Goal: Task Accomplishment & Management: Manage account settings

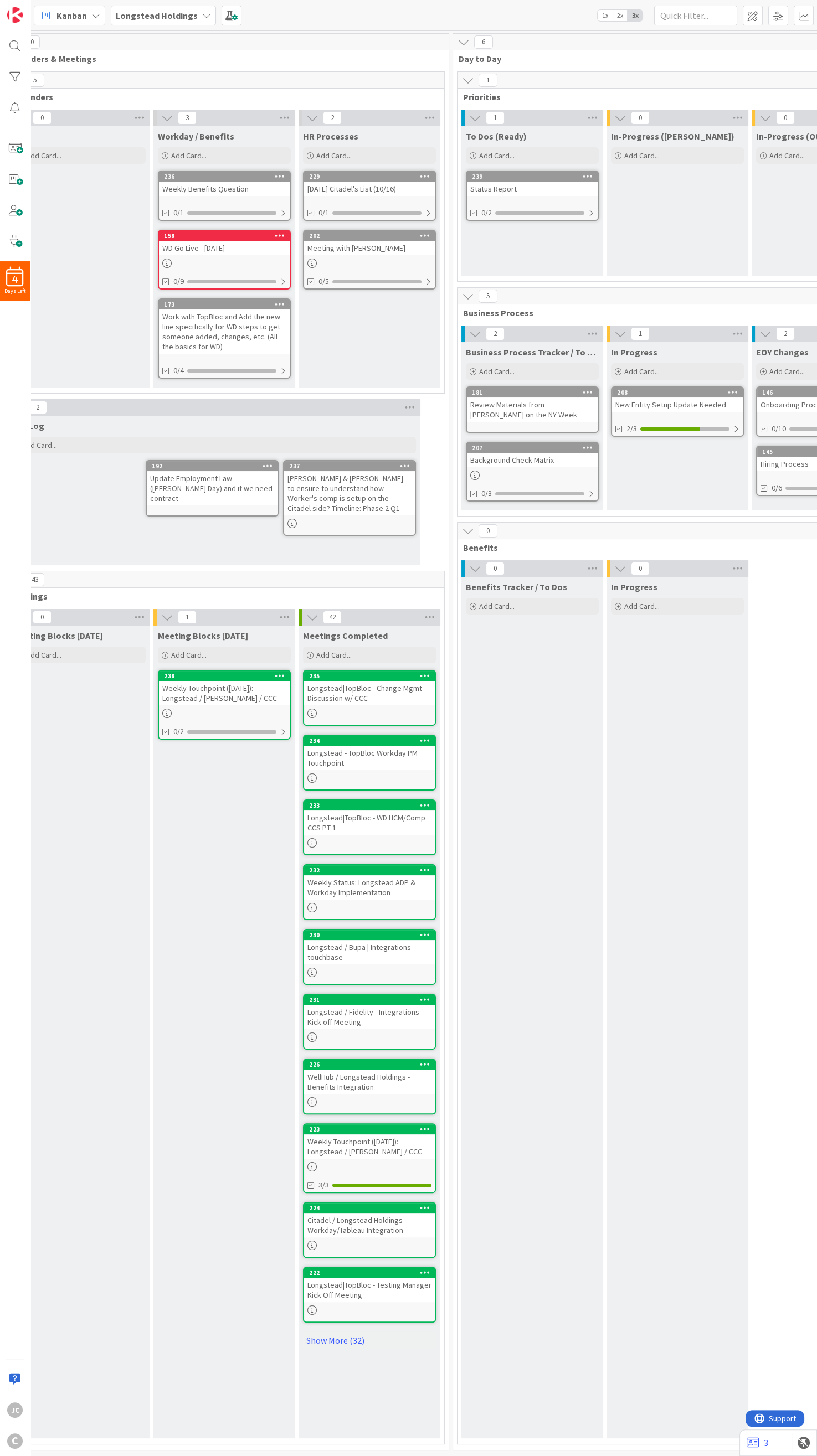
scroll to position [0, 85]
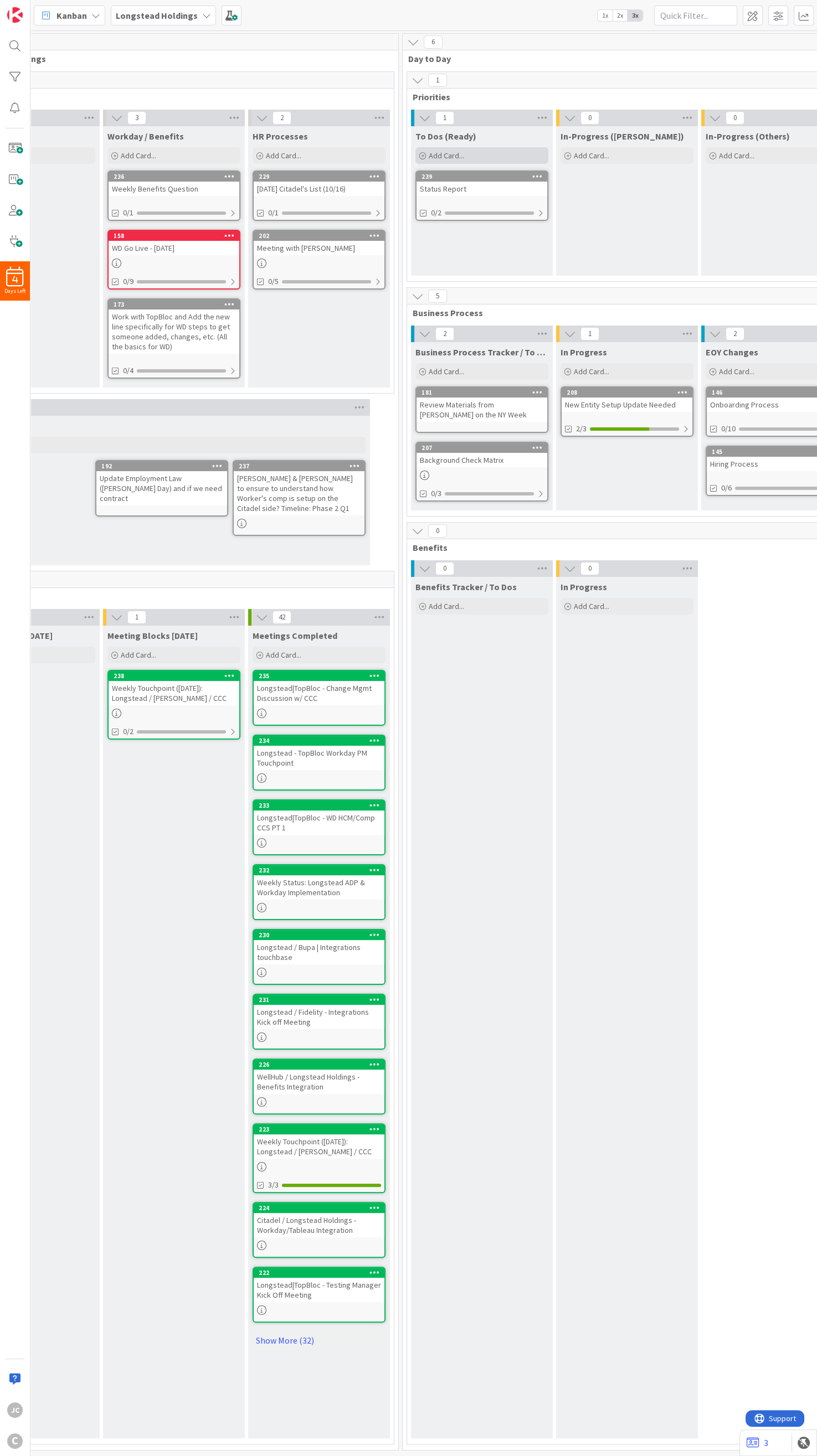
click at [489, 150] on div "Add Card..." at bounding box center [481, 155] width 133 height 17
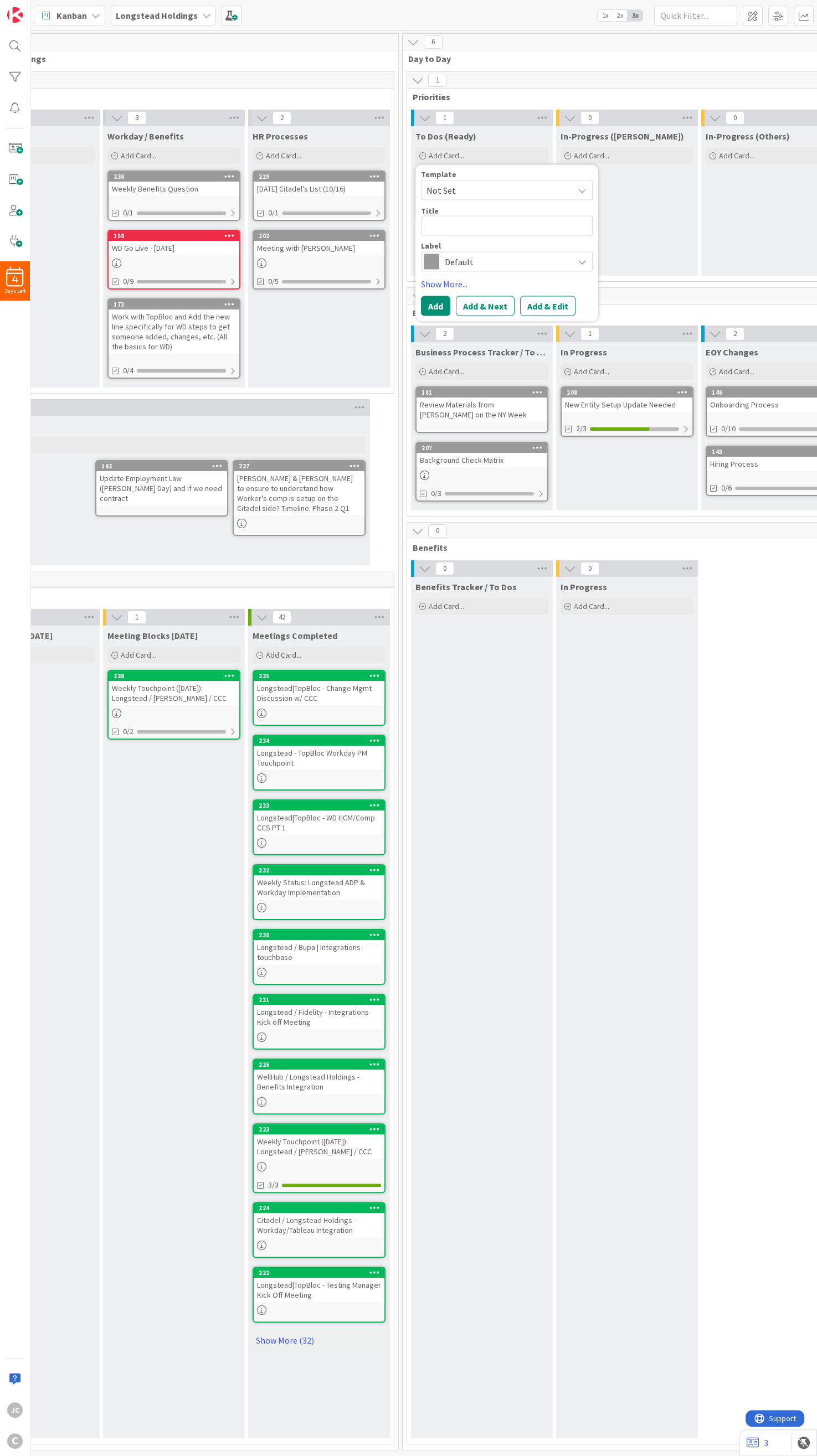
type textarea "x"
type textarea "S"
type textarea "x"
type textarea "Se"
type textarea "x"
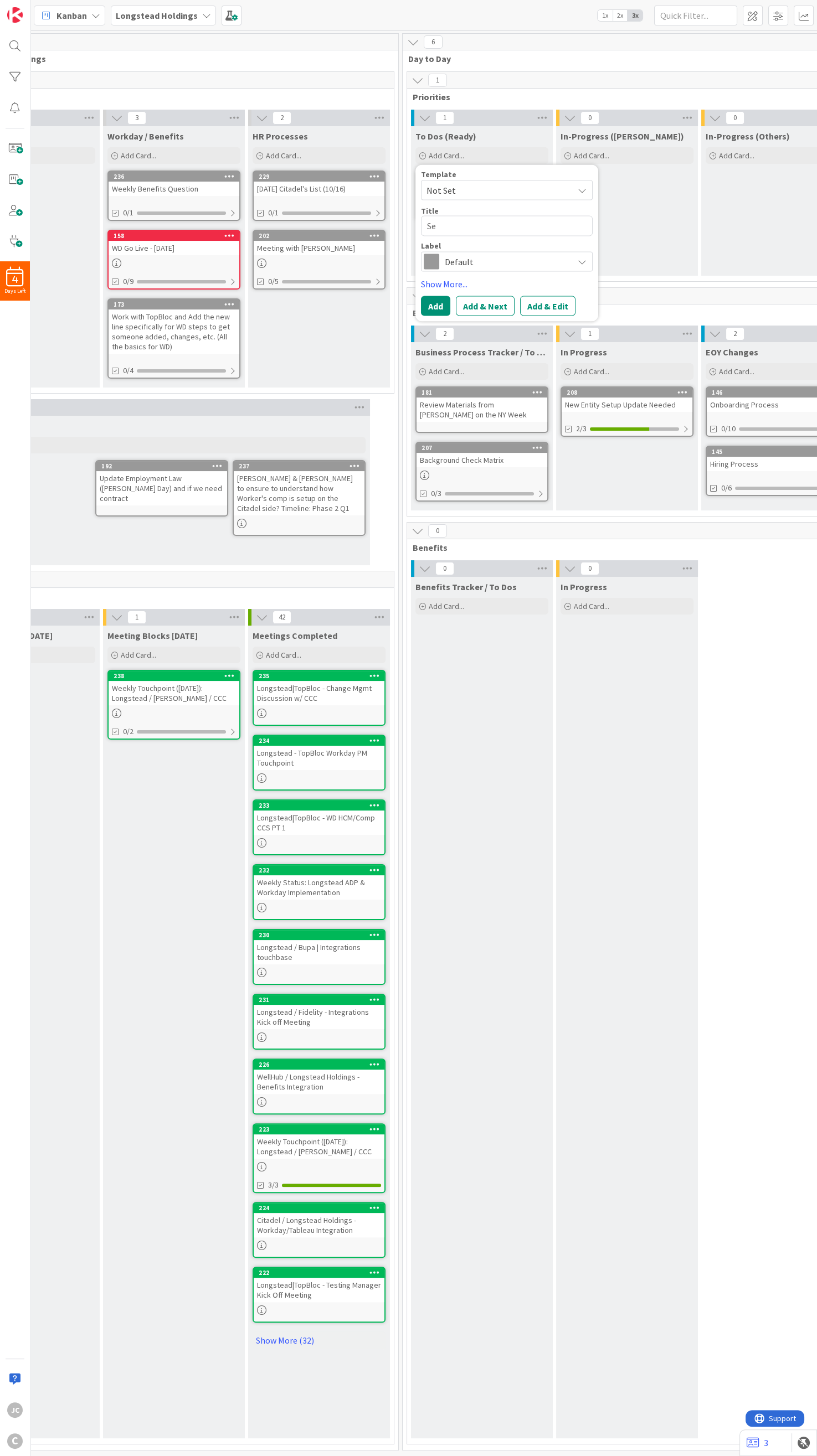
type textarea "Sen"
type textarea "x"
type textarea "Send"
type textarea "x"
type textarea "Send"
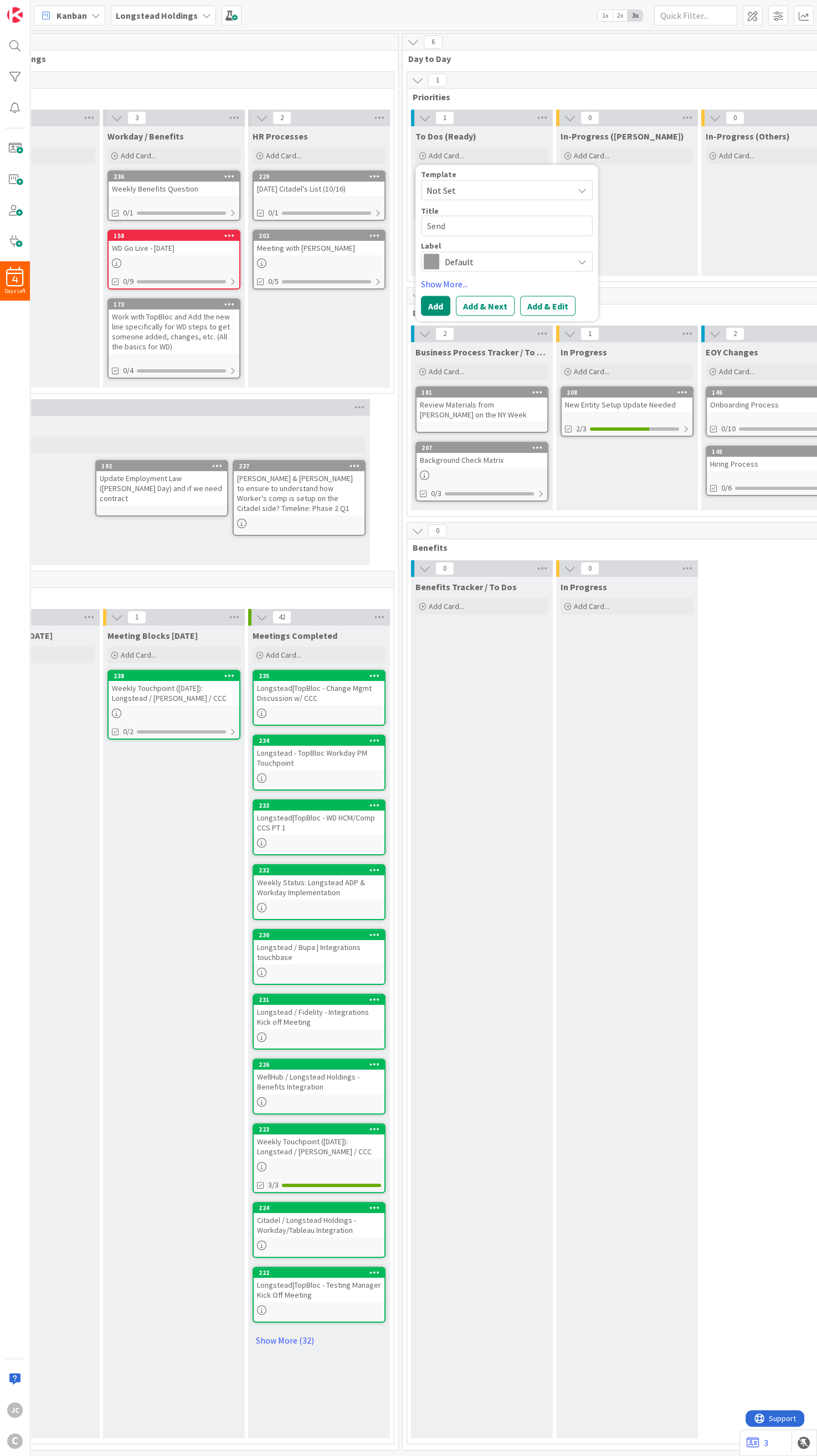
type textarea "x"
type textarea "Send a"
type textarea "x"
type textarea "Send a"
type textarea "x"
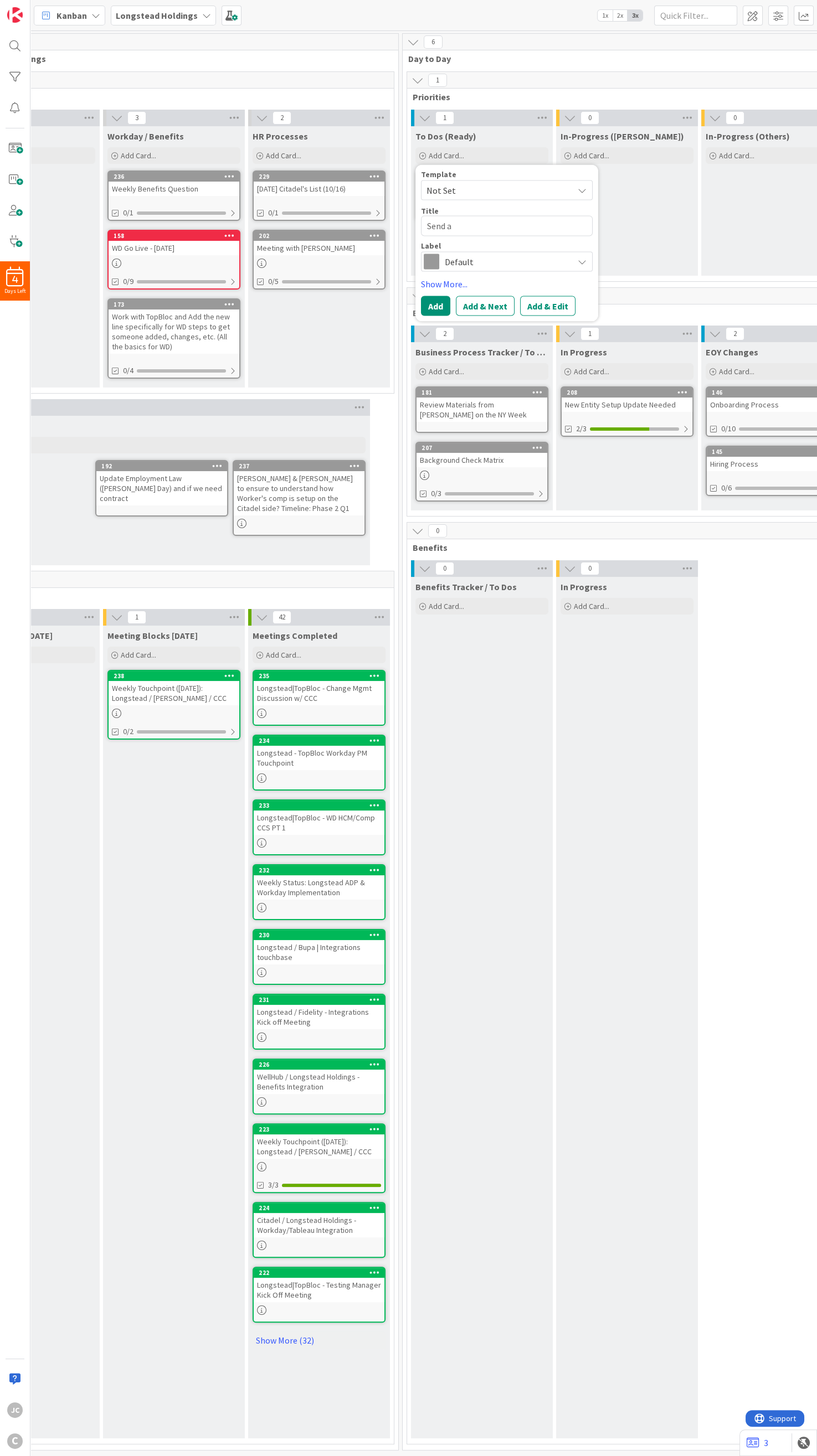
type textarea "Send a f"
type textarea "x"
type textarea "Send a fo"
type textarea "x"
type textarea "Send a fol"
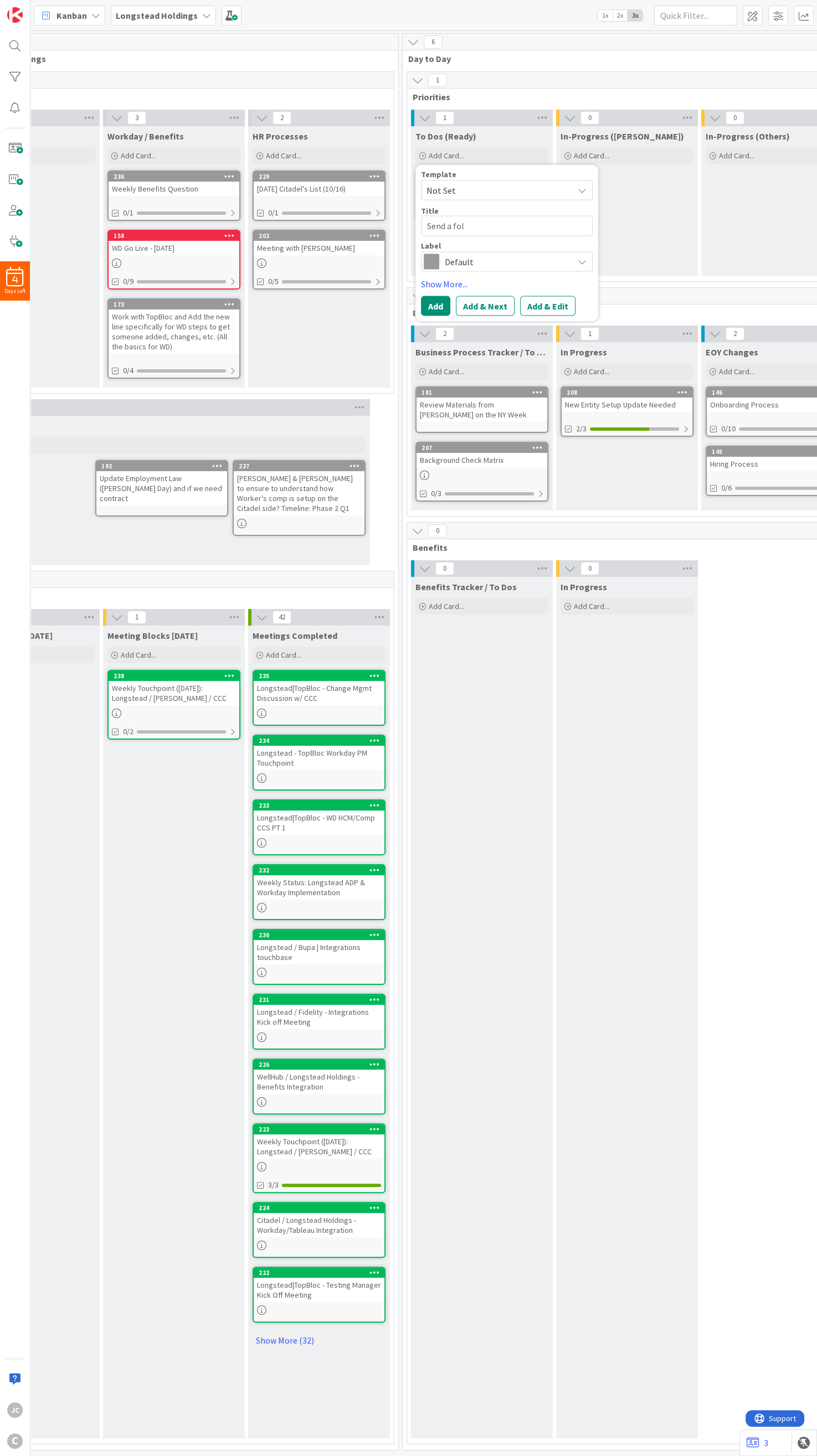
type textarea "x"
type textarea "Send a foll"
type textarea "x"
type textarea "Send a follo"
type textarea "x"
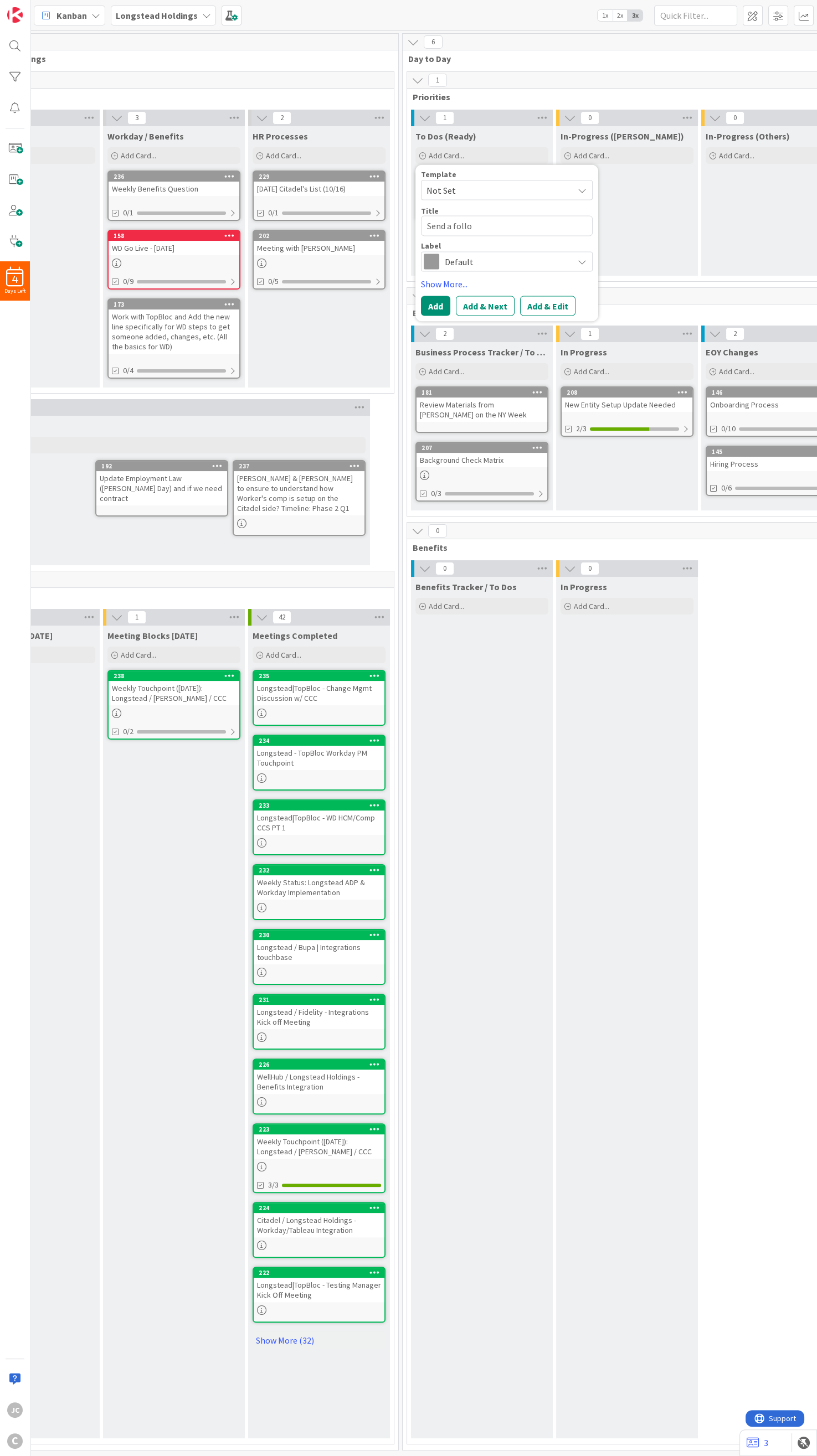
type textarea "Send a follow"
type textarea "x"
type textarea "Send a follow-"
type textarea "x"
type textarea "Send a follow-u"
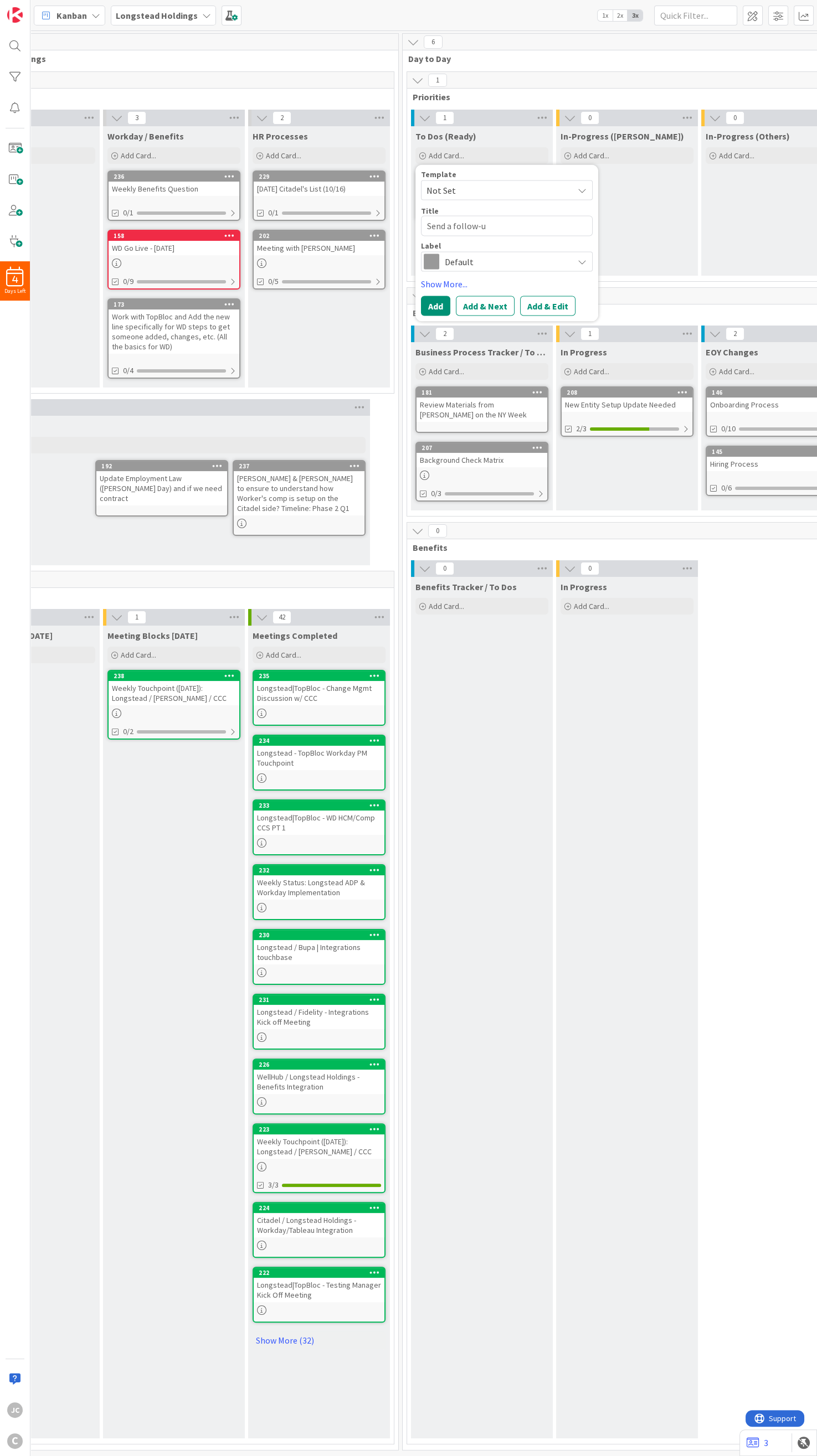
type textarea "x"
type textarea "Send a follow-up"
type textarea "x"
type textarea "Send a follow-up"
type textarea "x"
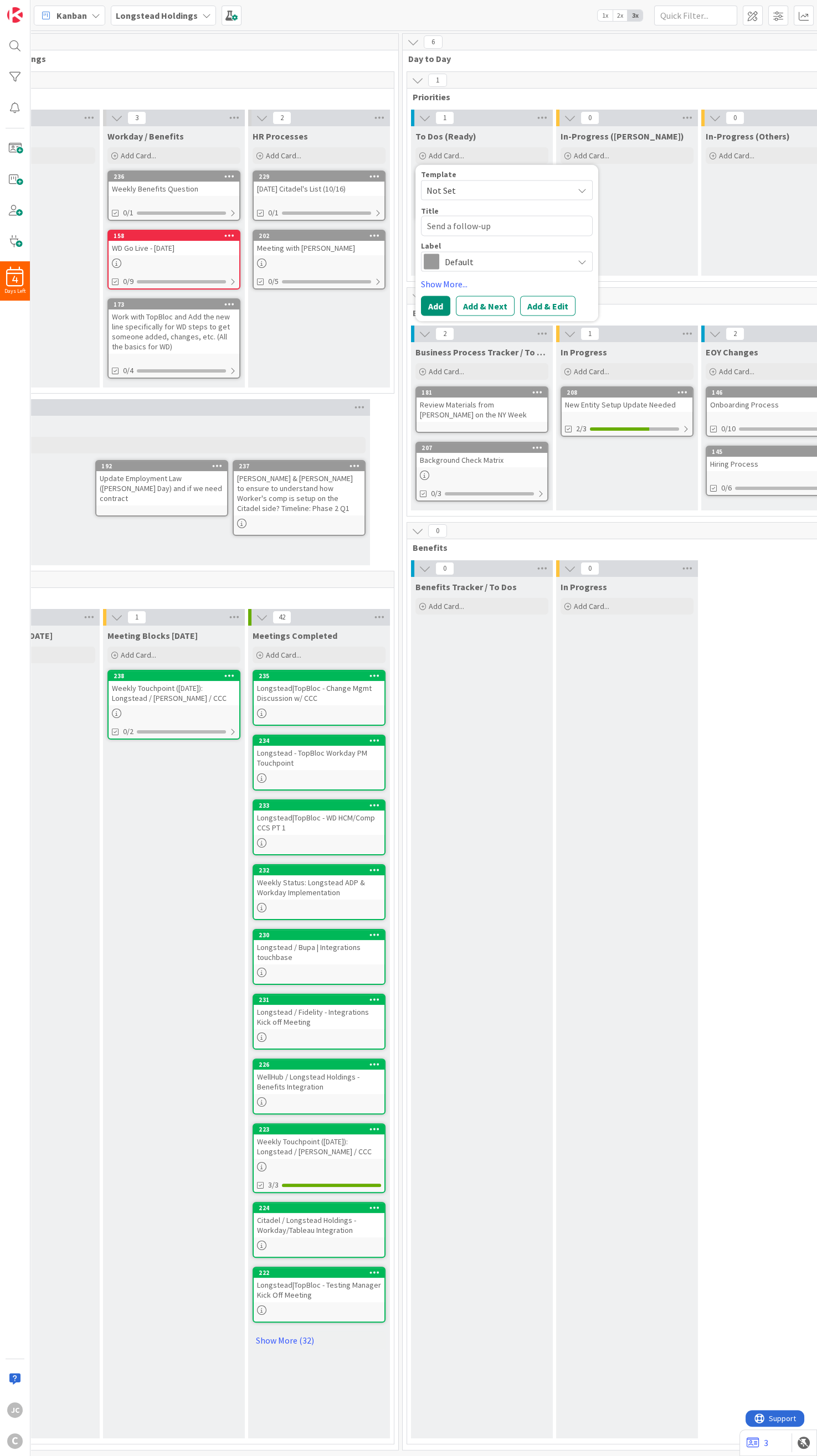
type textarea "Send a follow-up e"
type textarea "x"
type textarea "Send a follow-up em"
type textarea "x"
type textarea "Send a follow-up emai"
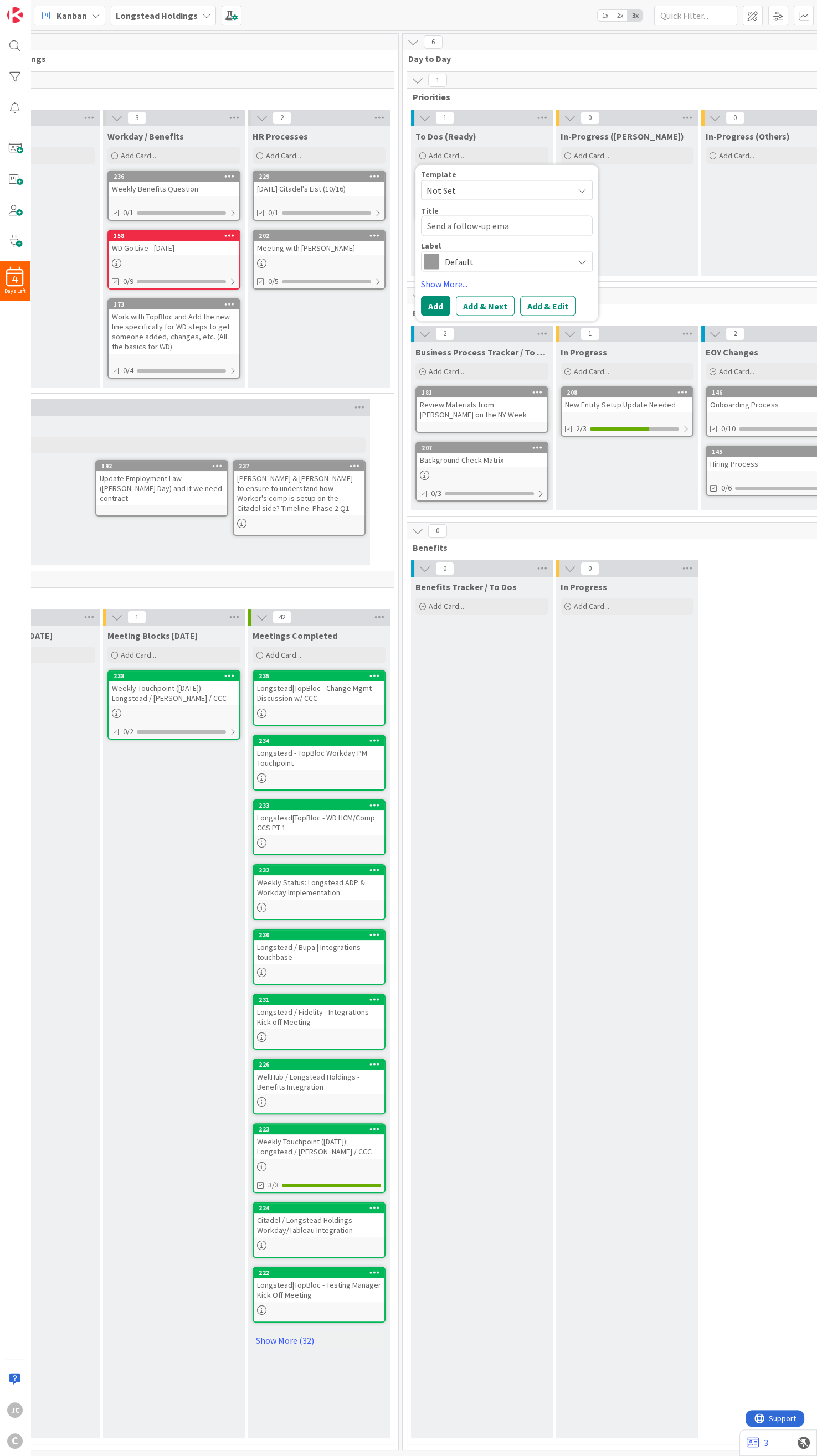
type textarea "x"
type textarea "Send a follow-up email"
type textarea "x"
type textarea "Send a follow-up email"
type textarea "x"
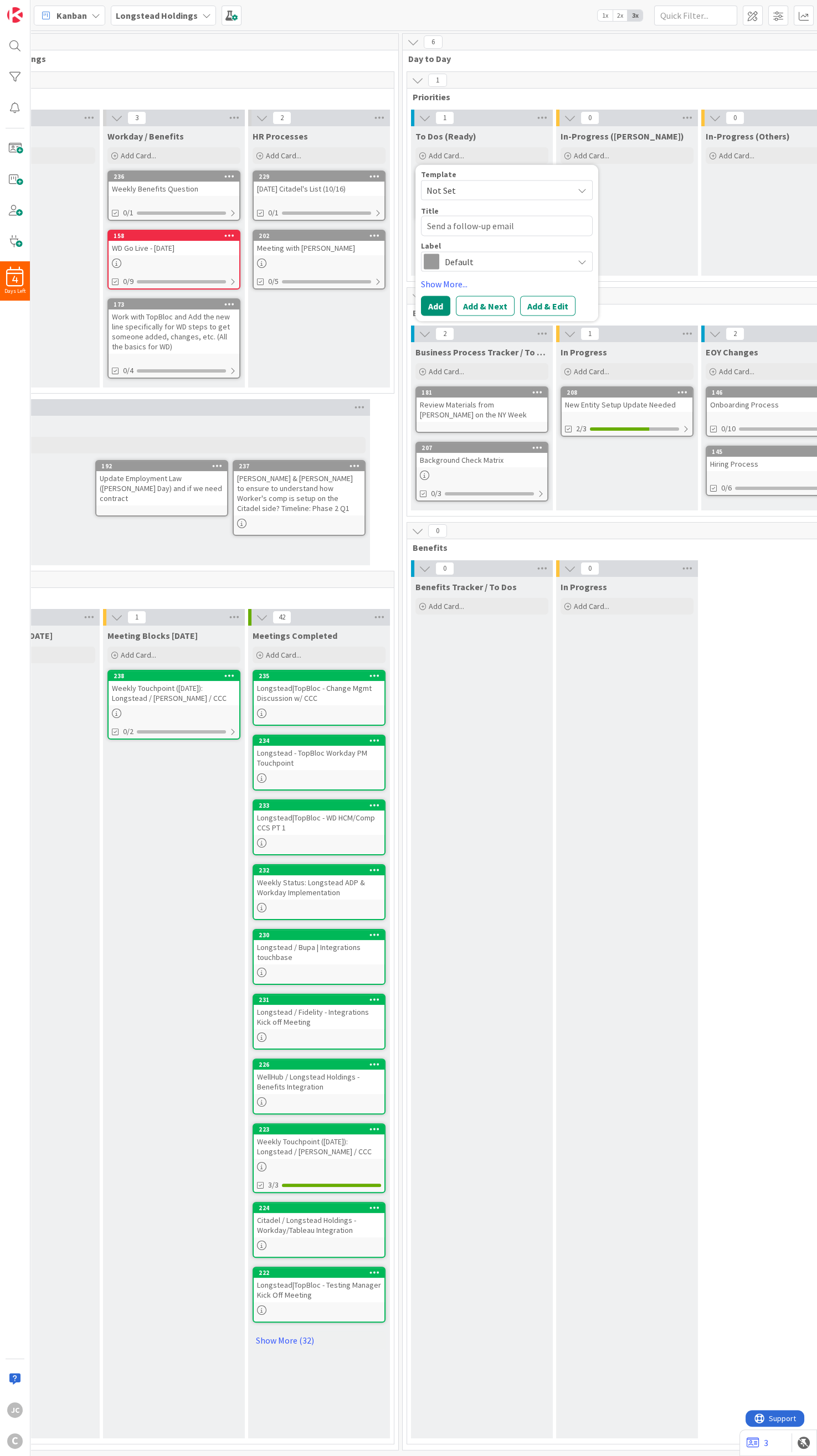
type textarea "Send a follow-up email t"
type textarea "x"
type textarea "Send a follow-up email to"
type textarea "x"
type textarea "Send a follow-up email to"
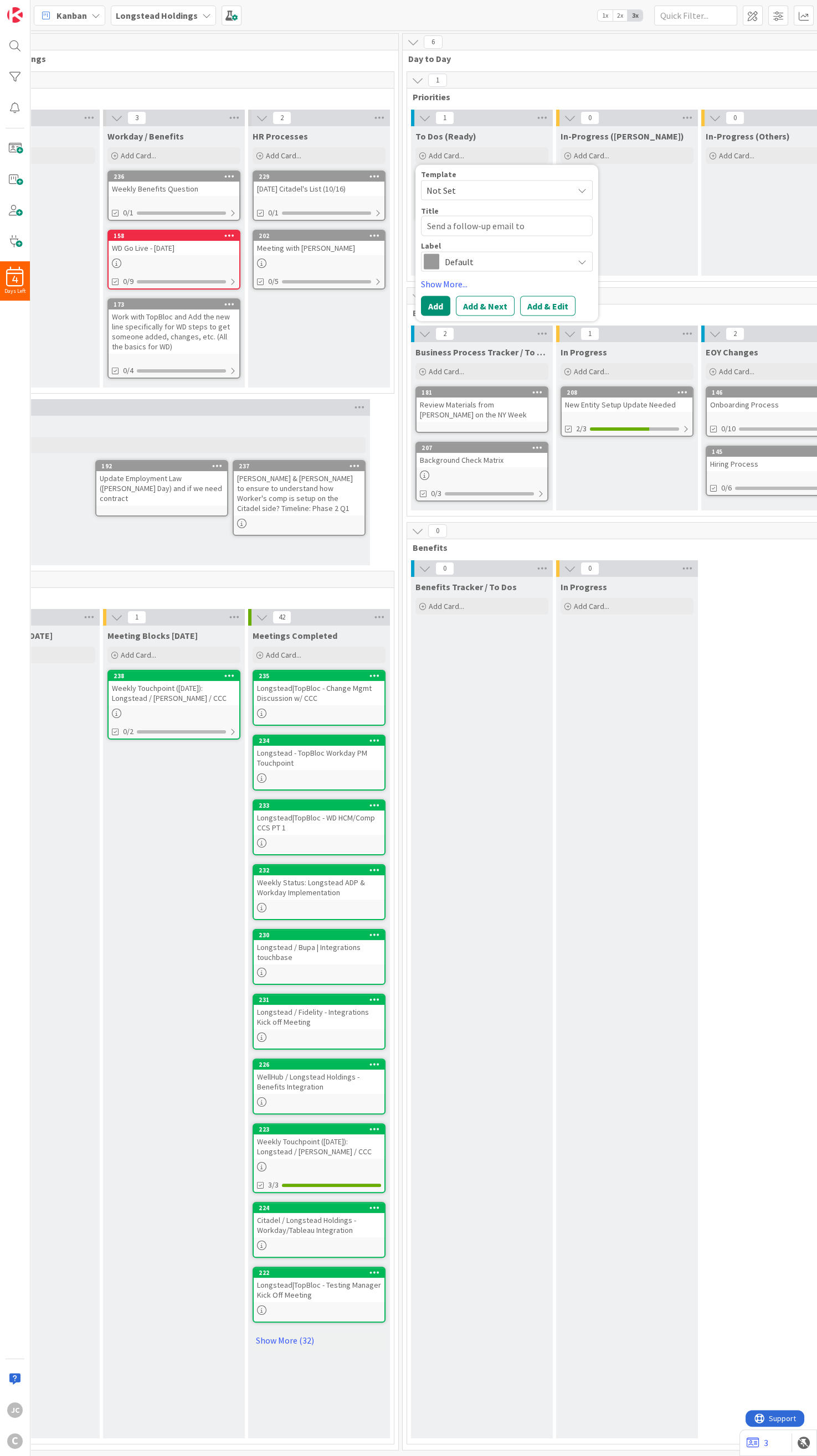
type textarea "x"
type textarea "Send a follow-up email to a"
type textarea "x"
type textarea "Send a follow-up email to aA"
type textarea "x"
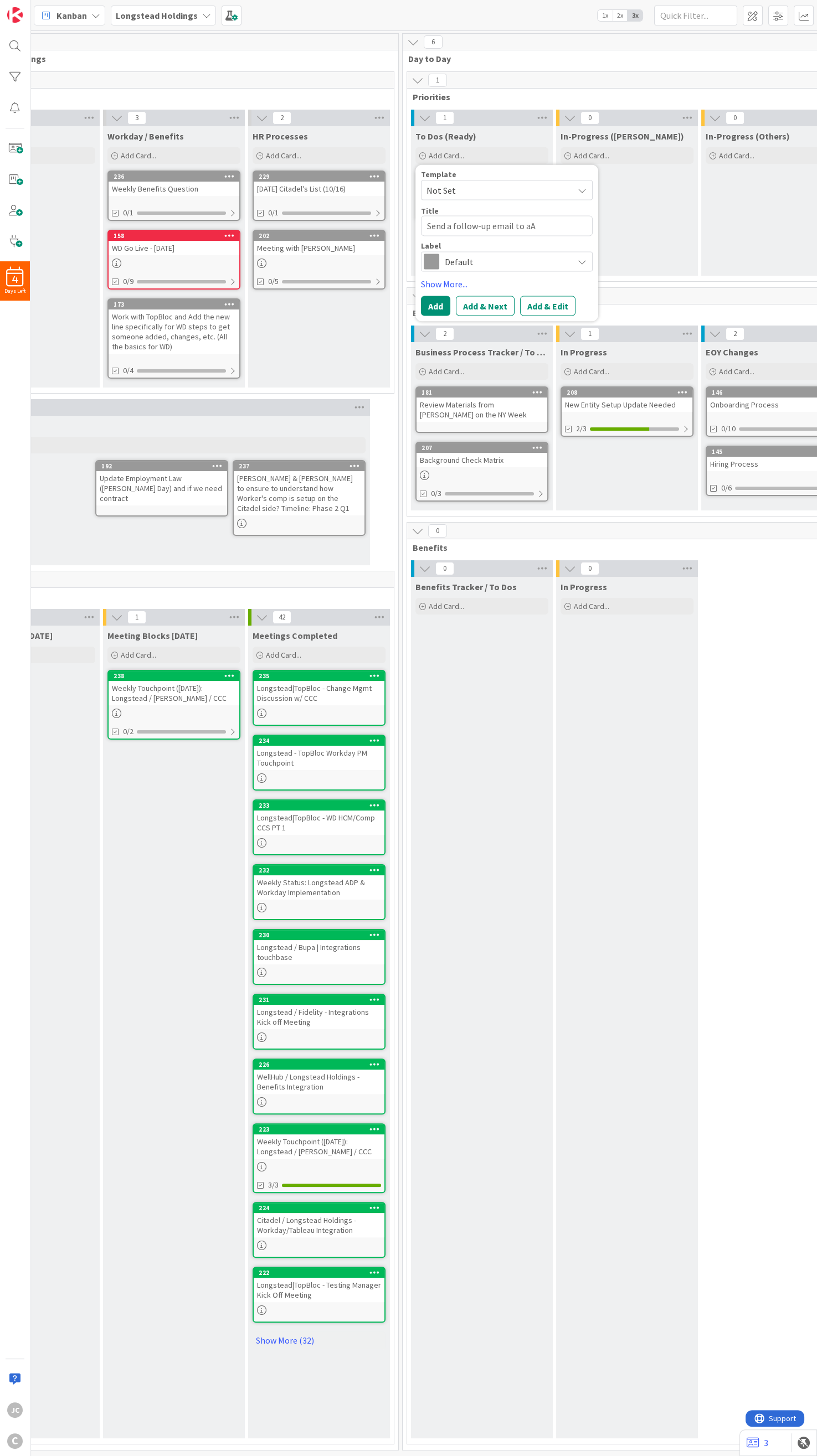
type textarea "Send a follow-up email to a"
type textarea "x"
type textarea "Send a follow-up email to"
type textarea "x"
type textarea "Send a follow-up email to AX"
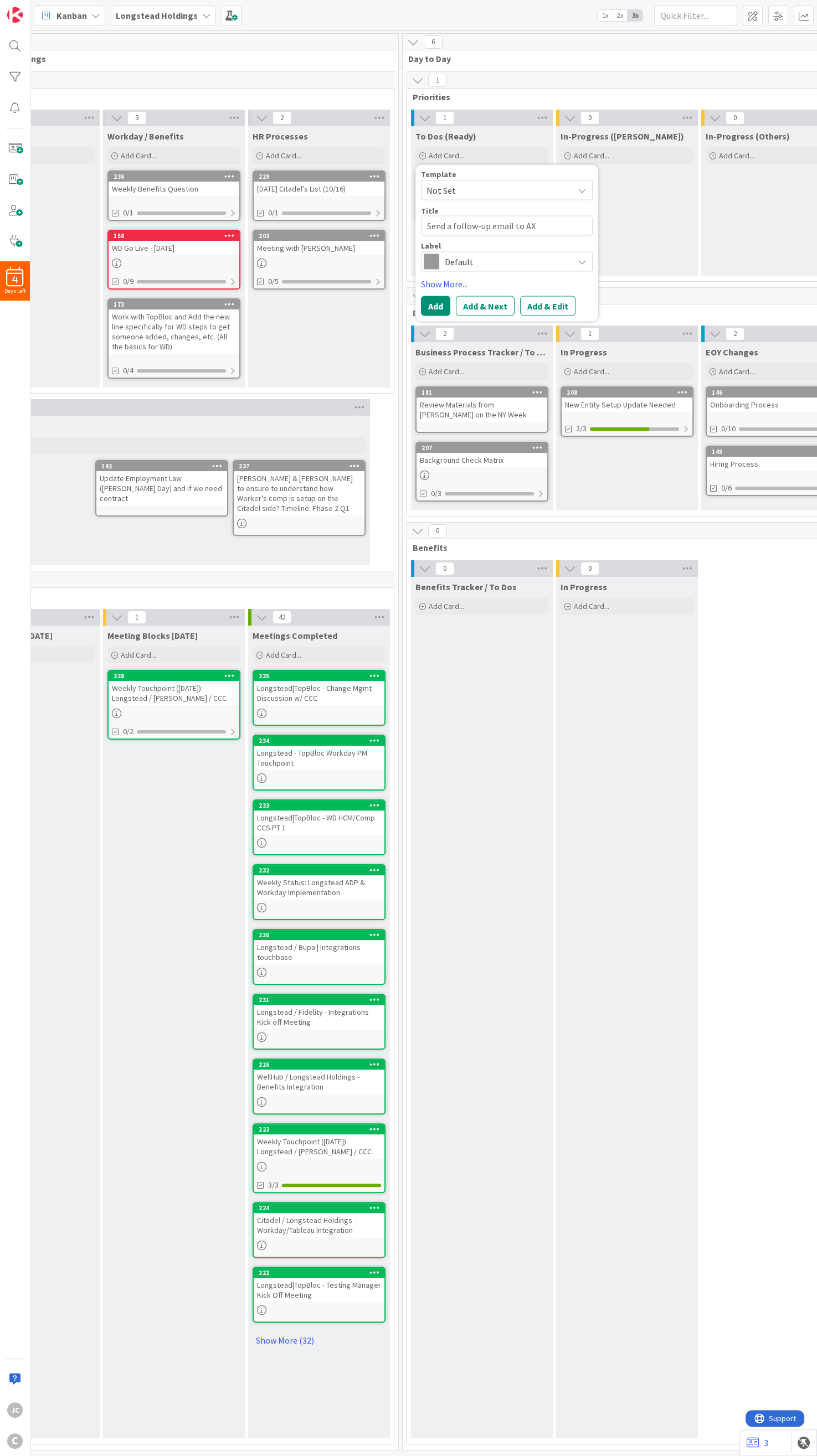
type textarea "x"
type textarea "Send a follow-up email to AXA"
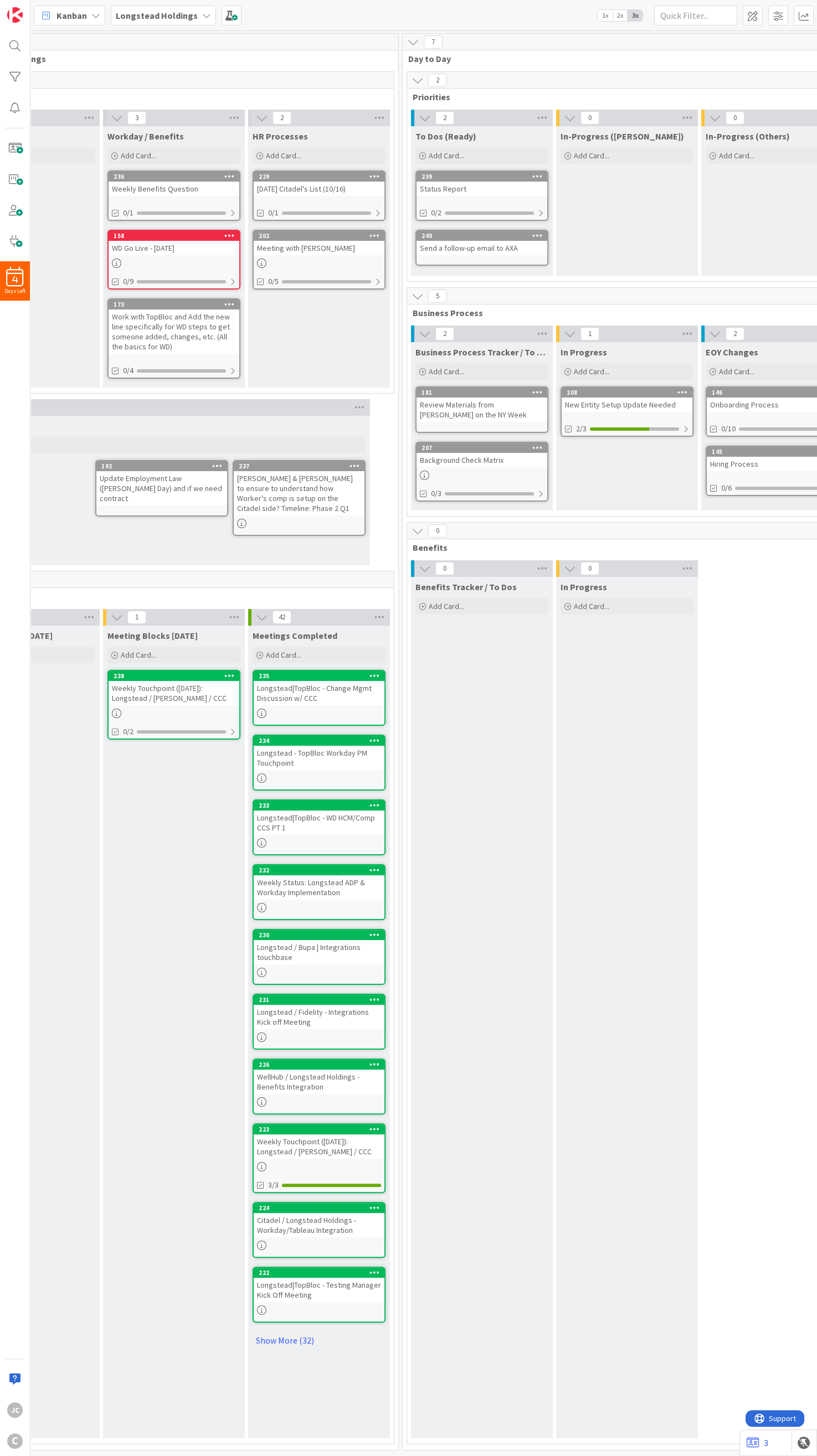
click at [314, 190] on div "[DATE] Citadel's List (10/16)" at bounding box center [319, 189] width 131 height 15
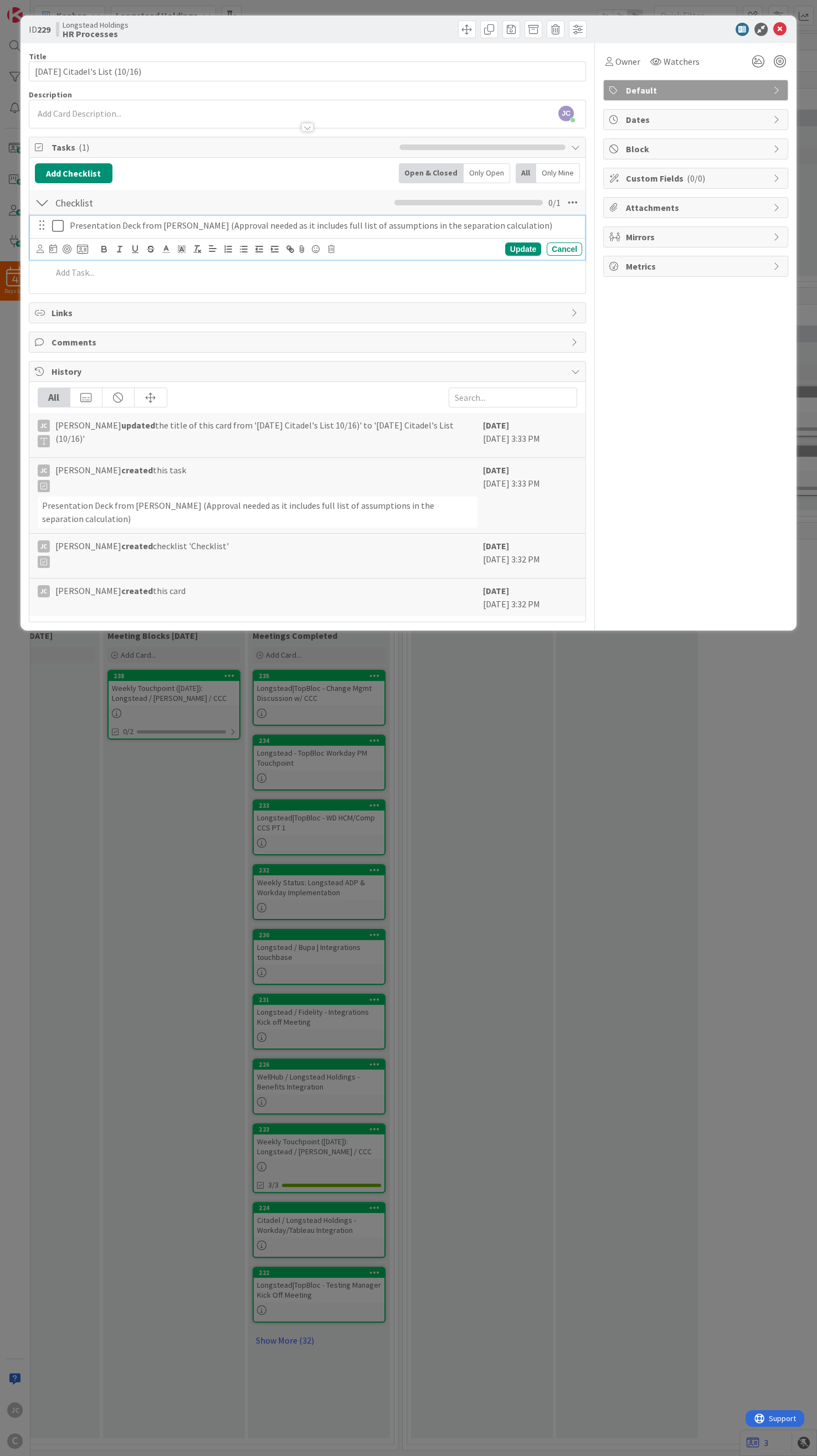
click at [161, 231] on p "Presentation Deck from [PERSON_NAME] (Approval needed as it includes full list …" at bounding box center [324, 225] width 508 height 12
click at [164, 232] on p "Presentation Deck from [PERSON_NAME] (Approval needed as it includes full list …" at bounding box center [324, 225] width 508 height 12
click at [174, 232] on p "Presentation Deck from [PERSON_NAME] (Approval needed as it includes full list …" at bounding box center [324, 225] width 508 height 12
click at [203, 226] on p "Presentation Deck from [PERSON_NAME] (Approval needed as it includes full list …" at bounding box center [324, 225] width 508 height 12
click at [233, 231] on p "Presentation Deck from [PERSON_NAME] (Approval needed as it includes full list …" at bounding box center [324, 225] width 508 height 12
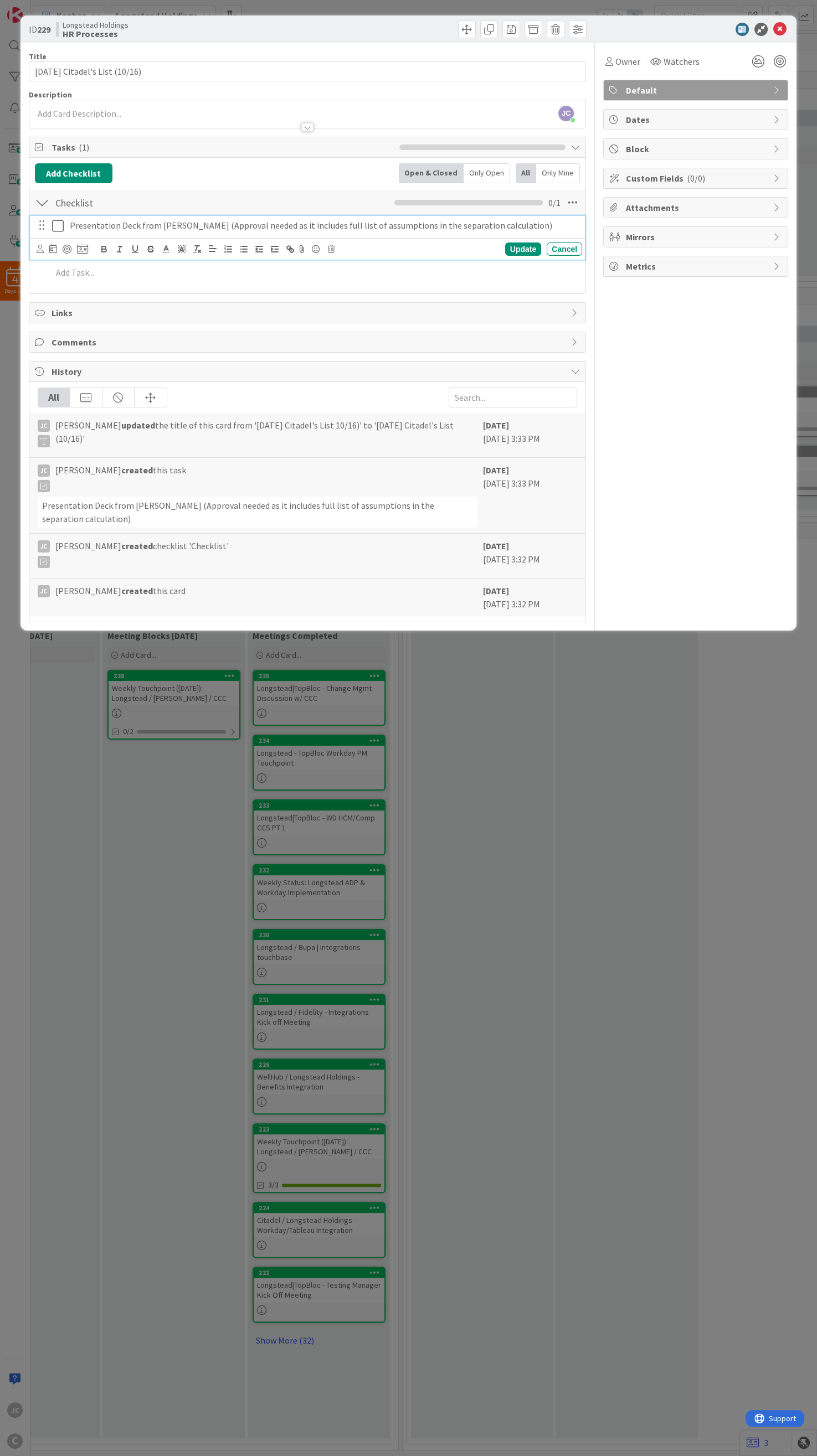
click at [251, 232] on p "Presentation Deck from [PERSON_NAME] (Approval needed as it includes full list …" at bounding box center [324, 225] width 508 height 12
click at [291, 232] on p "Presentation Deck from [PERSON_NAME] (Approval needed as it includes full list …" at bounding box center [324, 225] width 508 height 12
click at [313, 232] on p "Presentation Deck from [PERSON_NAME] (Approval needed as it includes full list …" at bounding box center [324, 225] width 508 height 12
click at [414, 232] on p "Presentation Deck from [PERSON_NAME] (Approval needed as it includes full list …" at bounding box center [324, 225] width 508 height 12
click at [566, 232] on p "Presentation Deck from [PERSON_NAME] (Approval needed as it includes full list …" at bounding box center [324, 225] width 508 height 12
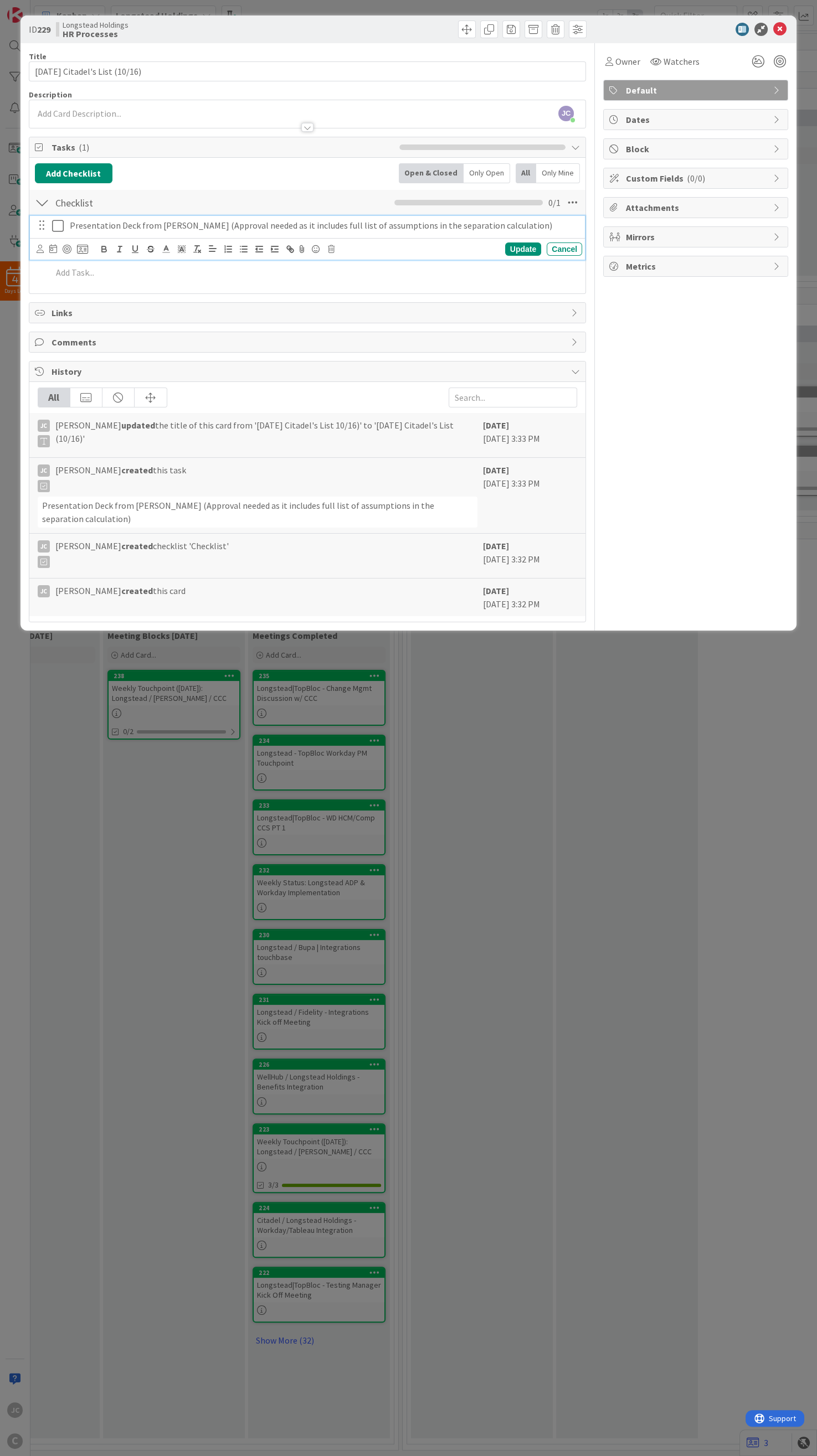
click at [592, 603] on div "ID 229 Longstead Holdings HR Processes Title 31 / 128 [DATE] Citadel's List (10…" at bounding box center [408, 728] width 817 height 1456
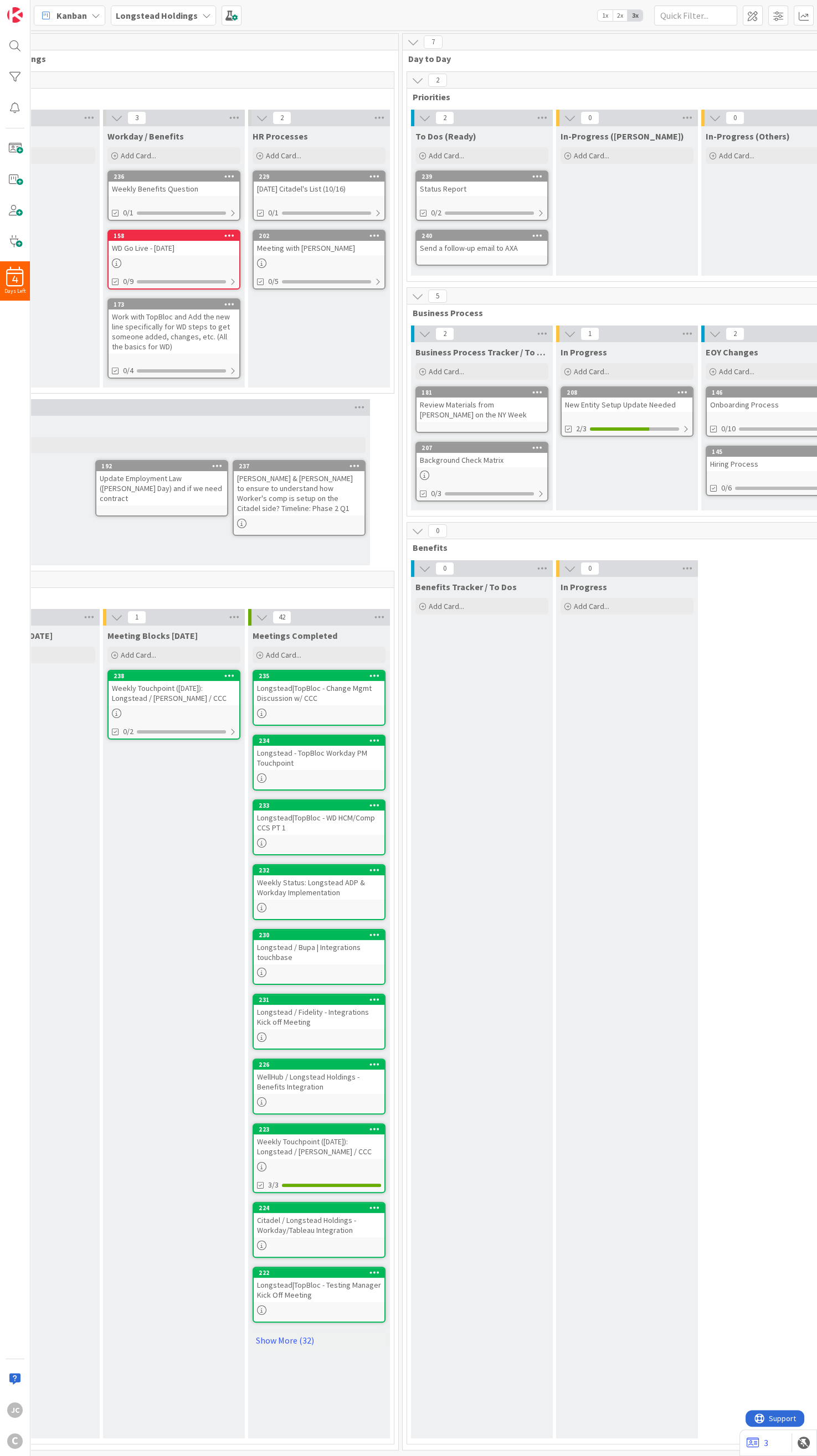
click at [245, 211] on div "3 Workday / Benefits Add Card... 236 Weekly Benefits Question 0/1 158 WD Go Liv…" at bounding box center [174, 251] width 145 height 284
click at [233, 216] on div at bounding box center [232, 213] width 7 height 9
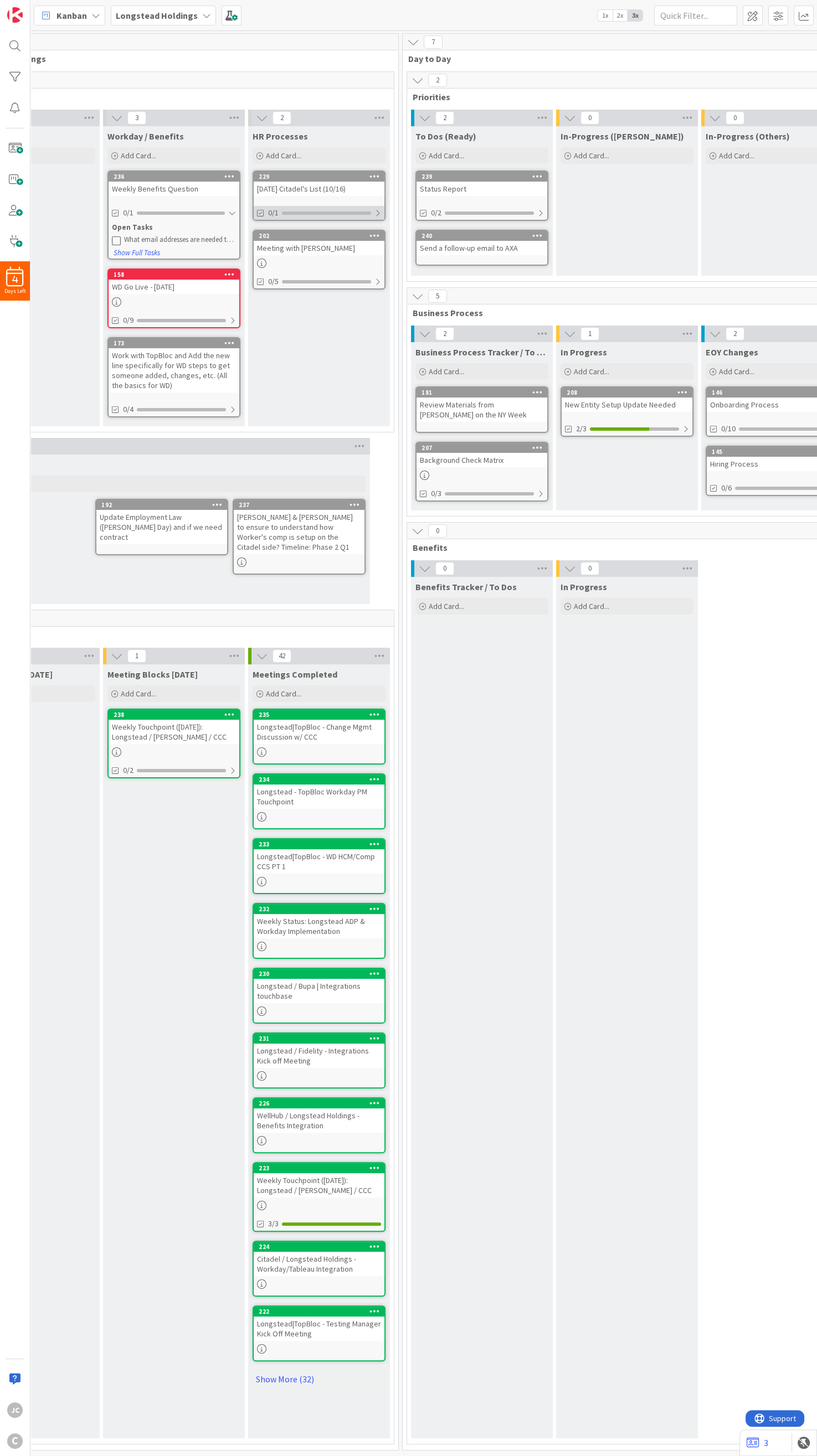
click at [380, 214] on div at bounding box center [377, 213] width 7 height 9
click at [330, 242] on div "Presentation Deck from [PERSON_NAME] (Approval needed as it includes full list …" at bounding box center [325, 240] width 112 height 9
click at [331, 181] on div "229" at bounding box center [319, 177] width 131 height 10
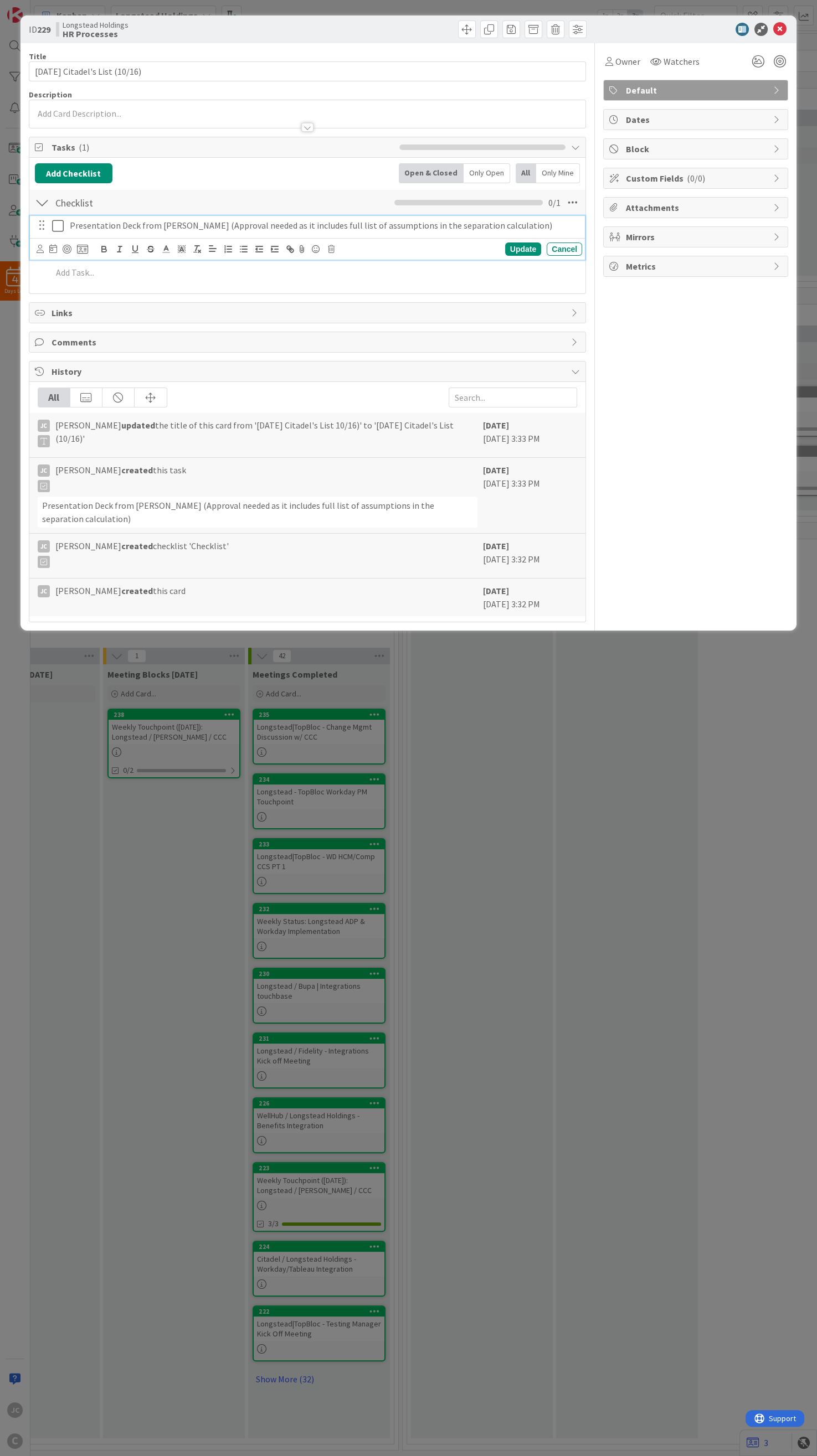
click at [226, 227] on p "Presentation Deck from [PERSON_NAME] (Approval needed as it includes full list …" at bounding box center [324, 225] width 508 height 12
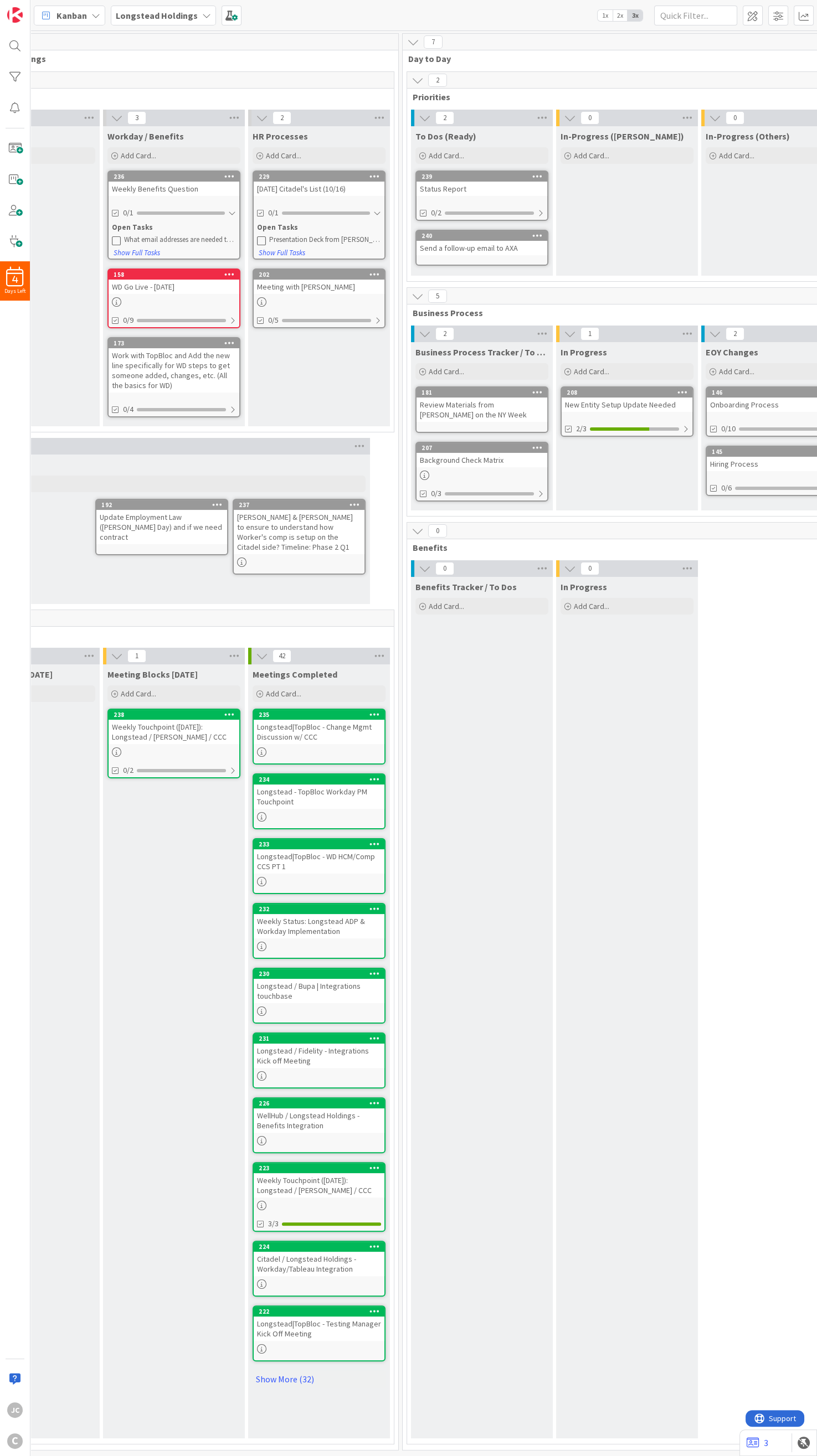
click at [150, 193] on div "Weekly Benefits Question" at bounding box center [174, 189] width 131 height 15
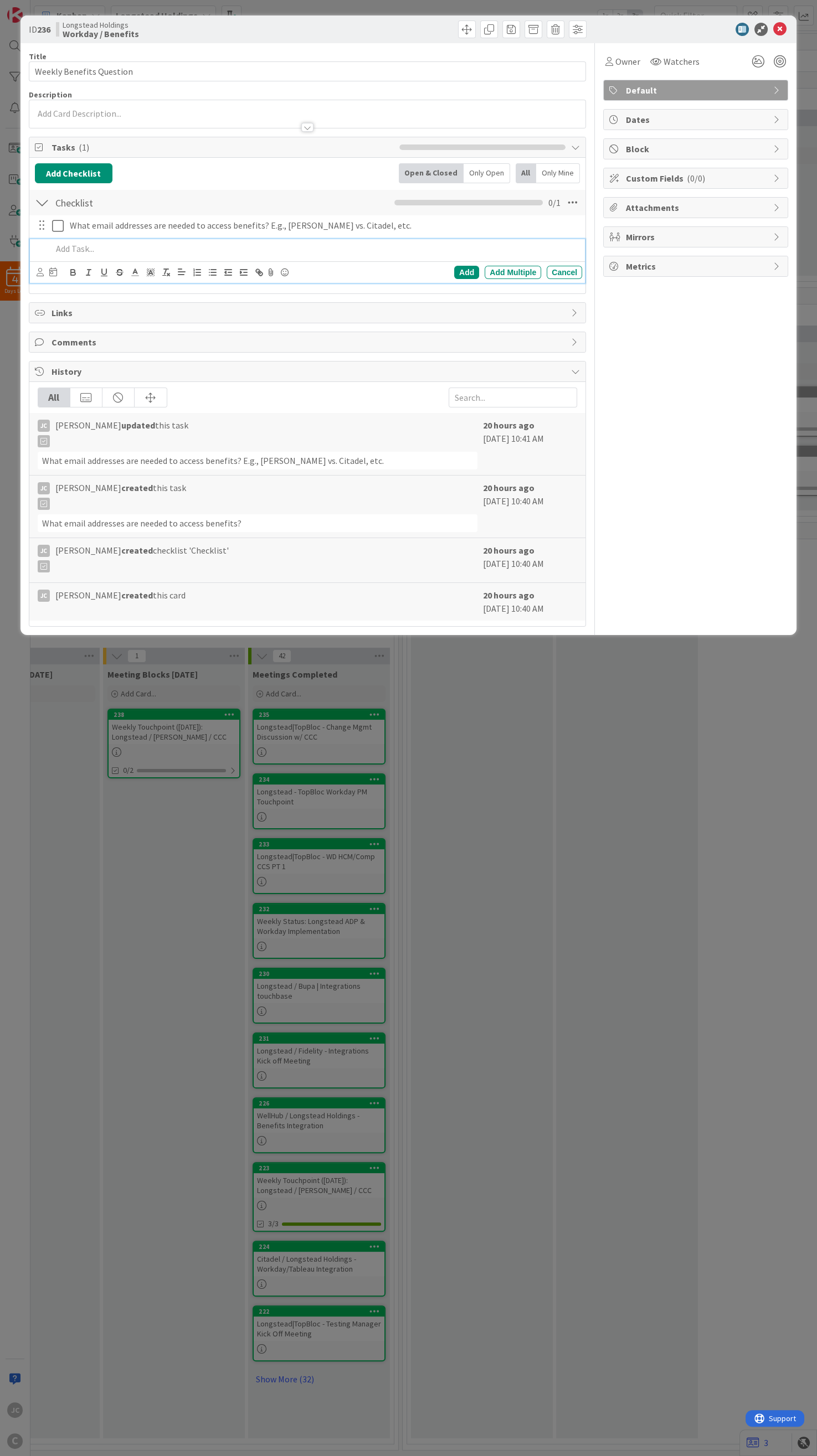
click at [153, 245] on p at bounding box center [314, 248] width 525 height 12
click at [468, 272] on div "Add" at bounding box center [466, 272] width 25 height 13
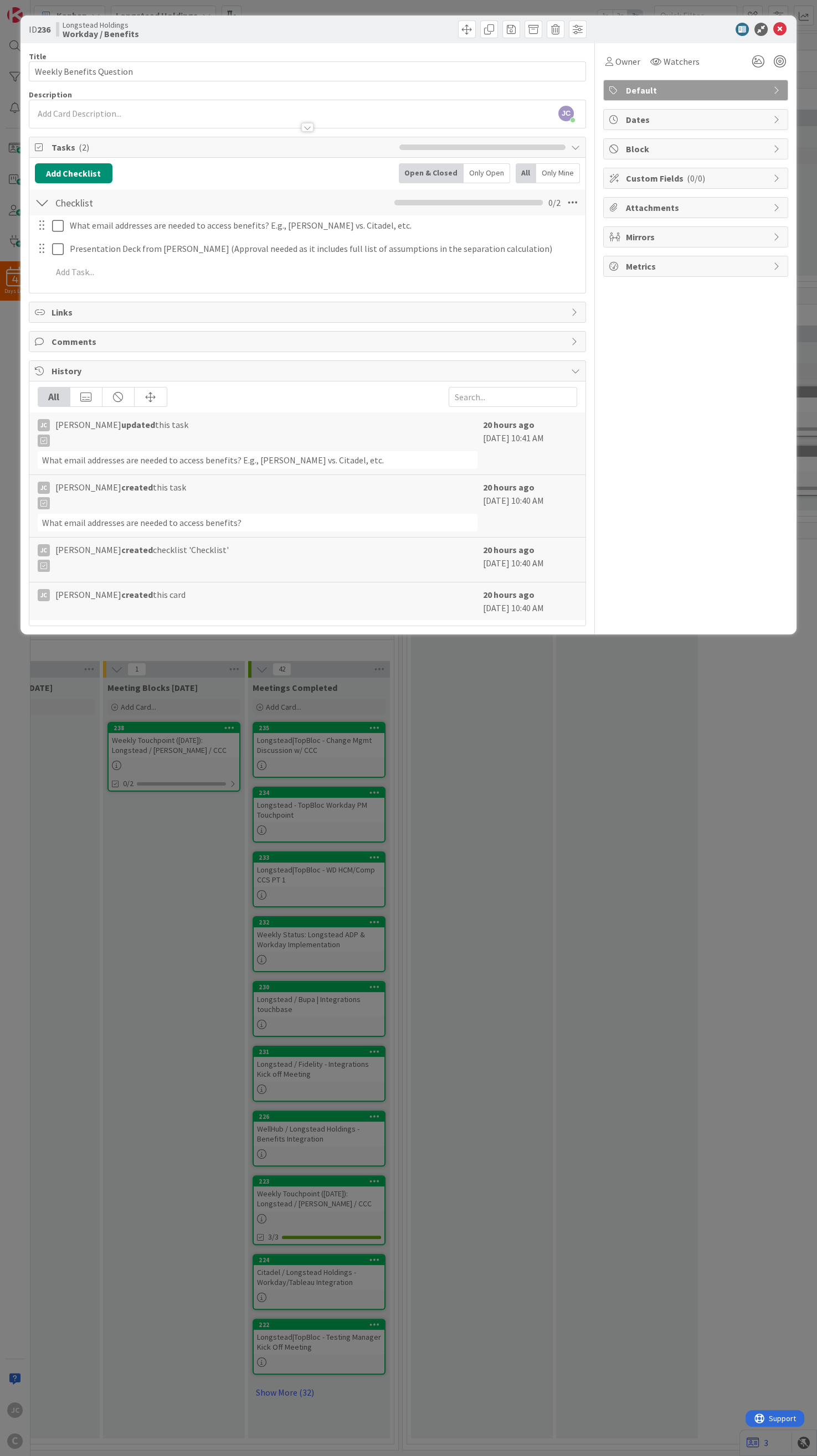
click at [624, 603] on div "ID 236 Longstead Holdings Workday / Benefits Title 24 / 128 Weekly Benefits Que…" at bounding box center [408, 728] width 817 height 1456
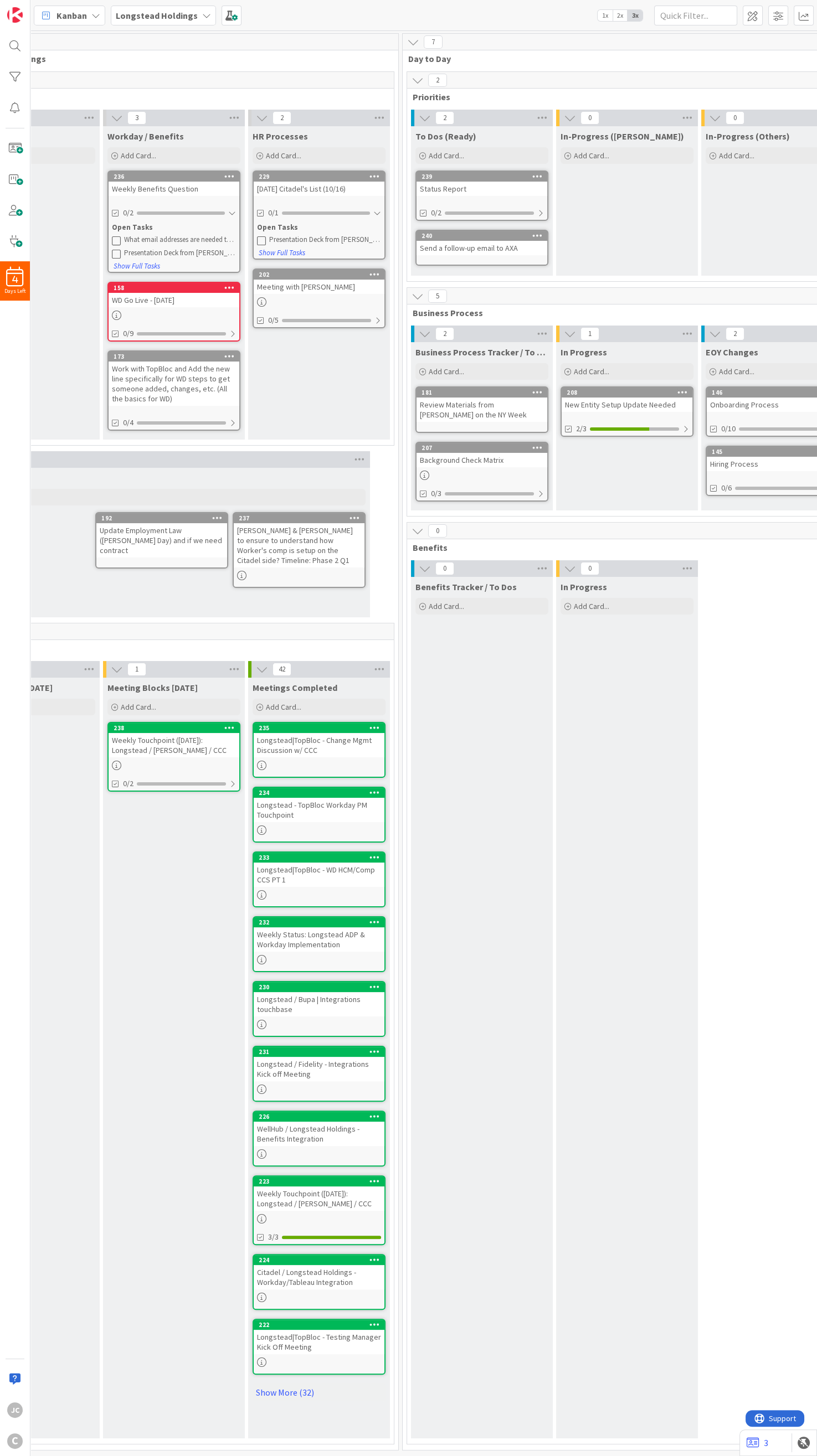
click at [236, 195] on div "Weekly Benefits Question" at bounding box center [174, 189] width 131 height 15
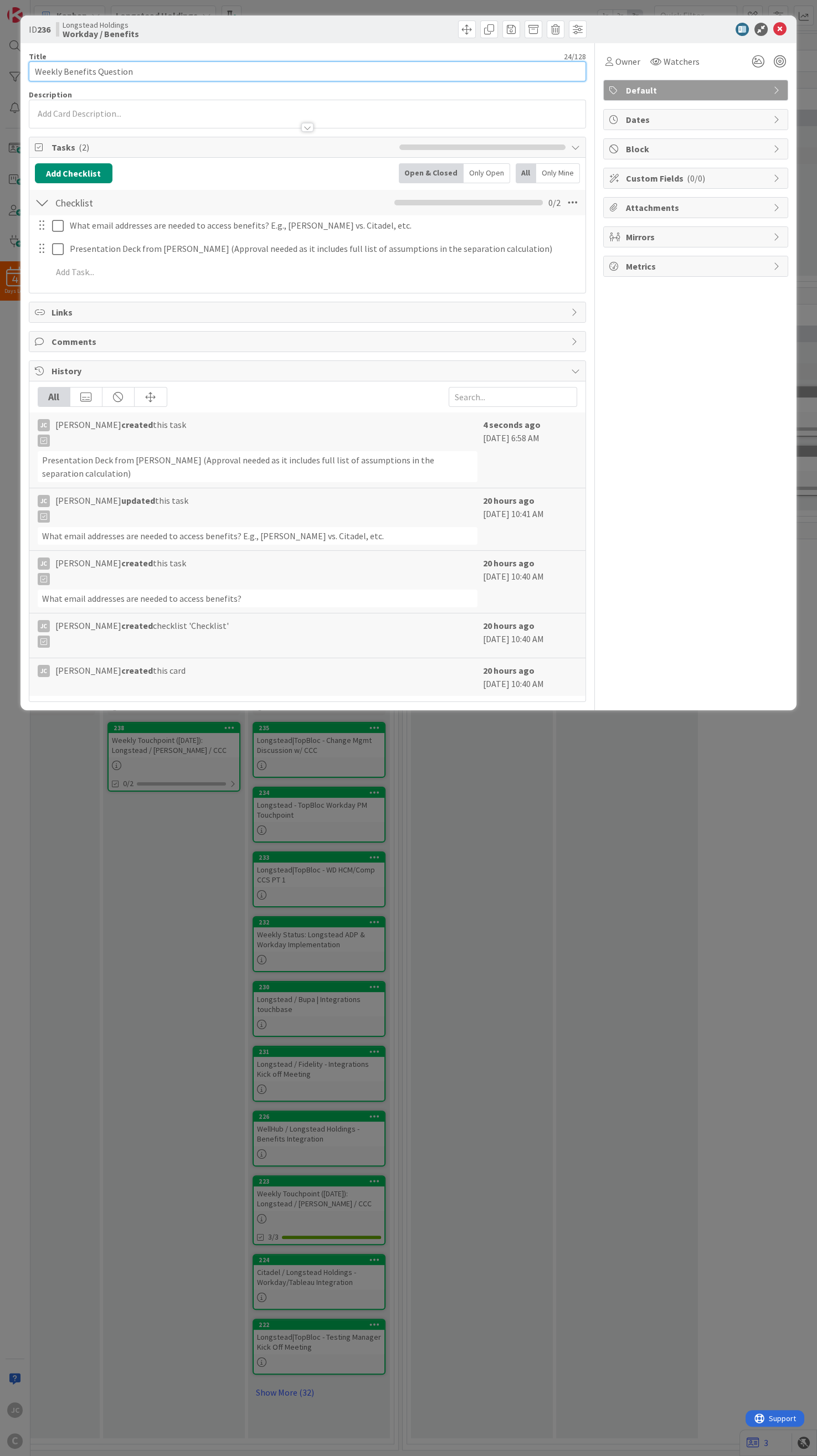
click at [261, 79] on input "Weekly Benefits Question" at bounding box center [307, 71] width 557 height 20
type input "Weekly Benefits Question (10/16)"
click at [546, 603] on div "ID 236 Longstead Holdings Workday / Benefits Title 32 / 128 Weekly Benefits Que…" at bounding box center [408, 728] width 817 height 1456
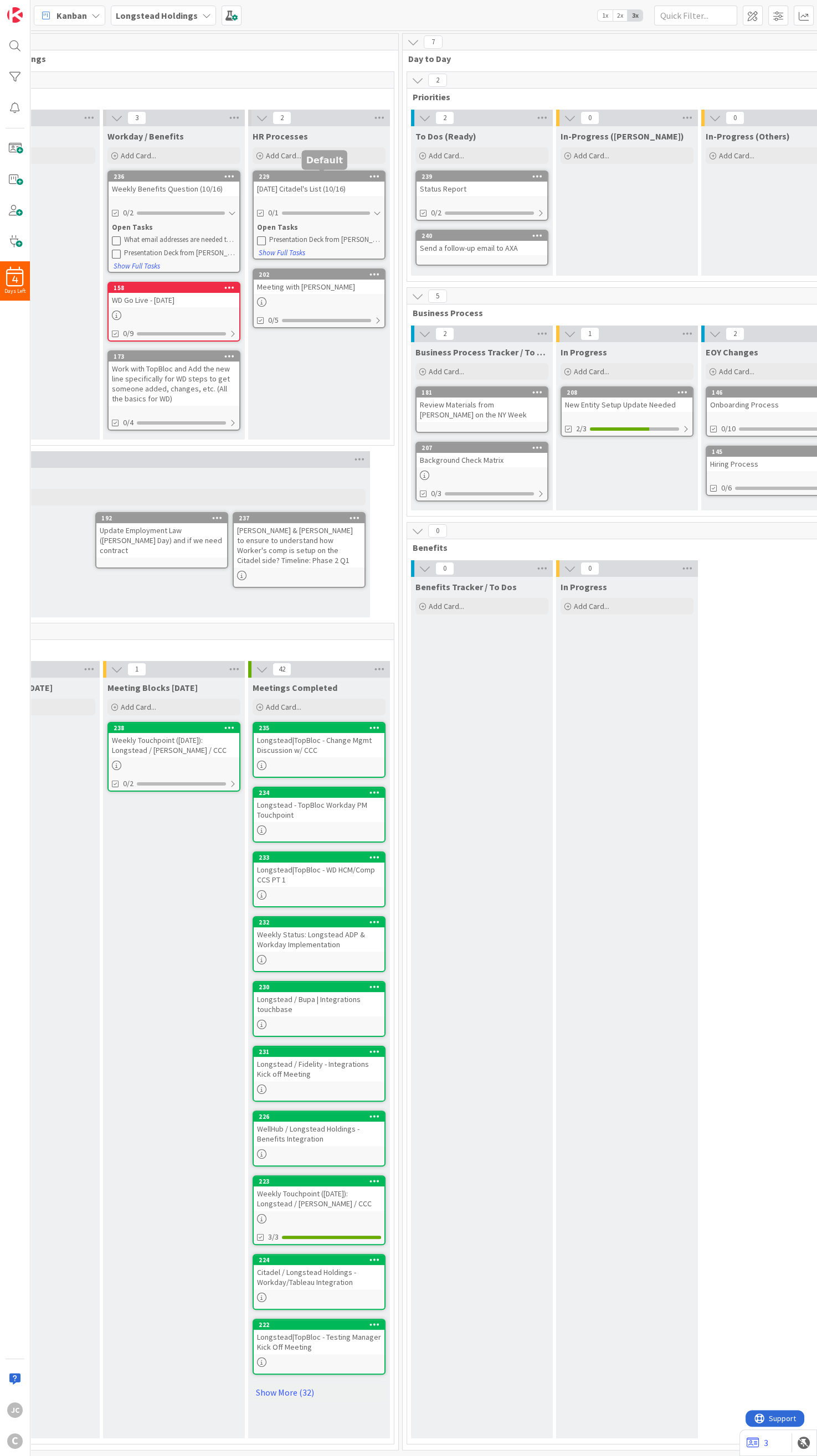
click at [376, 172] on icon at bounding box center [374, 176] width 10 height 8
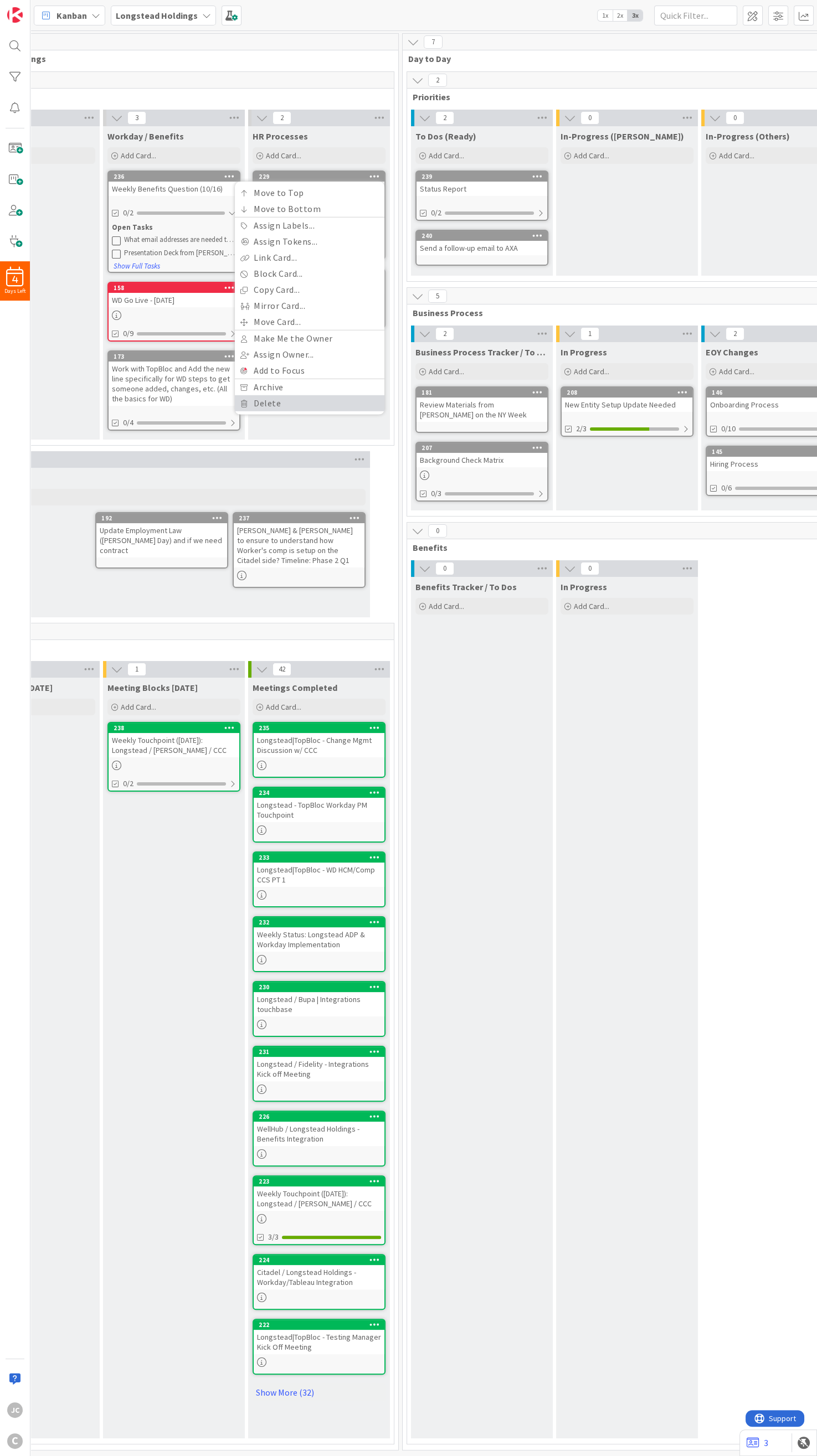
click at [295, 401] on link "Delete" at bounding box center [309, 403] width 150 height 16
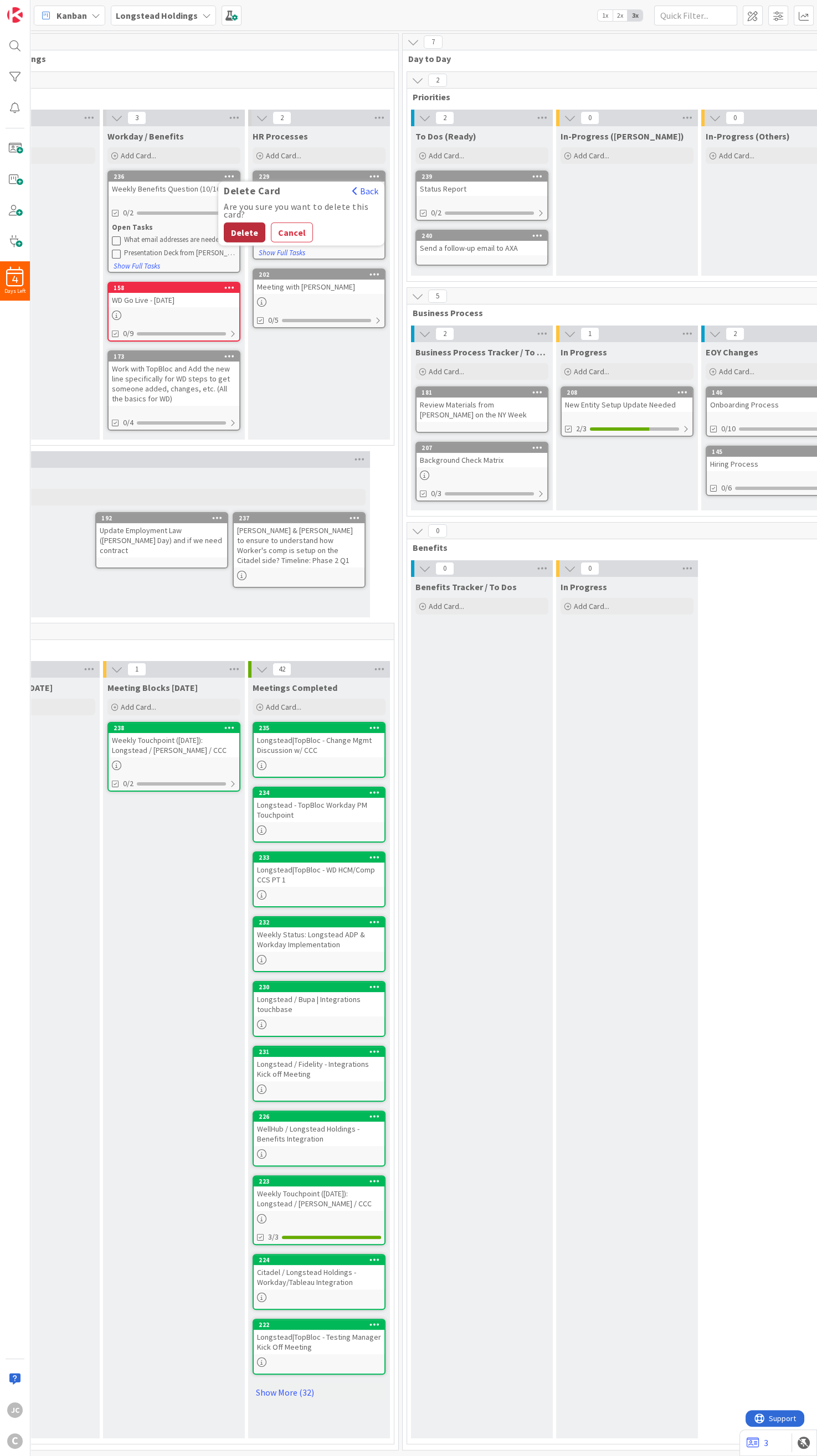
click at [244, 241] on button "Delete" at bounding box center [244, 232] width 42 height 20
click at [295, 363] on div "HR Processes Add Card... 202 Meeting with Mark 0/5" at bounding box center [319, 283] width 142 height 314
click at [187, 380] on div "Work with TopBloc and Add the new line specifically for WD steps to get someone…" at bounding box center [174, 384] width 131 height 44
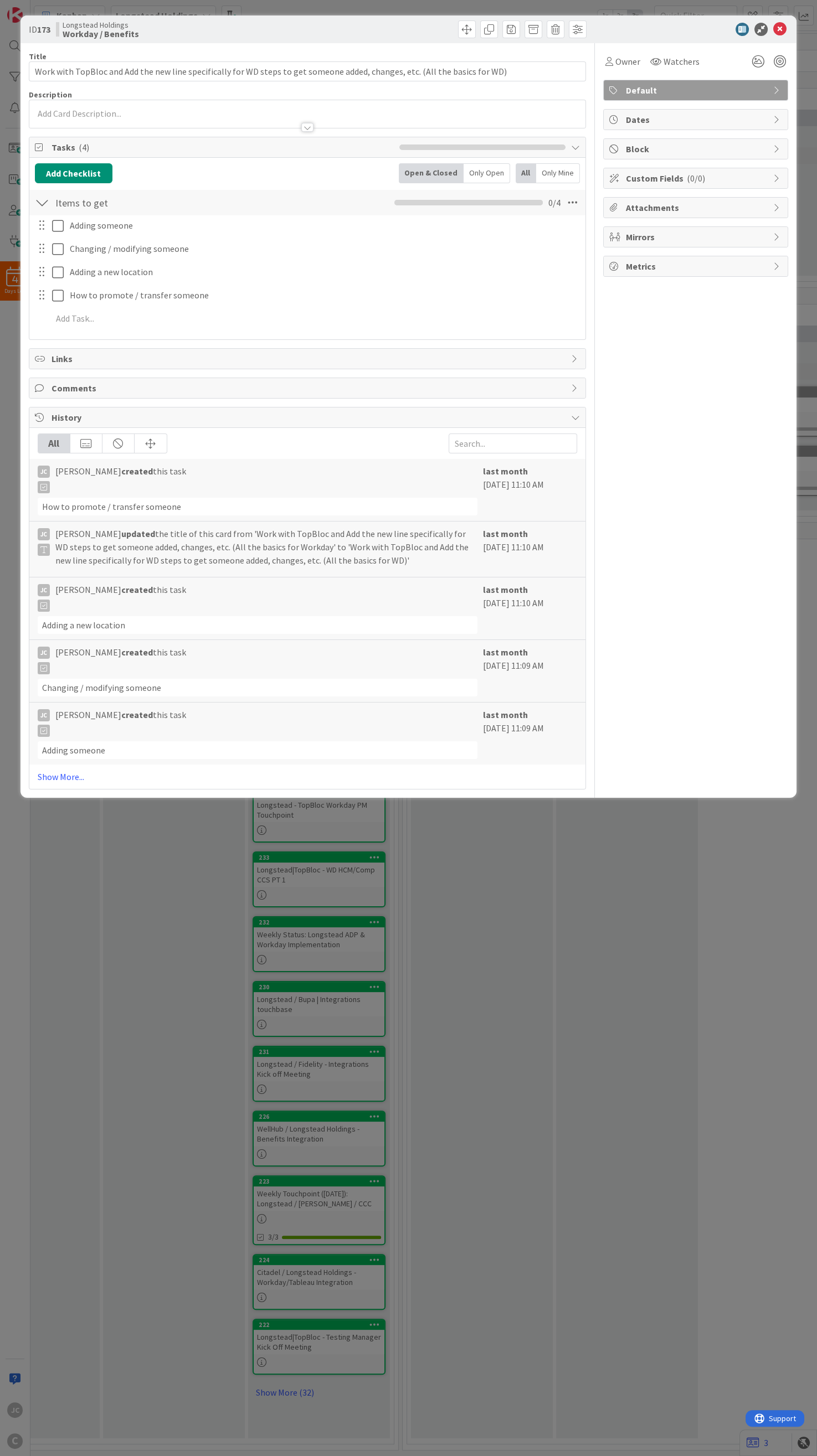
click at [500, 603] on div "ID 173 Longstead Holdings Workday / Benefits Title 124 / 128 Work with TopBloc …" at bounding box center [408, 728] width 817 height 1456
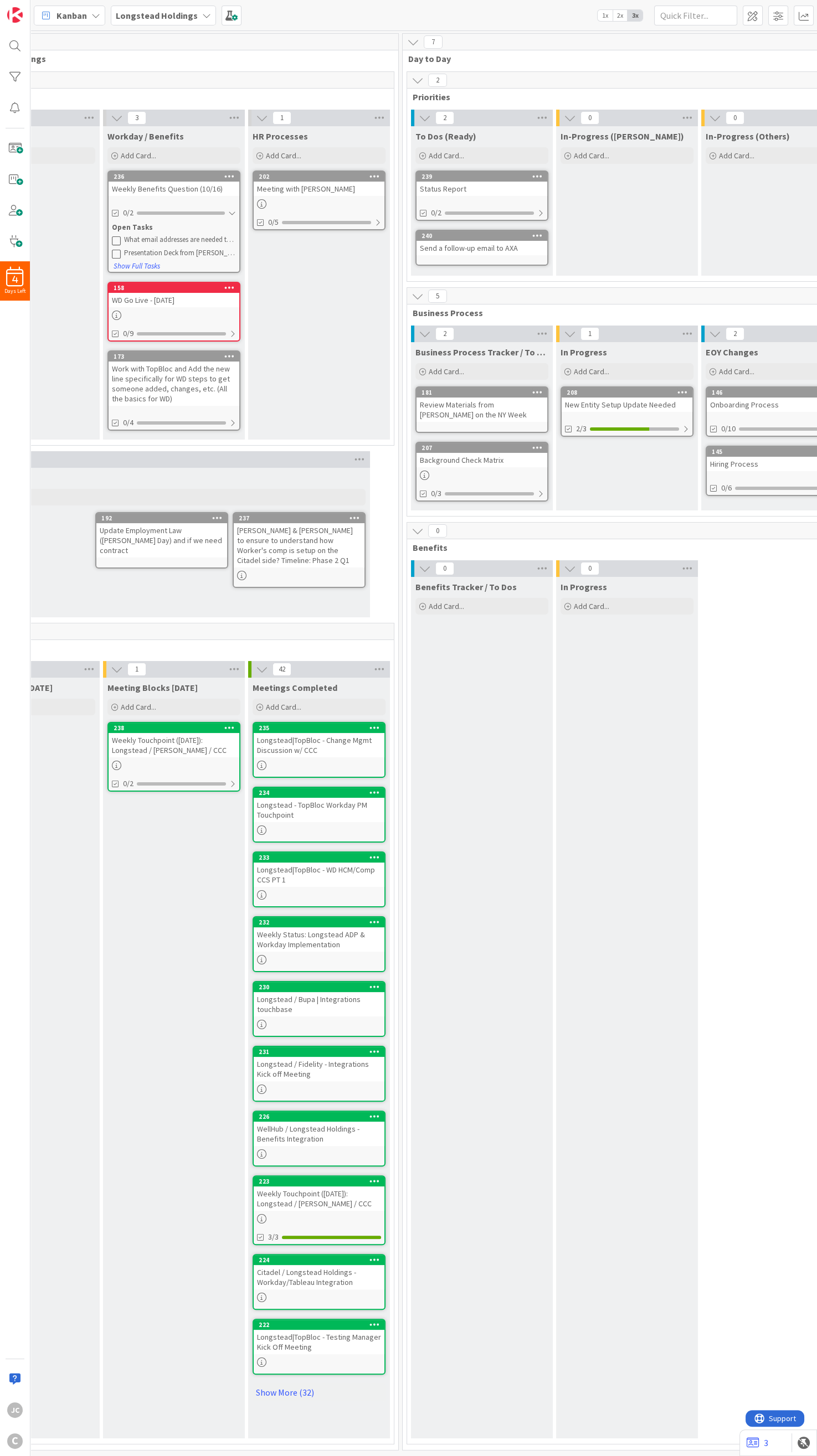
click at [170, 301] on div "WD Go Live - [DATE]" at bounding box center [174, 301] width 131 height 15
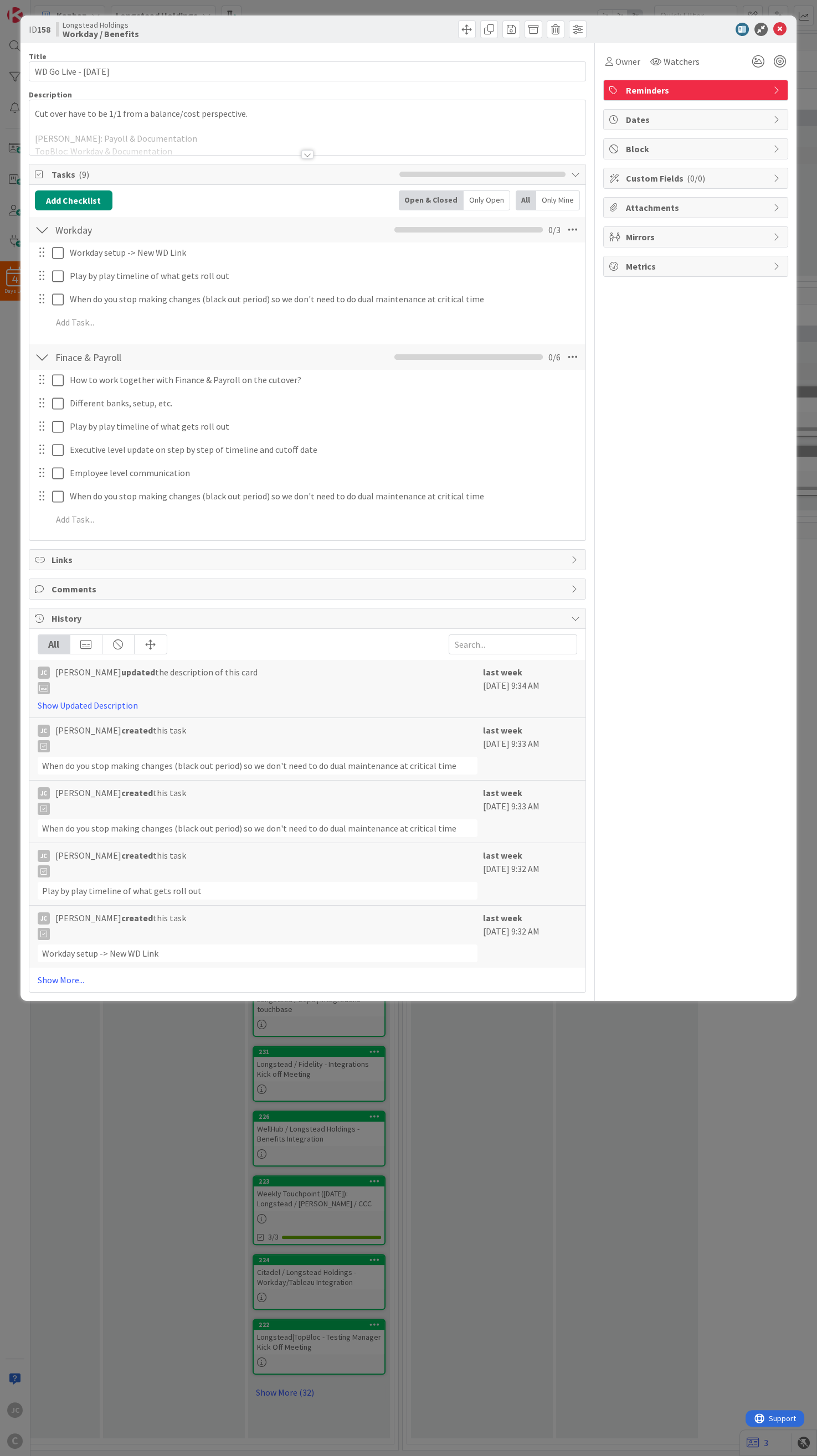
click at [244, 148] on div at bounding box center [307, 141] width 556 height 28
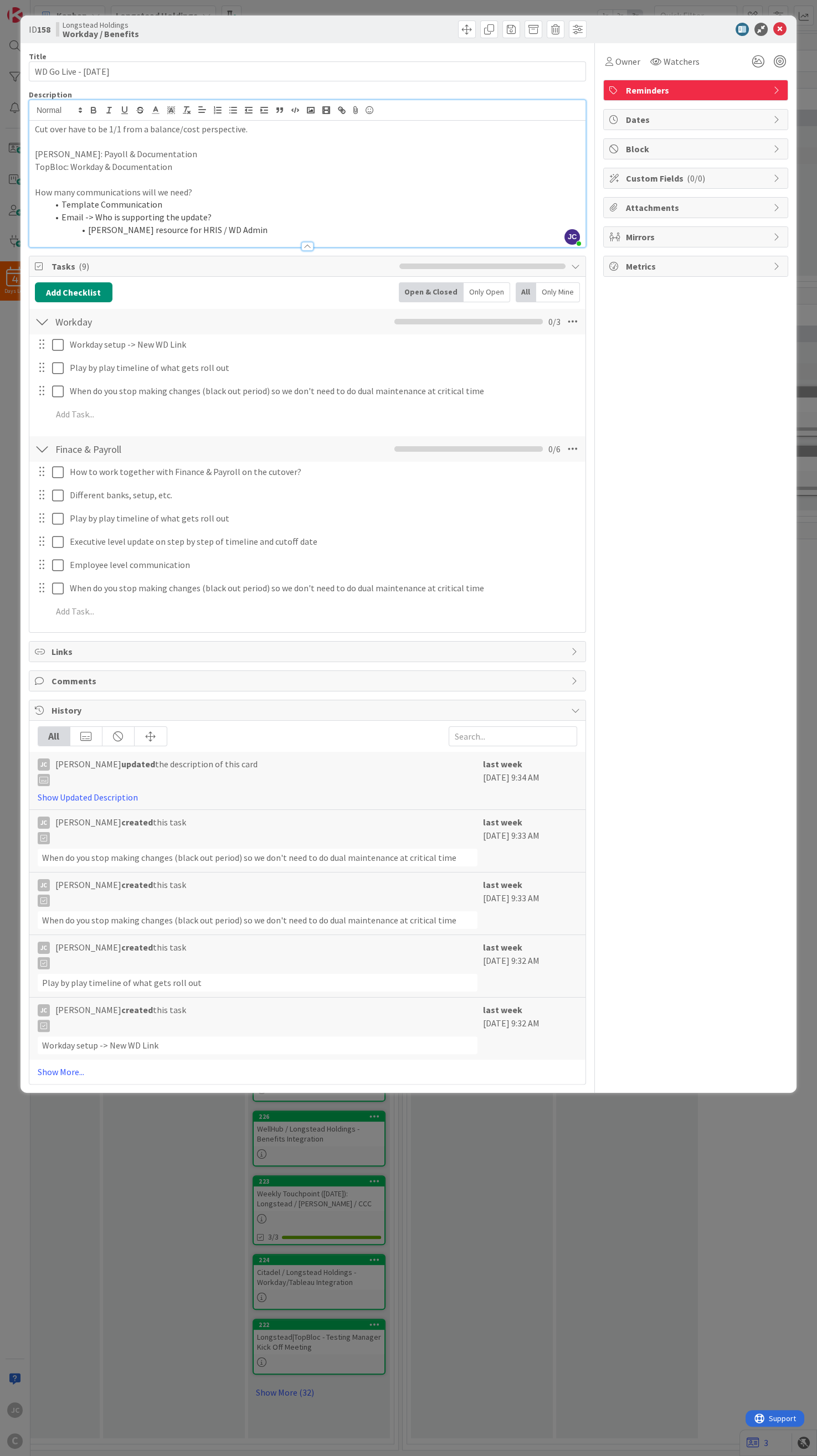
click at [548, 603] on div "ID 158 Longstead Holdings Workday / Benefits Title 21 / 128 WD Go Live - [DATE]…" at bounding box center [408, 728] width 817 height 1456
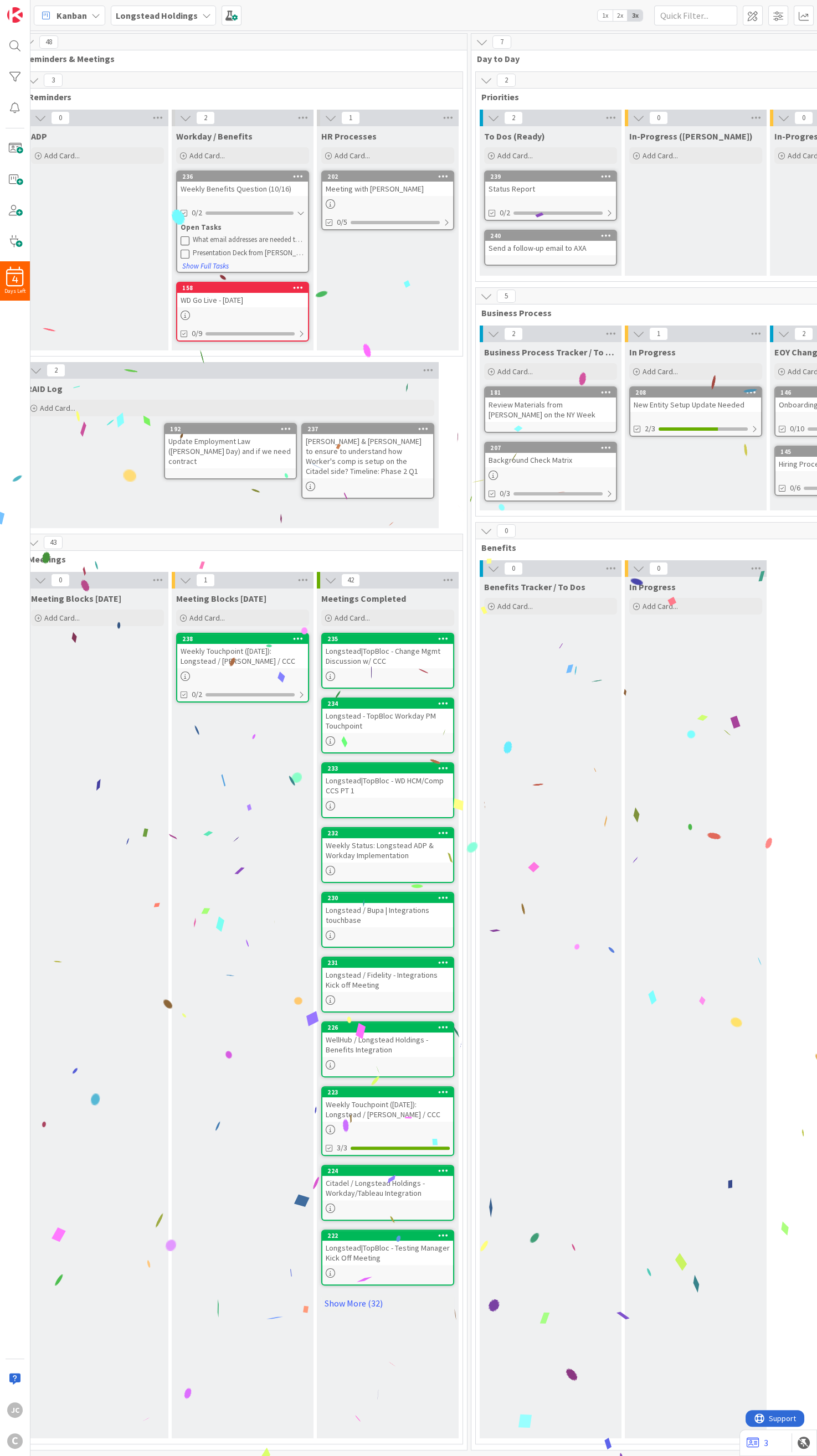
scroll to position [0, 15]
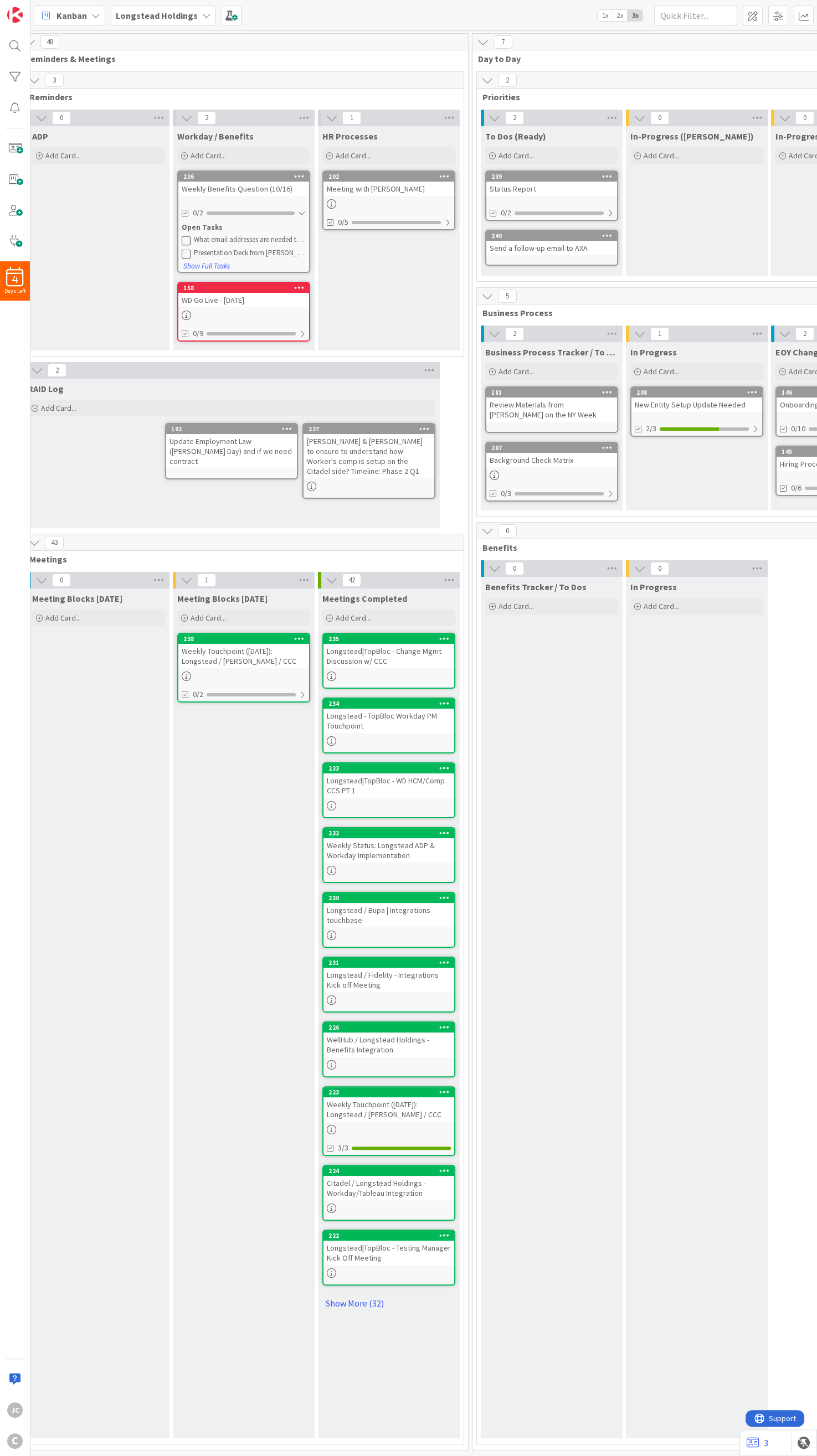
click at [401, 306] on div "HR Processes Add Card... 202 Meeting with Mark 0/5" at bounding box center [389, 238] width 142 height 224
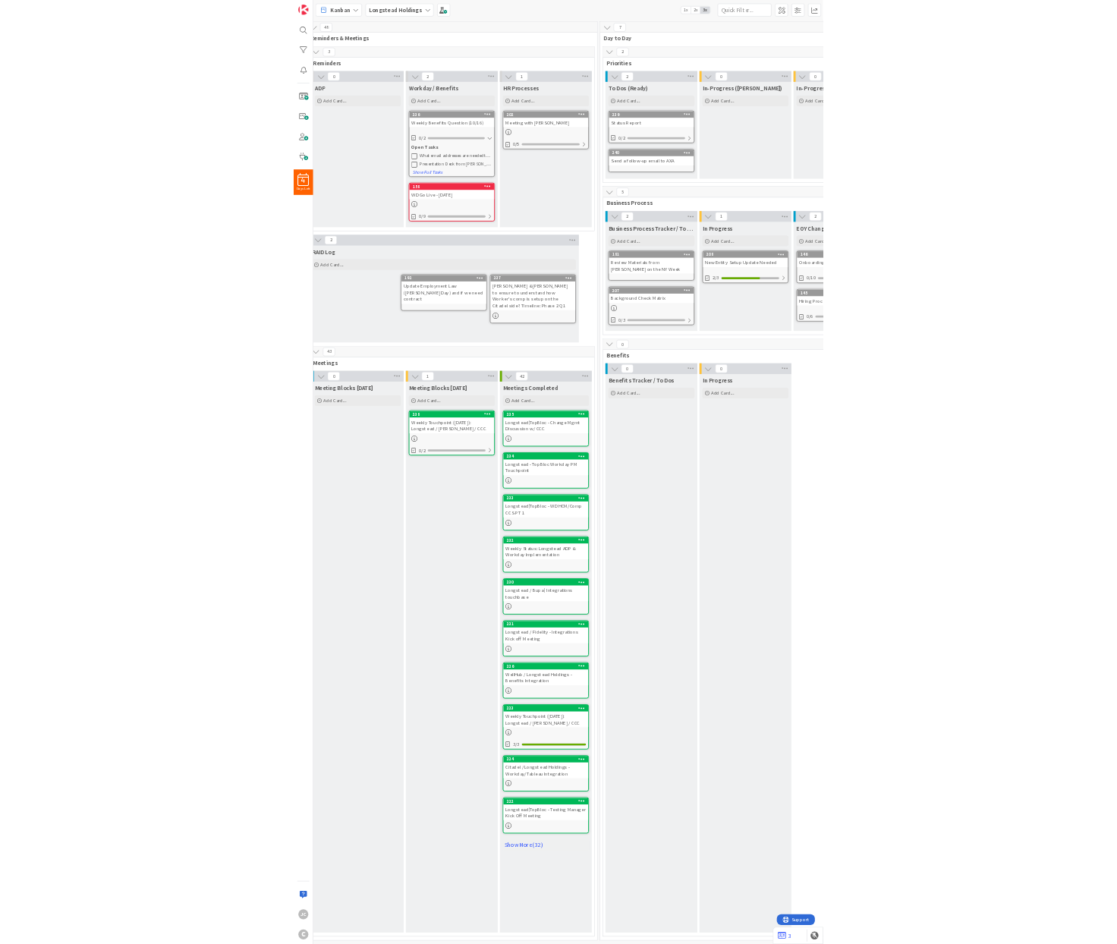
scroll to position [0, 0]
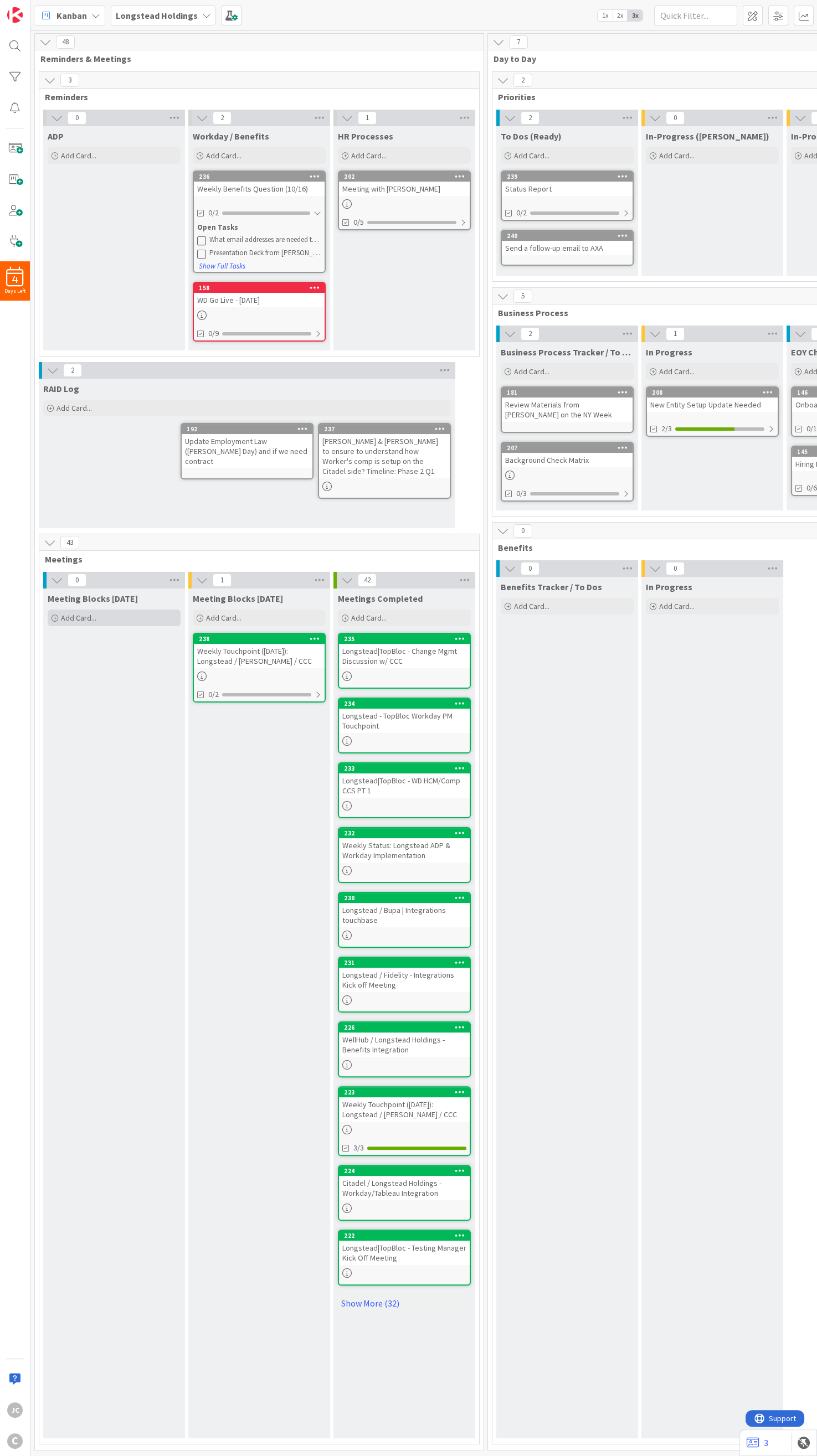
click at [126, 603] on div "Add Card..." at bounding box center [114, 618] width 133 height 17
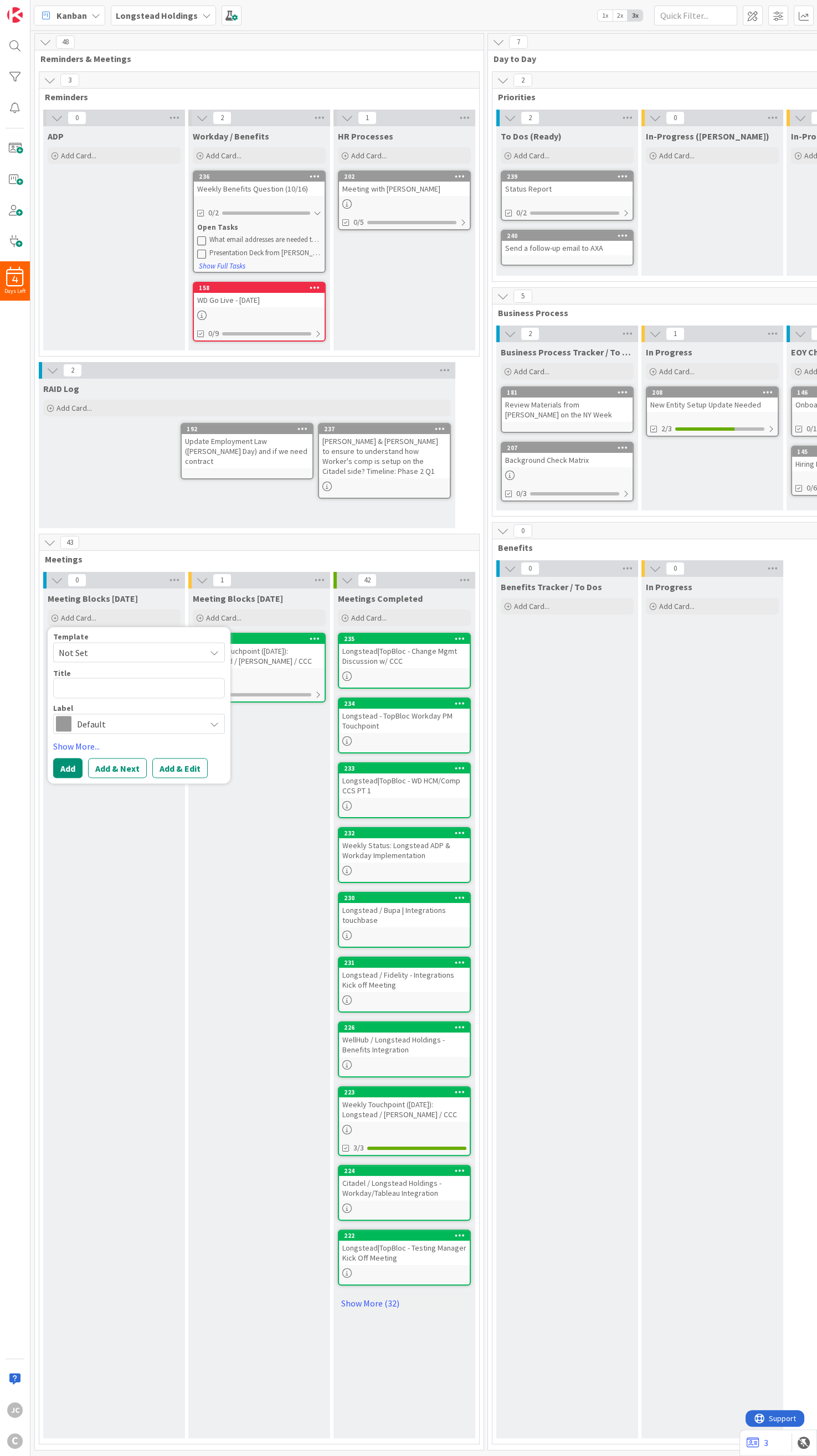
click at [286, 603] on div "Meeting Blocks [DATE] Add Card... 238 Weekly Touchpoint ([DATE]): Longstead / […" at bounding box center [259, 1013] width 142 height 850
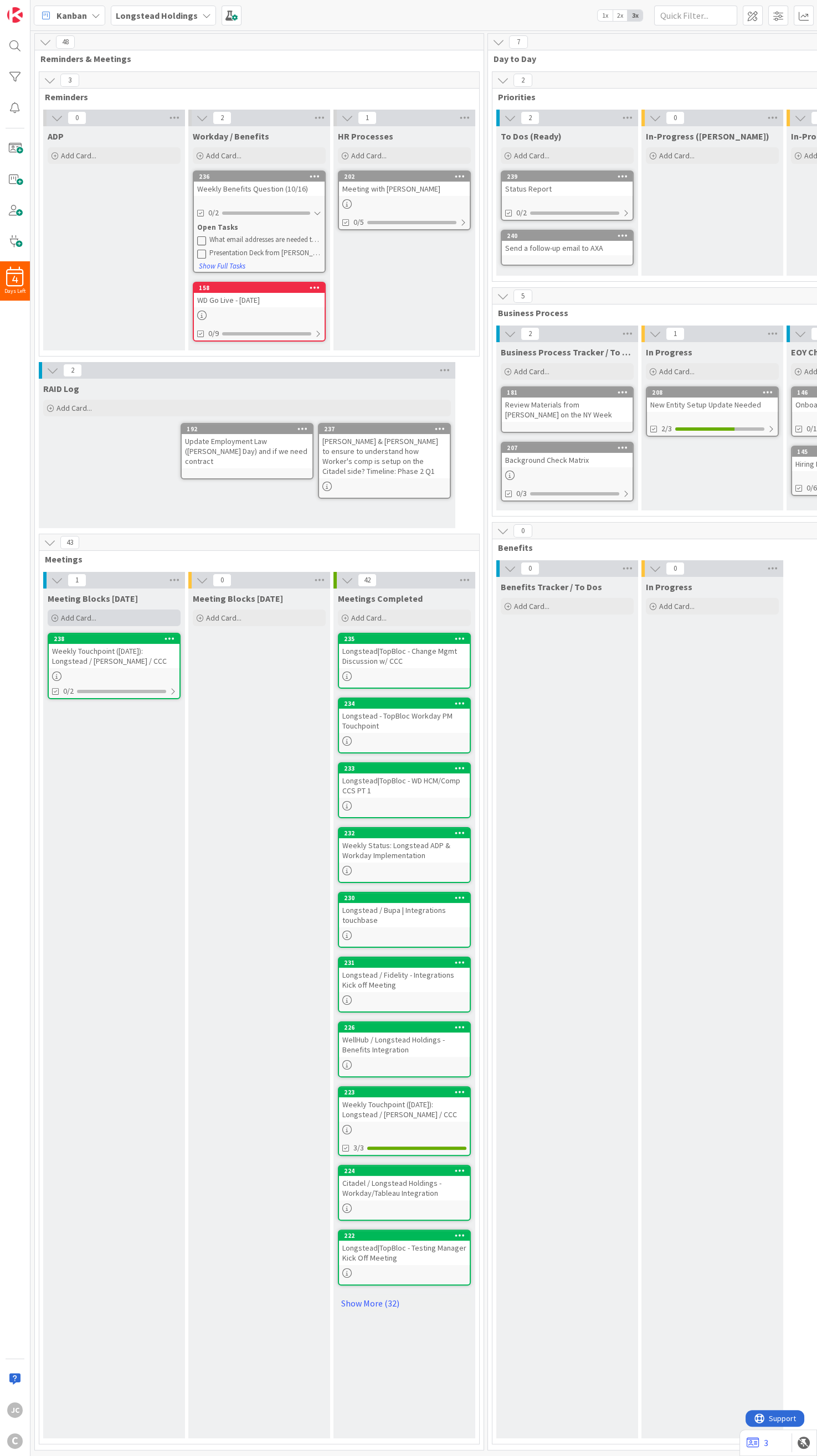
click at [121, 603] on div "Add Card..." at bounding box center [114, 618] width 133 height 17
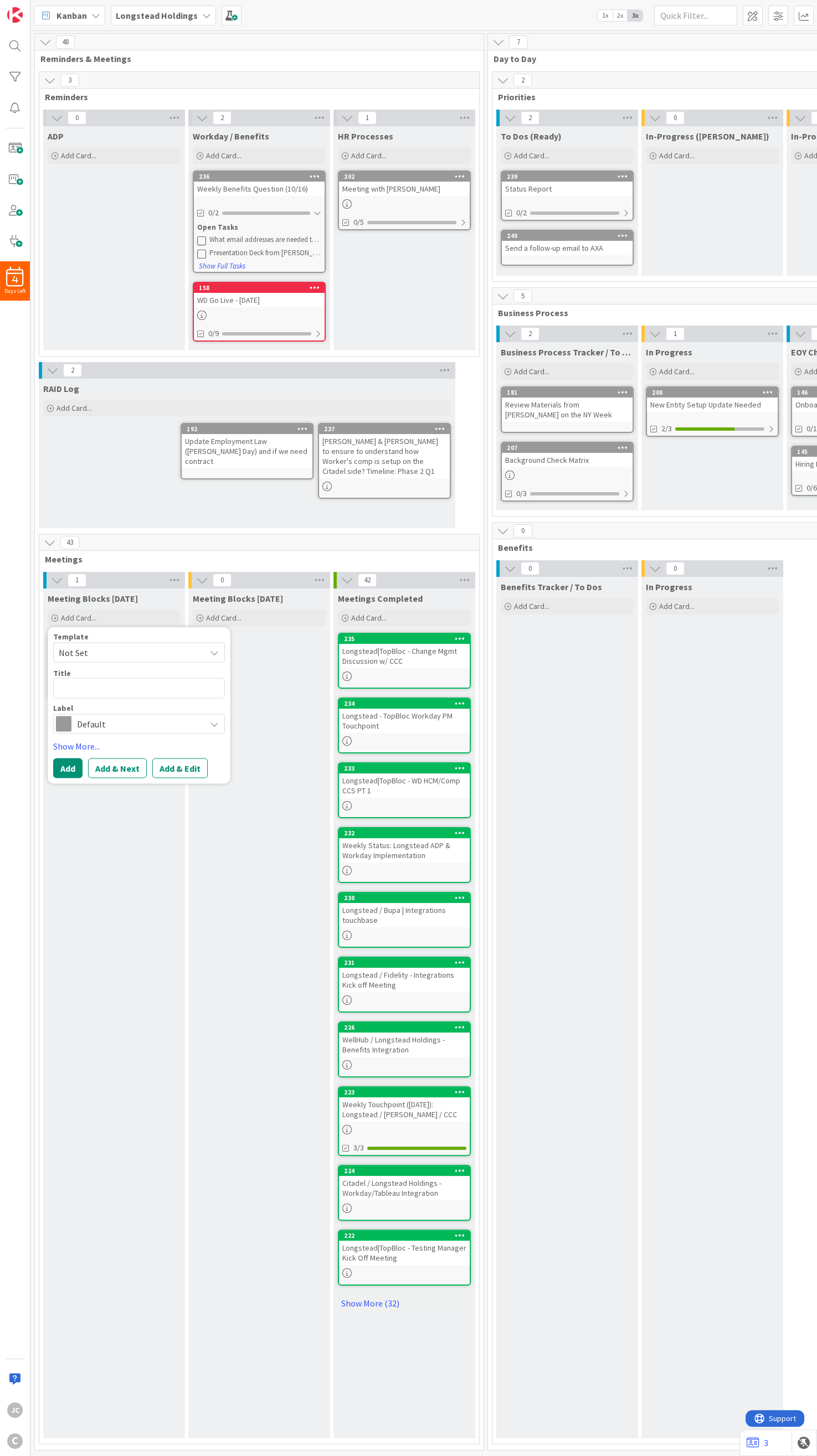
click at [127, 603] on span "Not Set" at bounding box center [128, 653] width 139 height 15
click at [125, 603] on link "Meetings" at bounding box center [144, 700] width 182 height 21
type textarea "x"
type textarea "Meetings"
click at [112, 603] on div "Title 8 / 128" at bounding box center [139, 673] width 171 height 10
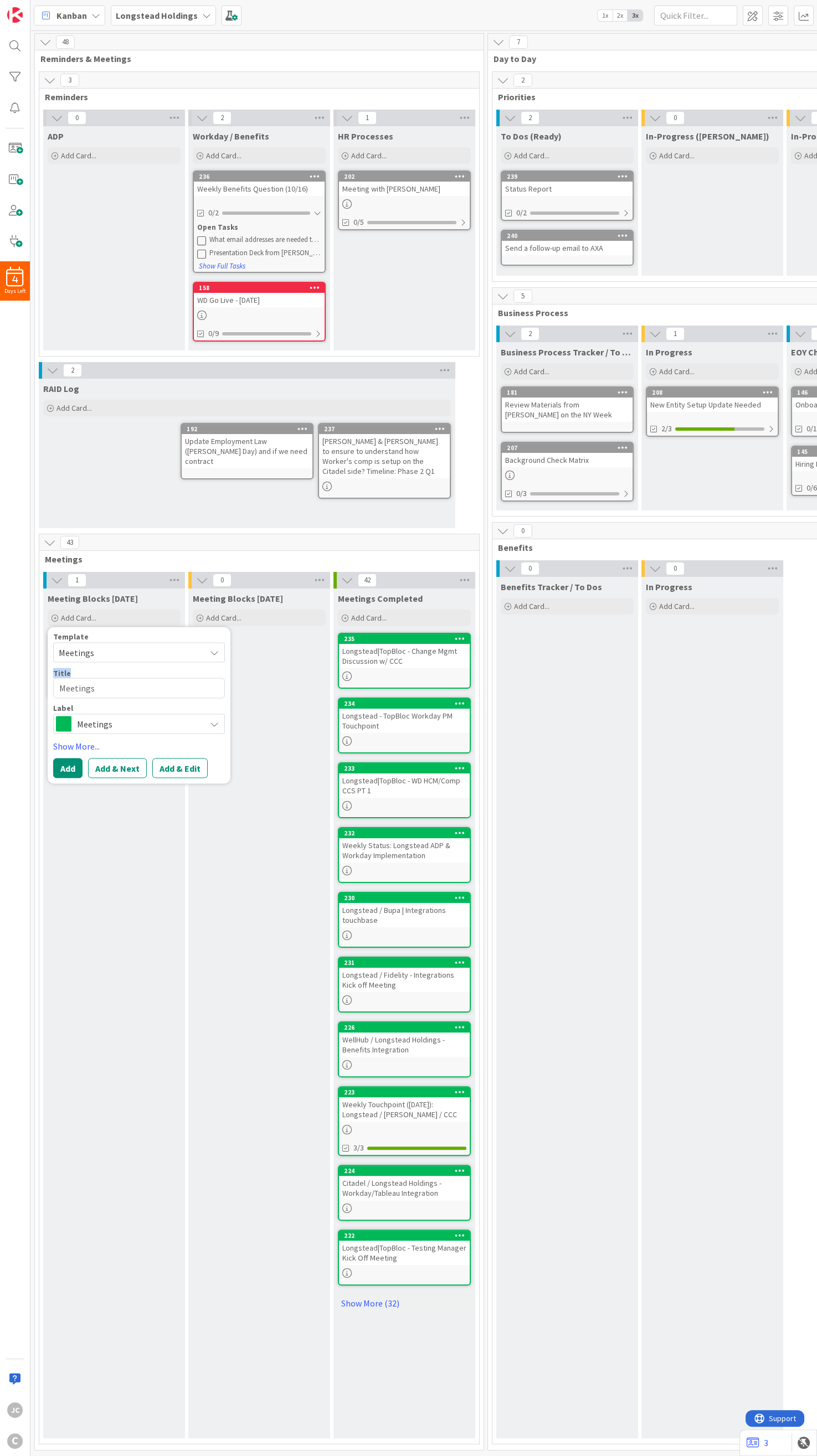
click at [112, 603] on div "Title 8 / 128" at bounding box center [139, 673] width 171 height 10
click at [110, 603] on textarea "Meetings" at bounding box center [139, 689] width 171 height 20
paste textarea "Longstead|TopBloc - WD Time Tracking/Absence CCS PT 1"
type textarea "x"
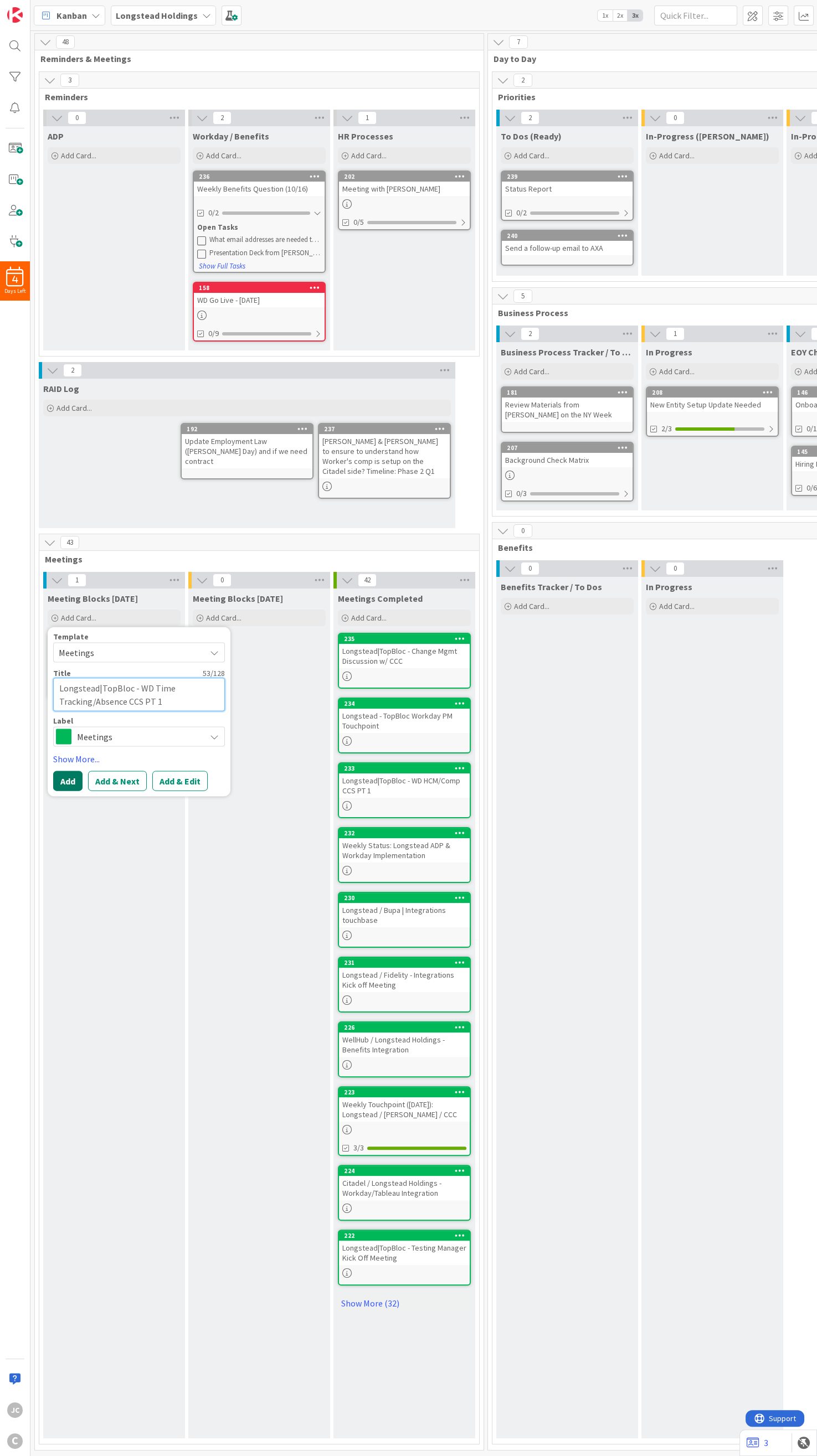
type textarea "Longstead|TopBloc - WD Time Tracking/Absence CCS PT 1"
click at [66, 603] on button "Add" at bounding box center [68, 781] width 29 height 20
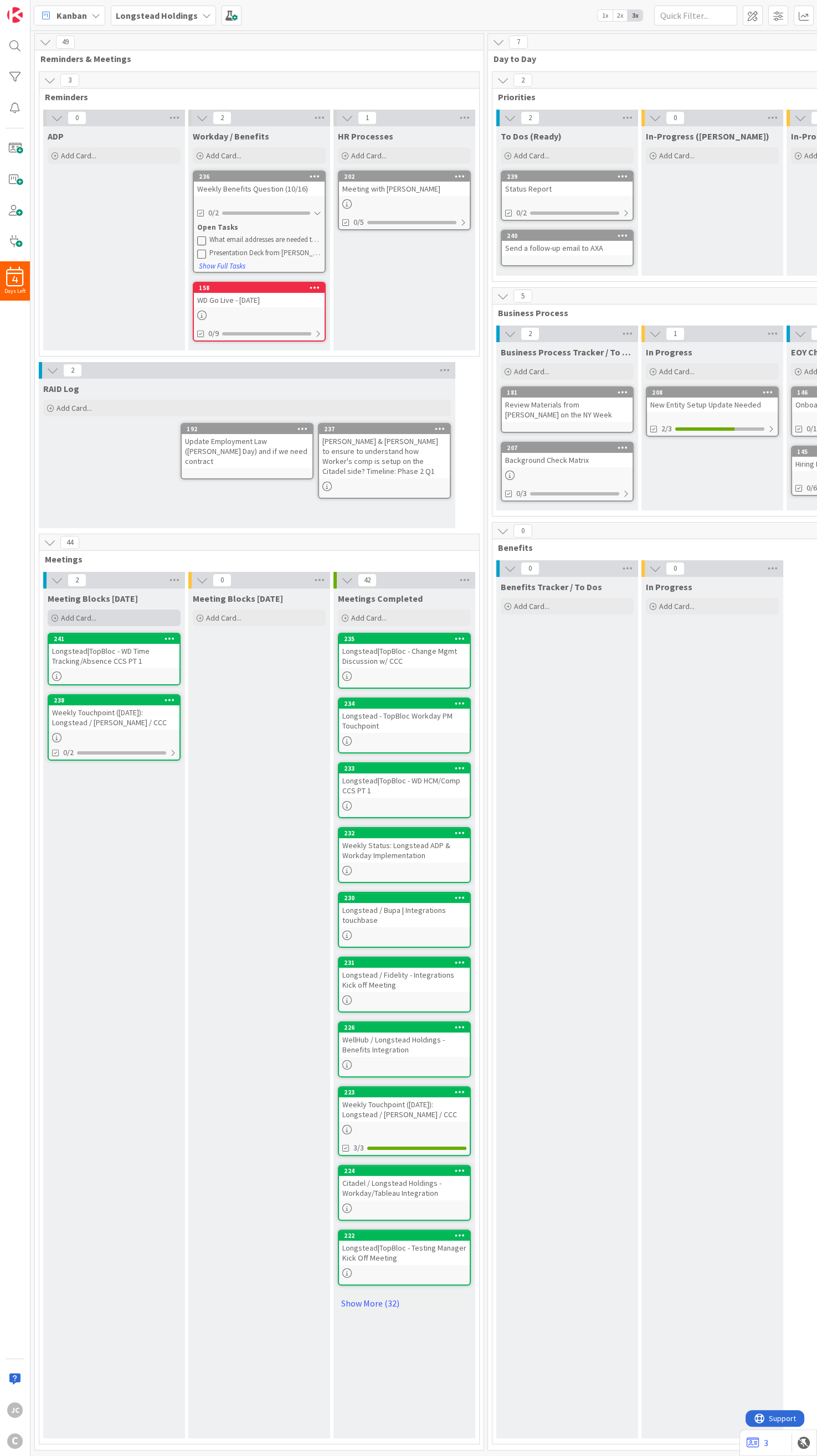
click at [101, 603] on div "Add Card..." at bounding box center [114, 618] width 133 height 17
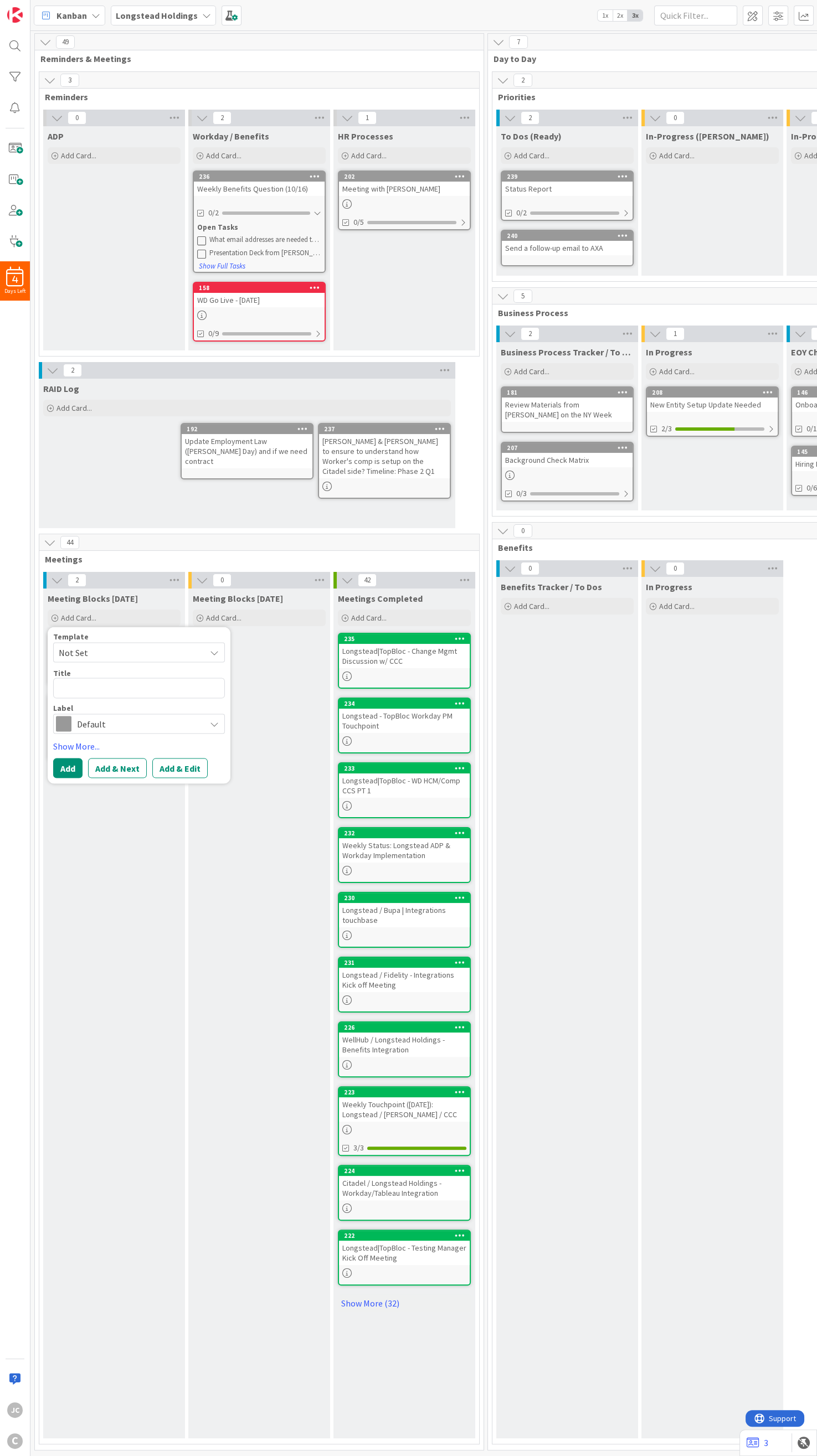
click at [125, 603] on span "Not Set" at bounding box center [128, 653] width 139 height 15
click at [128, 603] on span "Meetings" at bounding box center [147, 700] width 158 height 15
type textarea "x"
type textarea "Meetings"
click at [136, 603] on textarea "Meetings" at bounding box center [139, 689] width 171 height 20
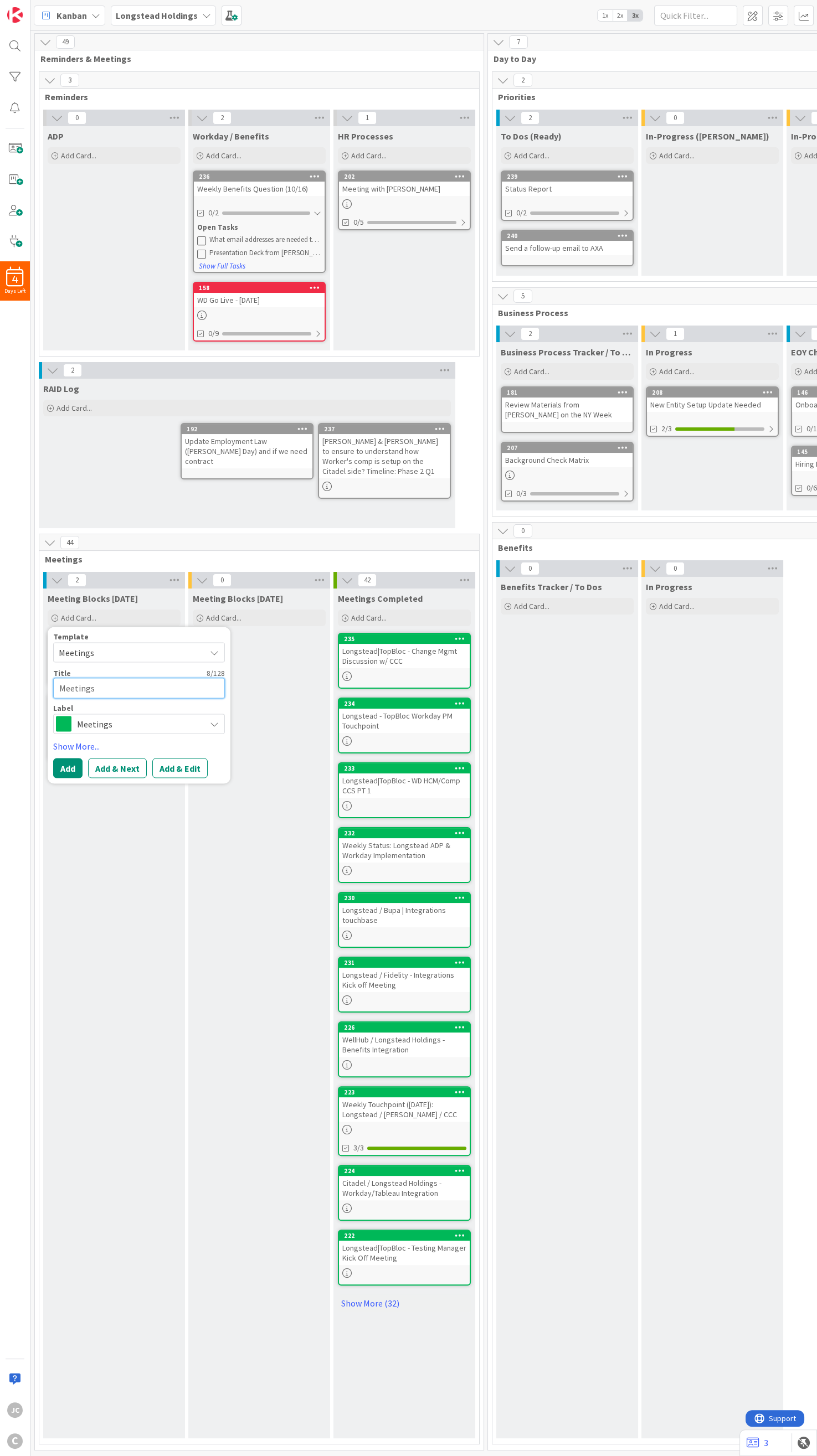
click at [136, 603] on textarea "Meetings" at bounding box center [139, 689] width 171 height 20
paste textarea "Longstead|TopBloc - WD Time Tracking/Absence CCS PT 1"
type textarea "x"
type textarea "Longstead|TopBloc - WD Time Tracking/Absence CCS PT 1"
type textarea "x"
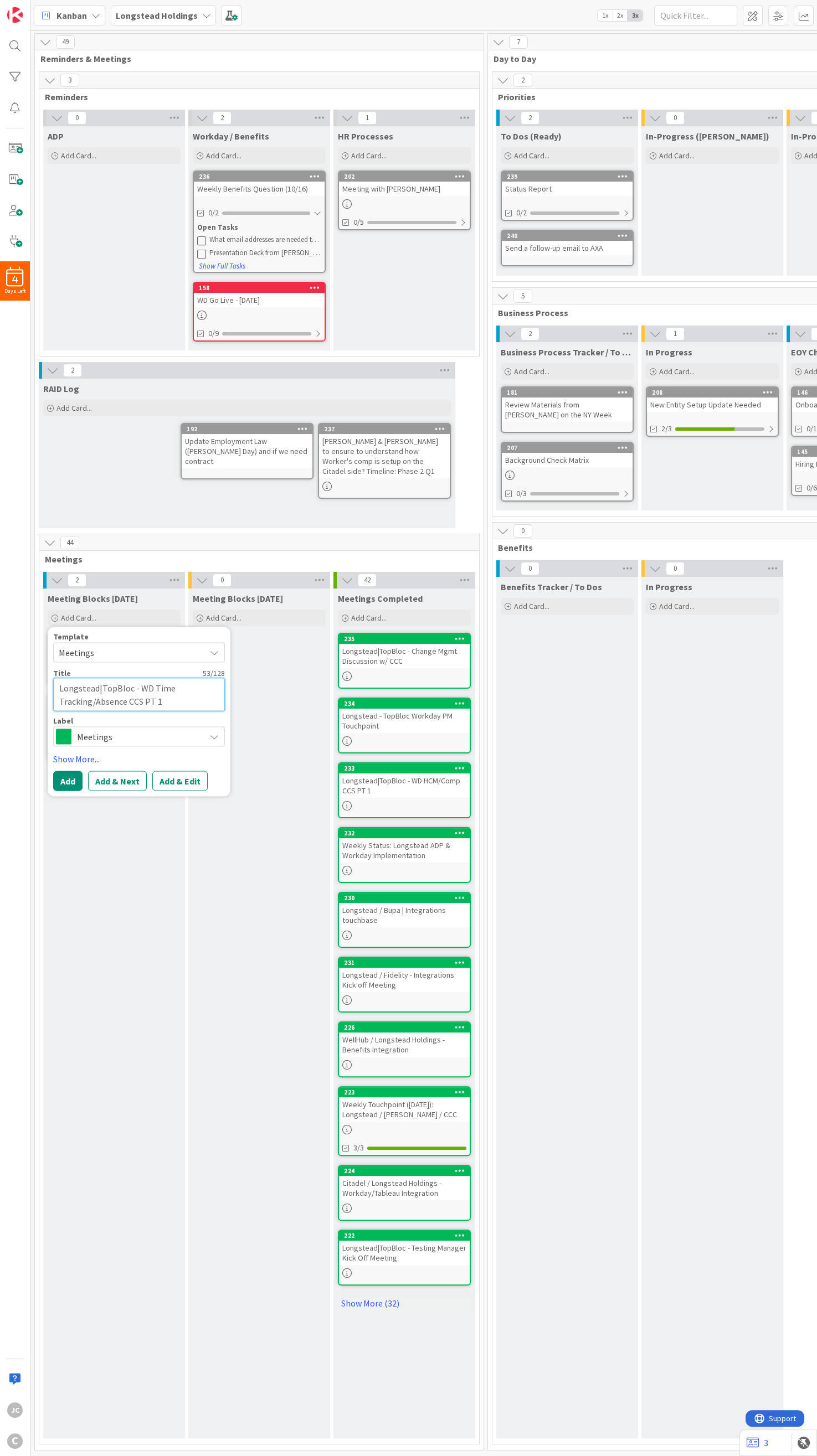
type textarea "Longstead|TopBloc - WD Time Tracking/Absence CCS PT"
type textarea "x"
type textarea "Longstead|TopBloc - WD Time Tracking/Absence CCS PT 2"
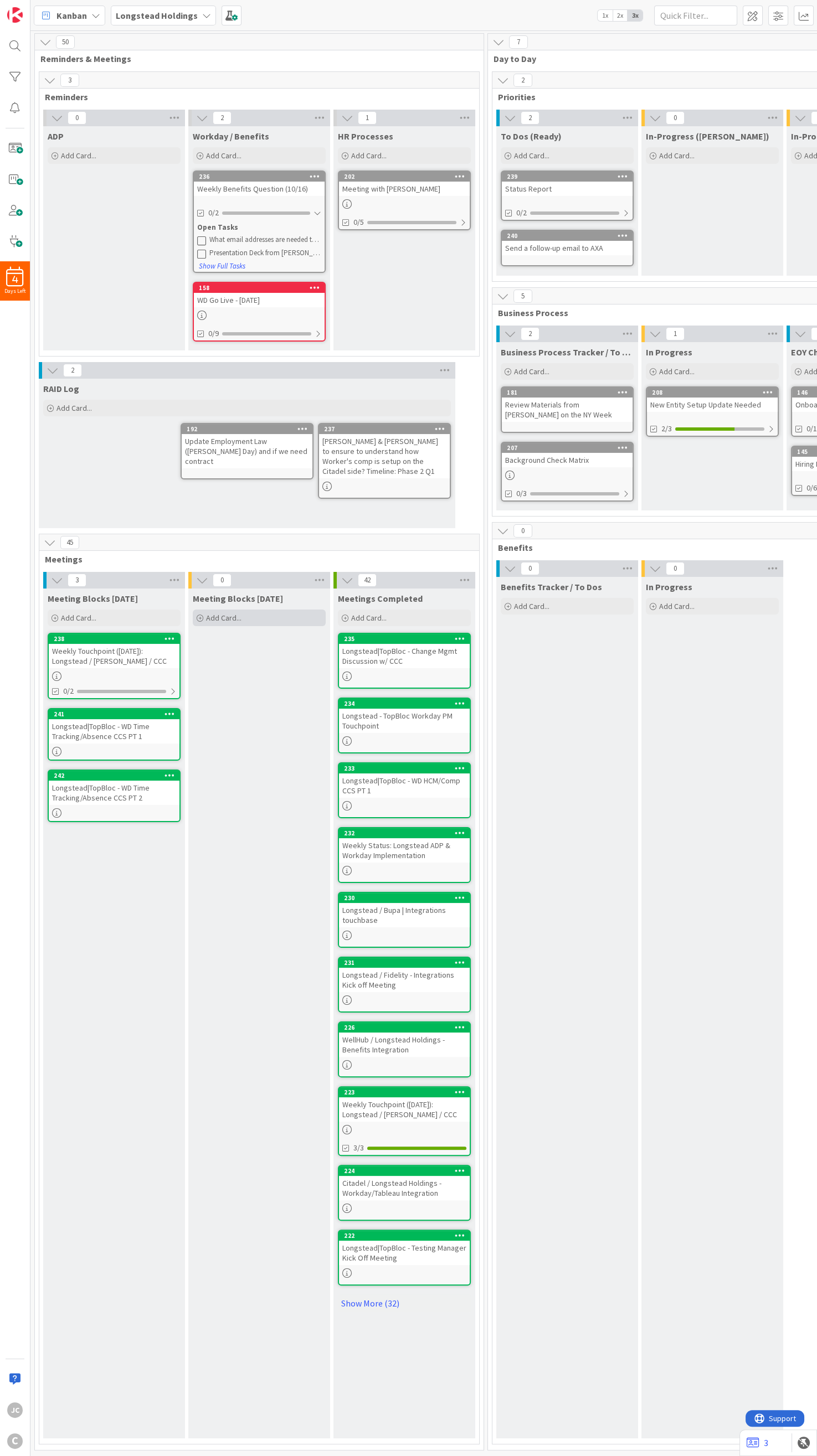
click at [266, 603] on div "Add Card..." at bounding box center [259, 618] width 133 height 17
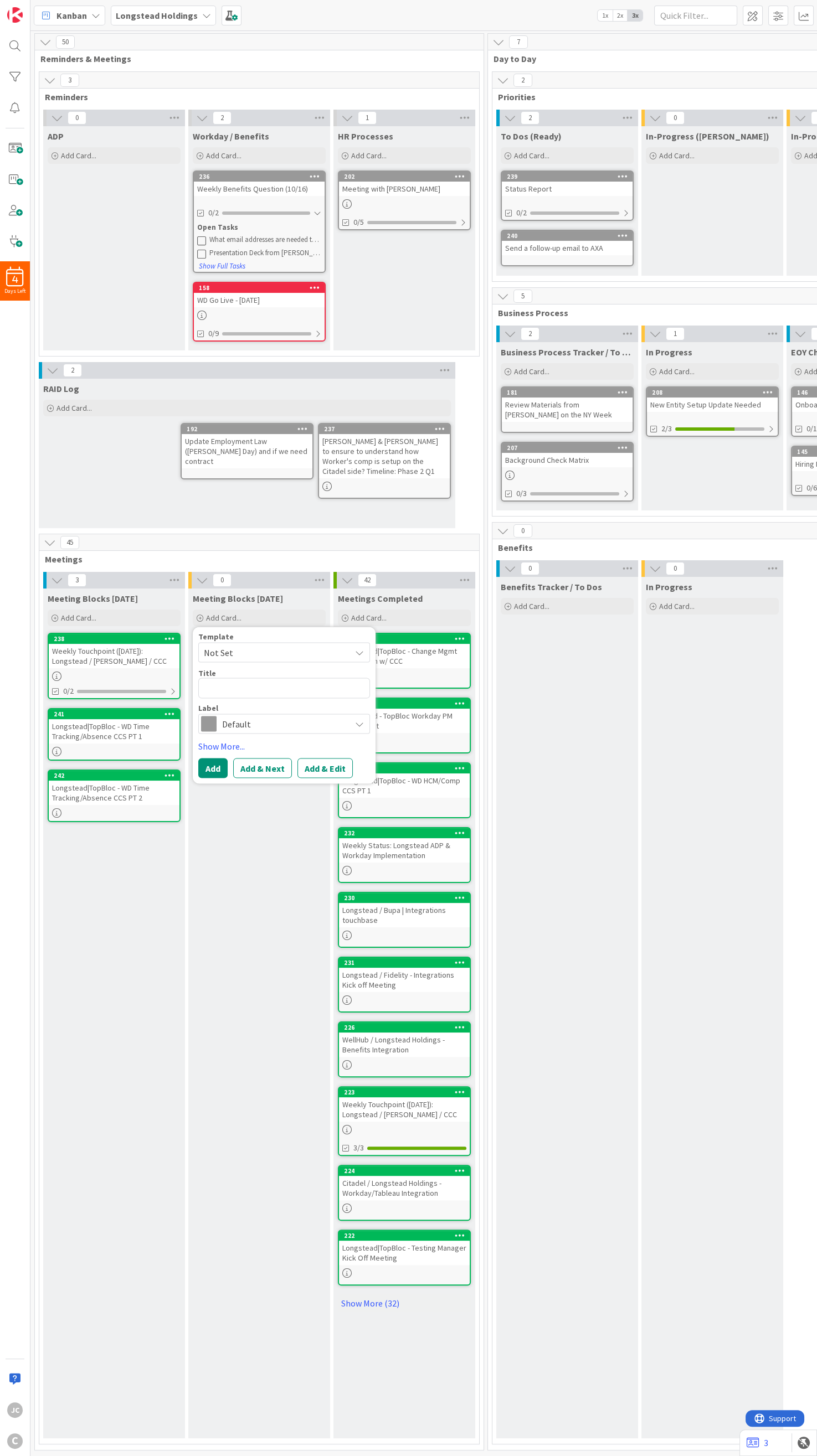
click at [266, 603] on span "Not Set" at bounding box center [273, 653] width 139 height 15
click at [263, 603] on span "Meetings" at bounding box center [293, 700] width 158 height 15
type textarea "x"
type textarea "Meetings"
click at [253, 603] on textarea "Meetings" at bounding box center [284, 689] width 171 height 20
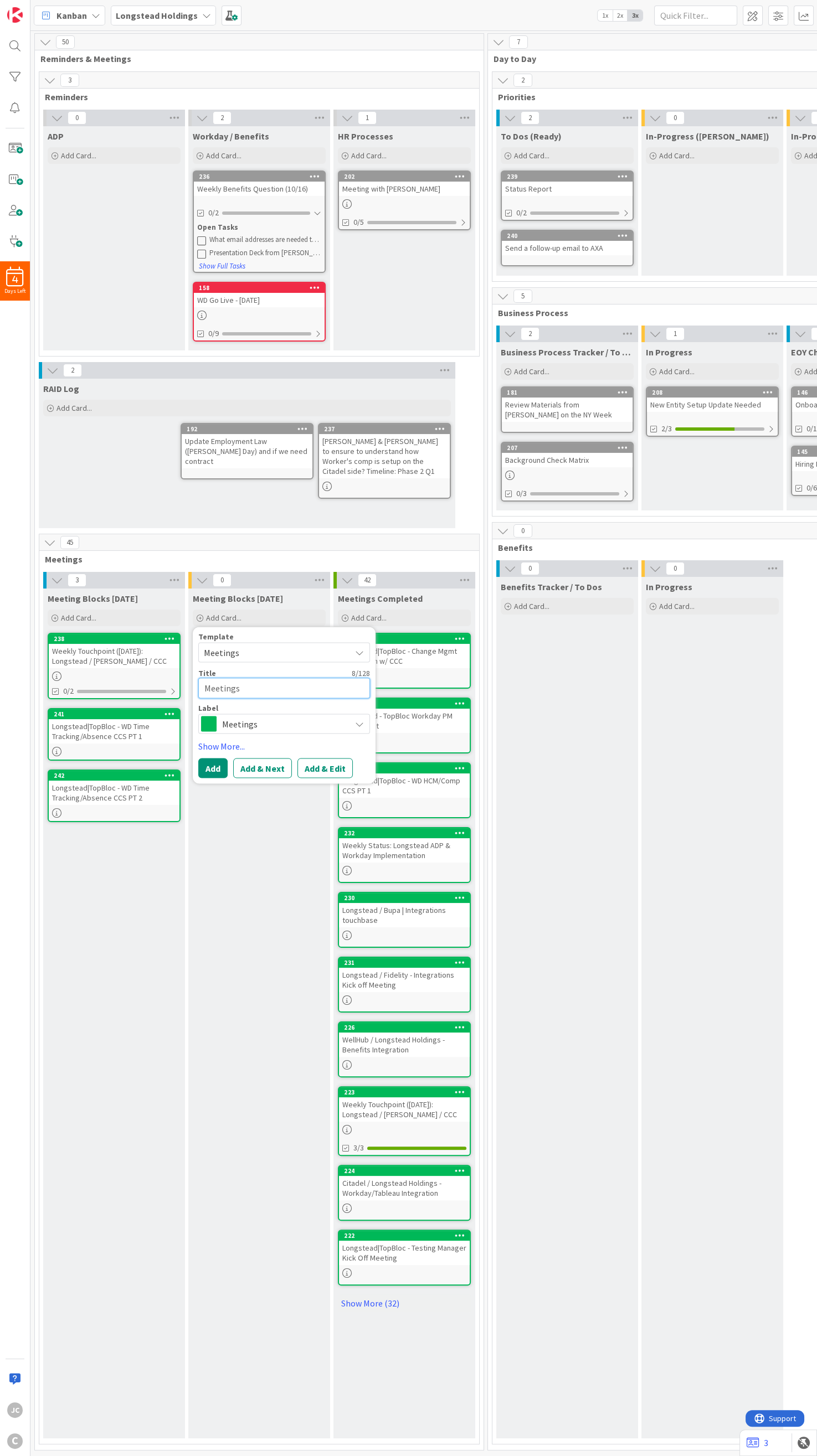
click at [253, 603] on textarea "Meetings" at bounding box center [284, 689] width 171 height 20
paste textarea "Longstead|TopBloc - WD HCM/COMP CCS PT 2"
type textarea "x"
type textarea "Longstead|TopBloc - WD HCM/COMP CCS PT 2"
click at [218, 603] on button "Add" at bounding box center [213, 781] width 29 height 20
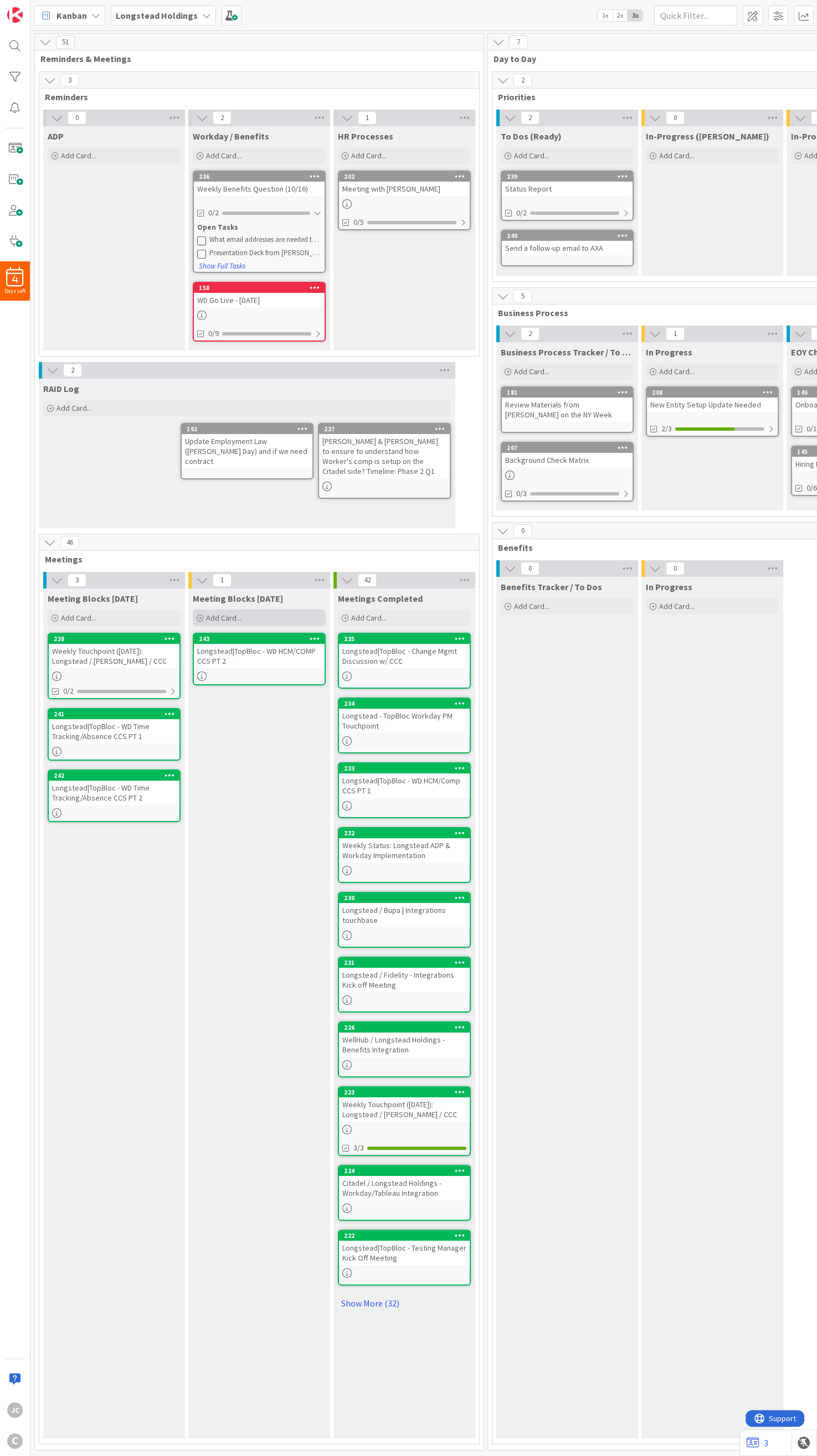
click at [234, 603] on div "Add Card..." at bounding box center [259, 618] width 133 height 17
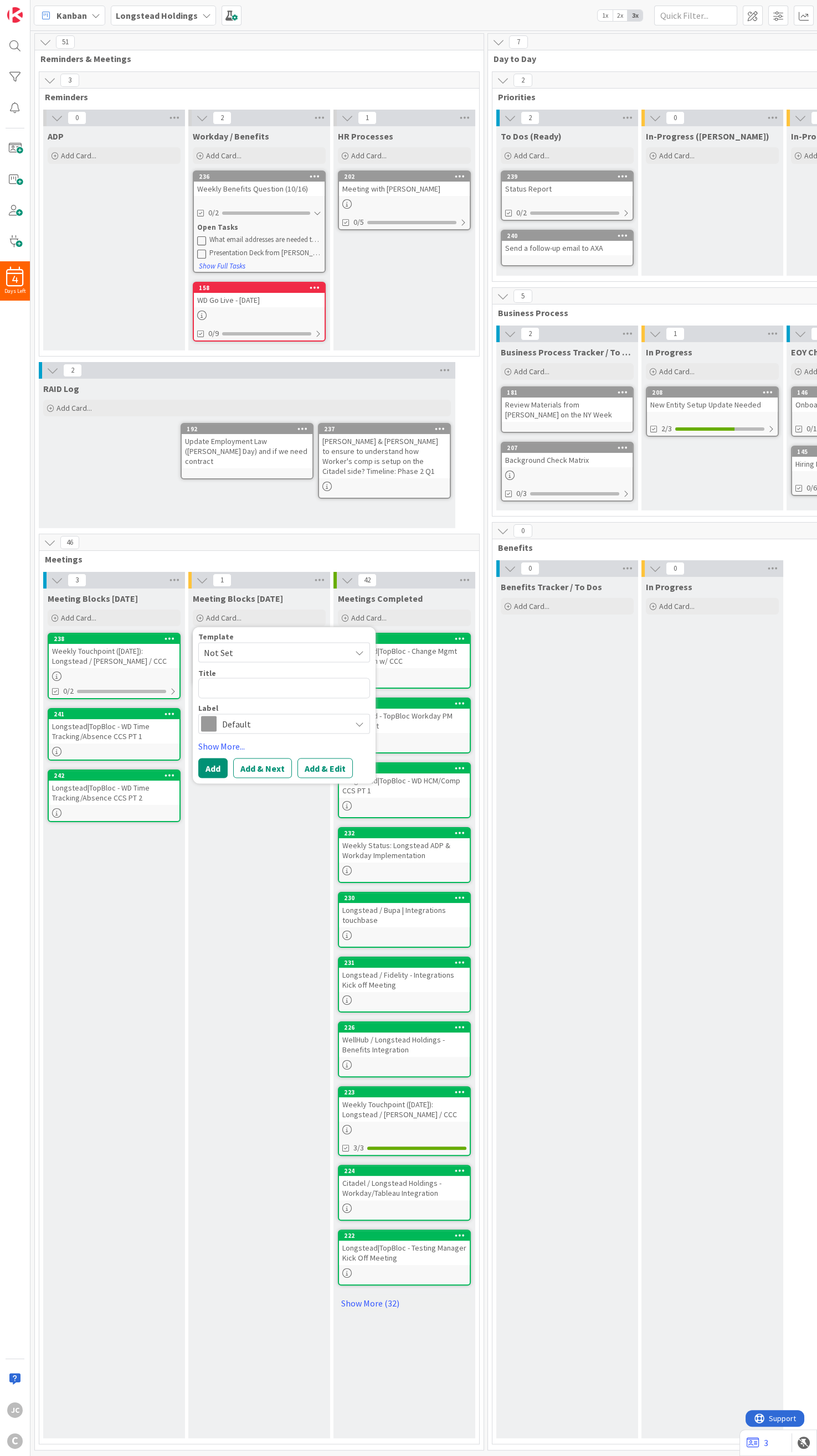
click at [268, 603] on div "Template" at bounding box center [284, 637] width 171 height 8
click at [266, 603] on span "Not Set" at bounding box center [273, 653] width 139 height 15
click at [261, 603] on span "Meetings" at bounding box center [293, 700] width 158 height 15
type textarea "x"
type textarea "Meetings"
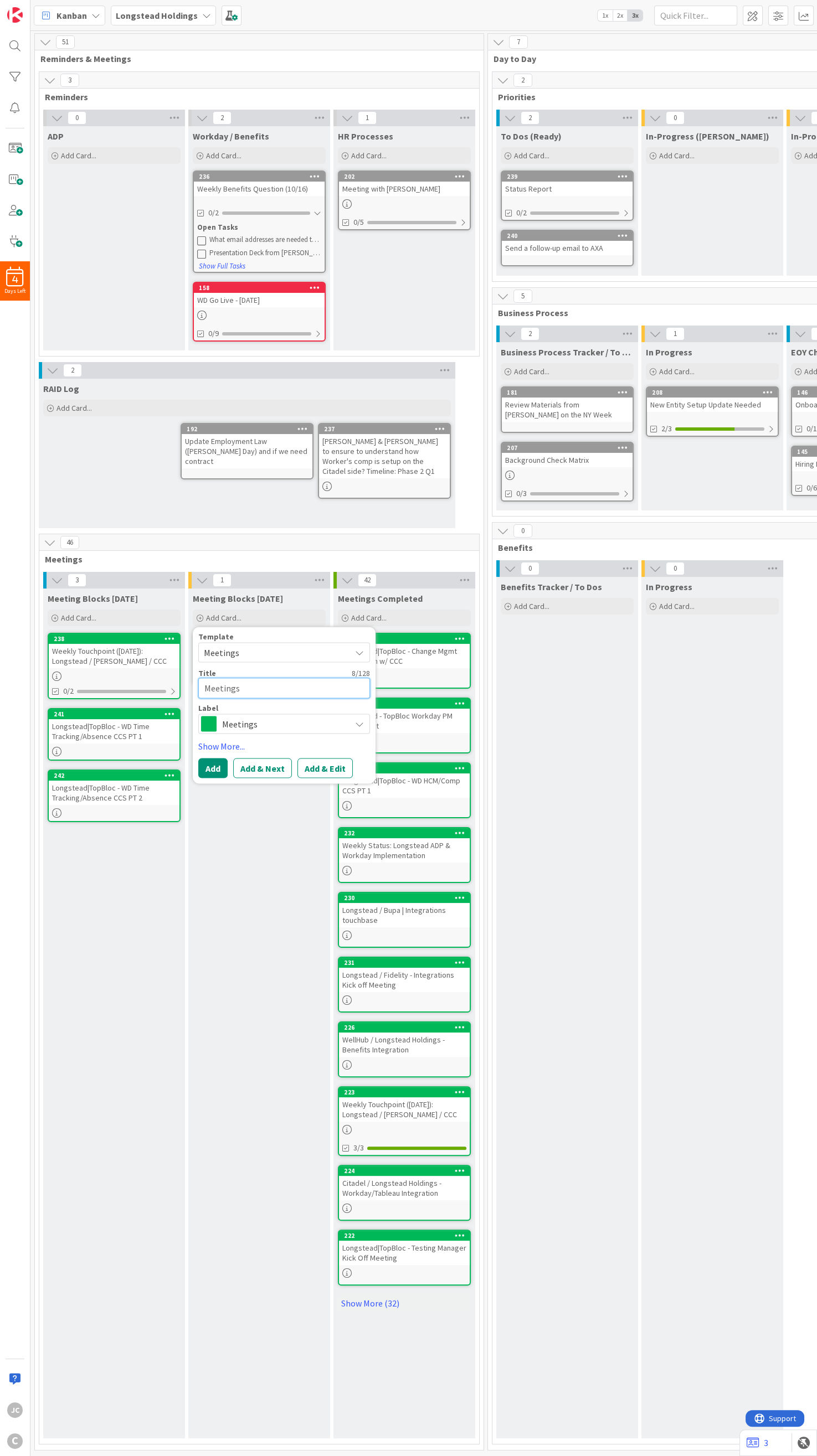
click at [278, 603] on textarea "Meetings" at bounding box center [284, 689] width 171 height 20
paste textarea "Longstead Discussion"
type textarea "x"
type textarea "Longstead Discussion"
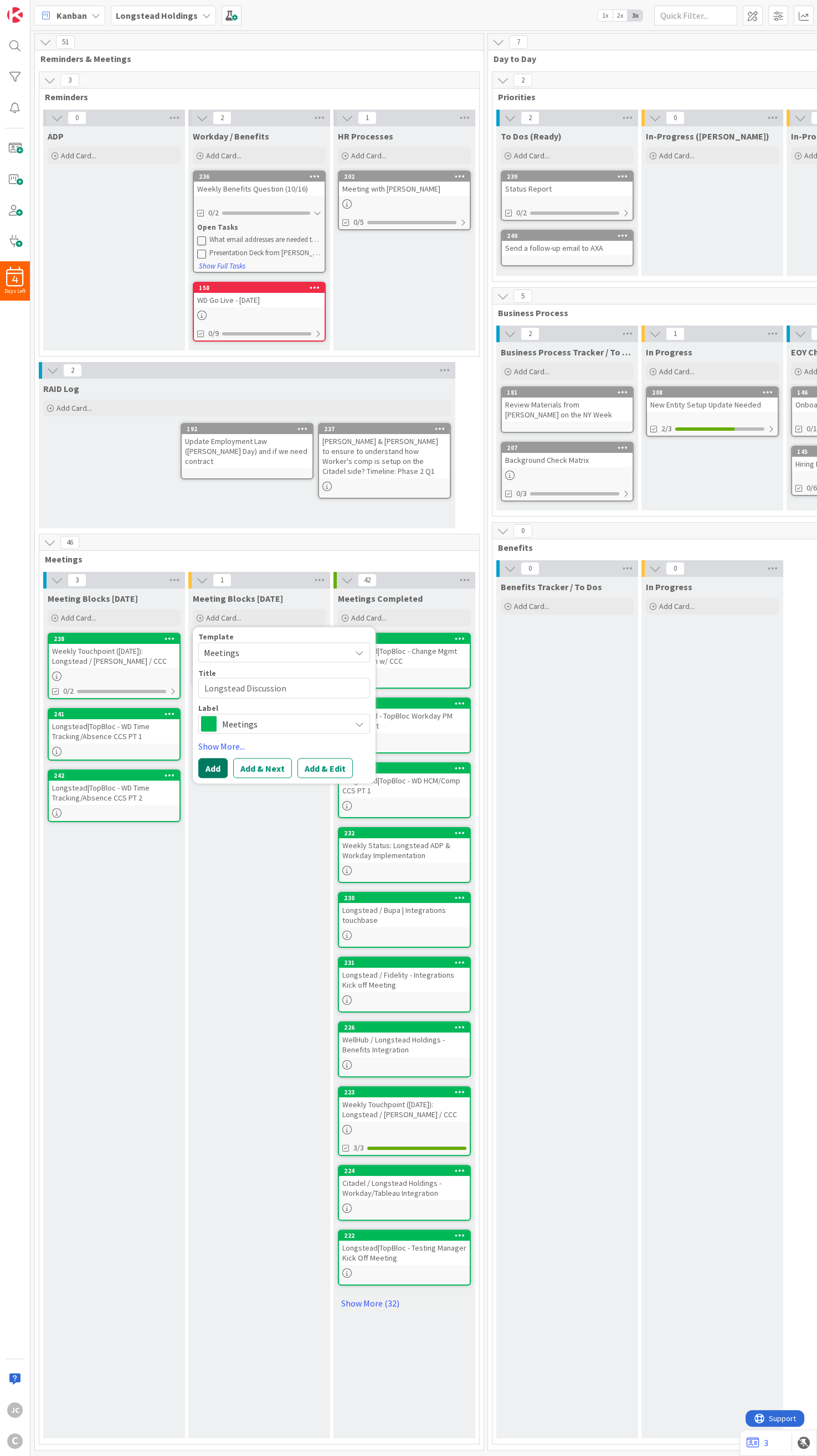
click at [210, 603] on button "Add" at bounding box center [213, 767] width 29 height 20
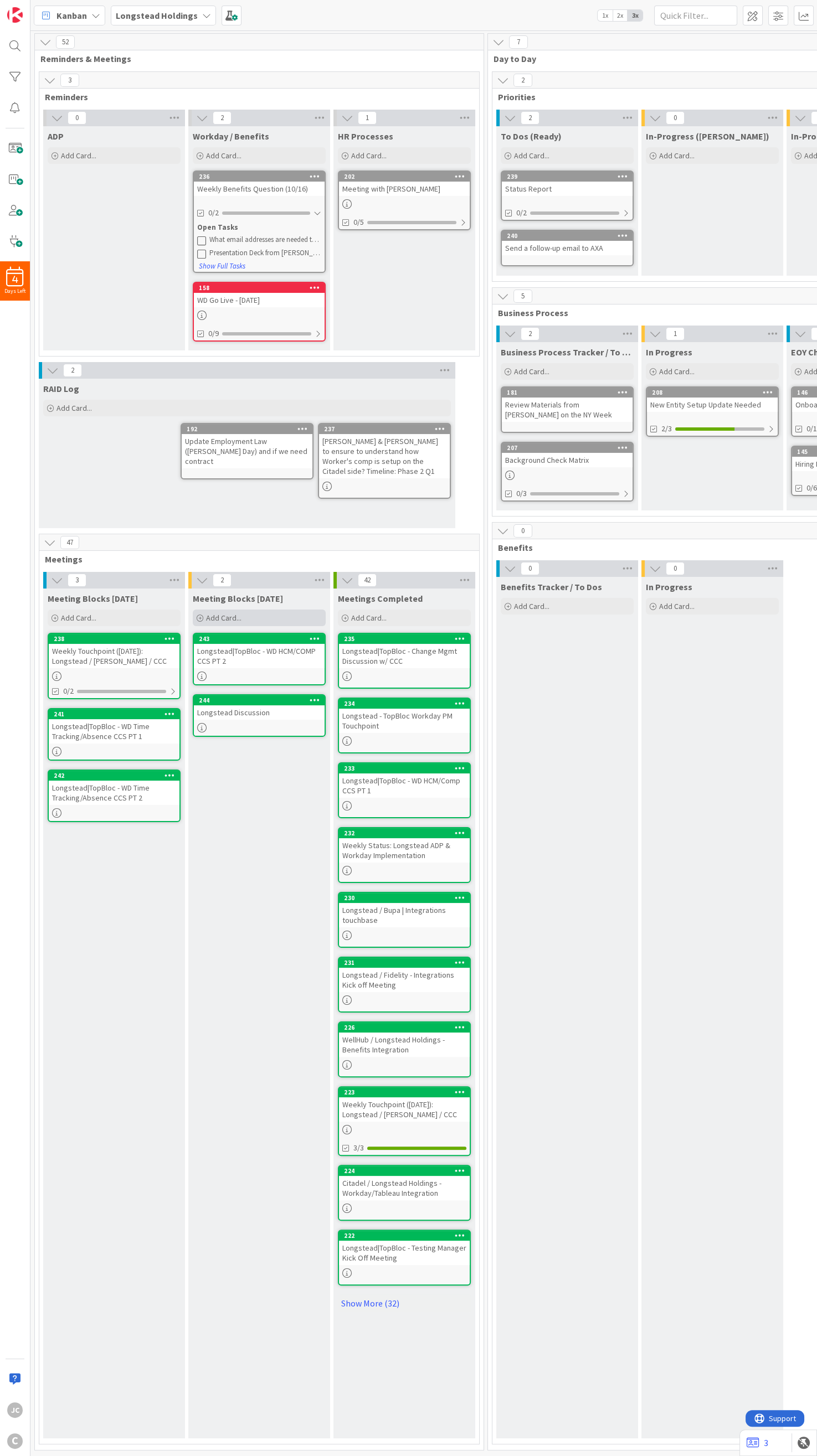
click at [247, 603] on div "Add Card..." at bounding box center [259, 618] width 133 height 17
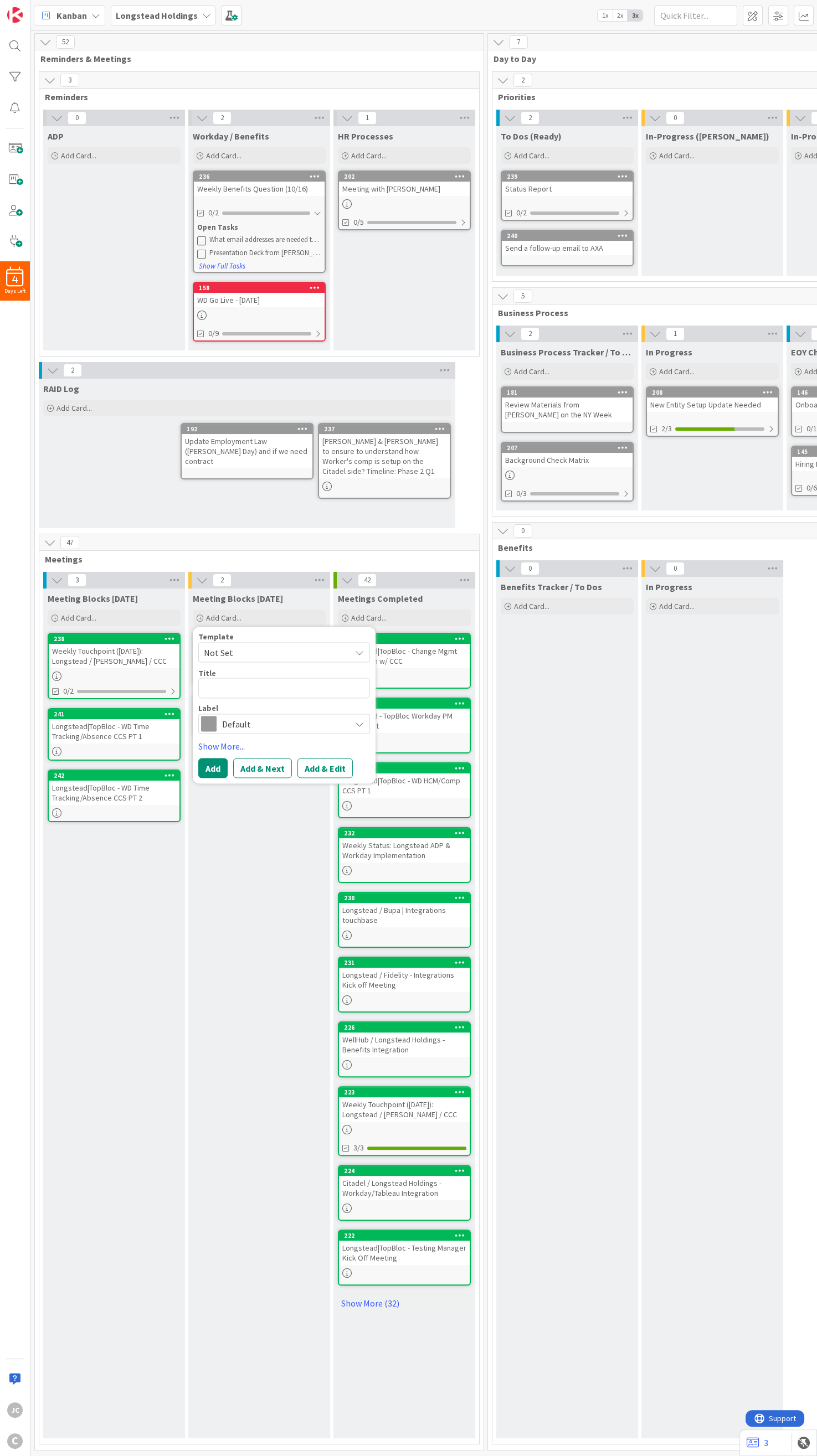
click at [249, 603] on span "Not Set" at bounding box center [273, 653] width 139 height 15
click at [252, 603] on span "Meetings" at bounding box center [293, 700] width 158 height 15
type textarea "x"
type textarea "Meetings"
click at [287, 603] on textarea "Meetings" at bounding box center [284, 689] width 171 height 20
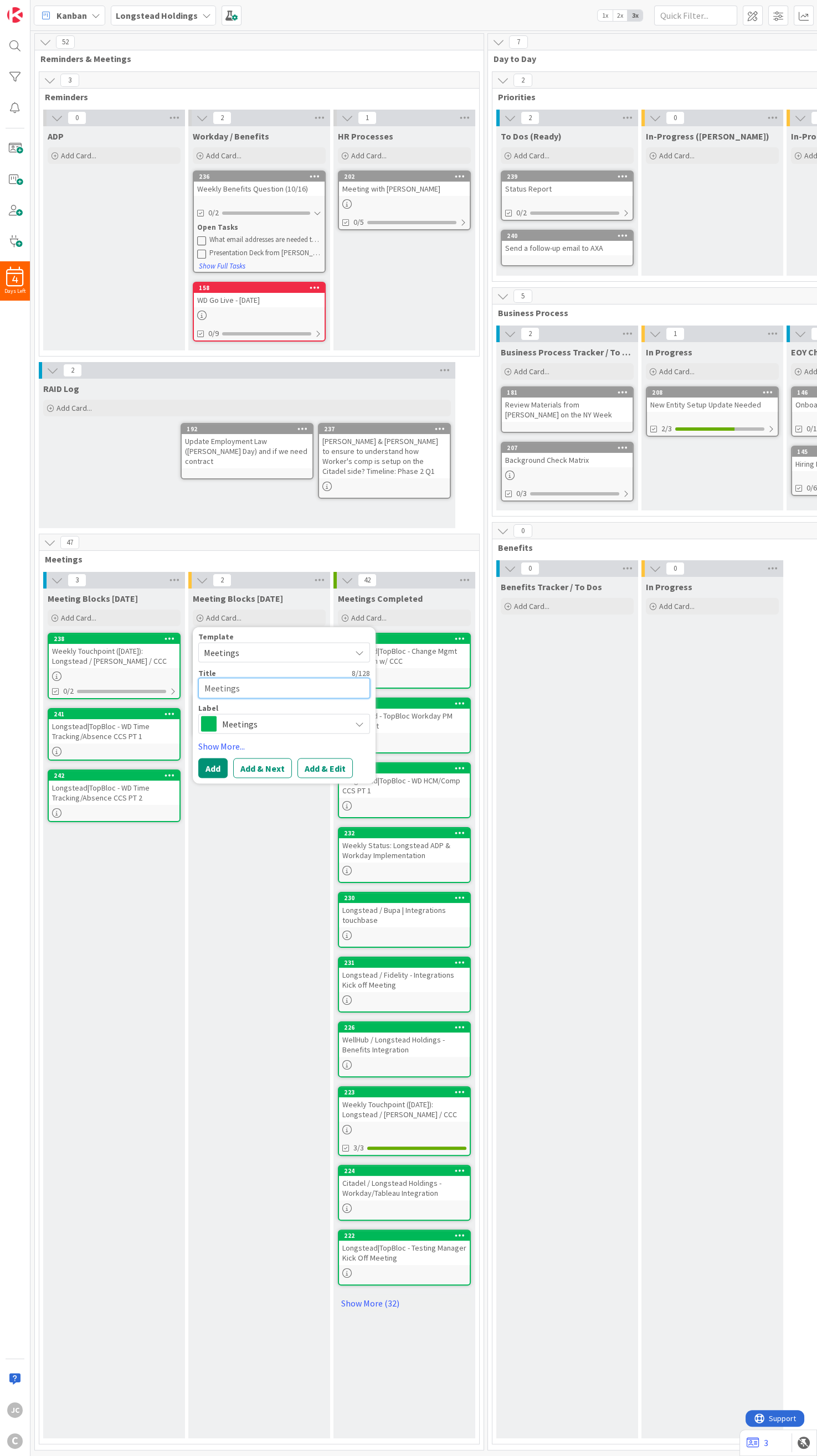
click at [287, 603] on textarea "Meetings" at bounding box center [284, 689] width 171 height 20
paste textarea "Longstead / Topbloc | Weekly Integrations Status Call"
type textarea "x"
type textarea "Longstead / Topbloc | Weekly Integrations Status Call"
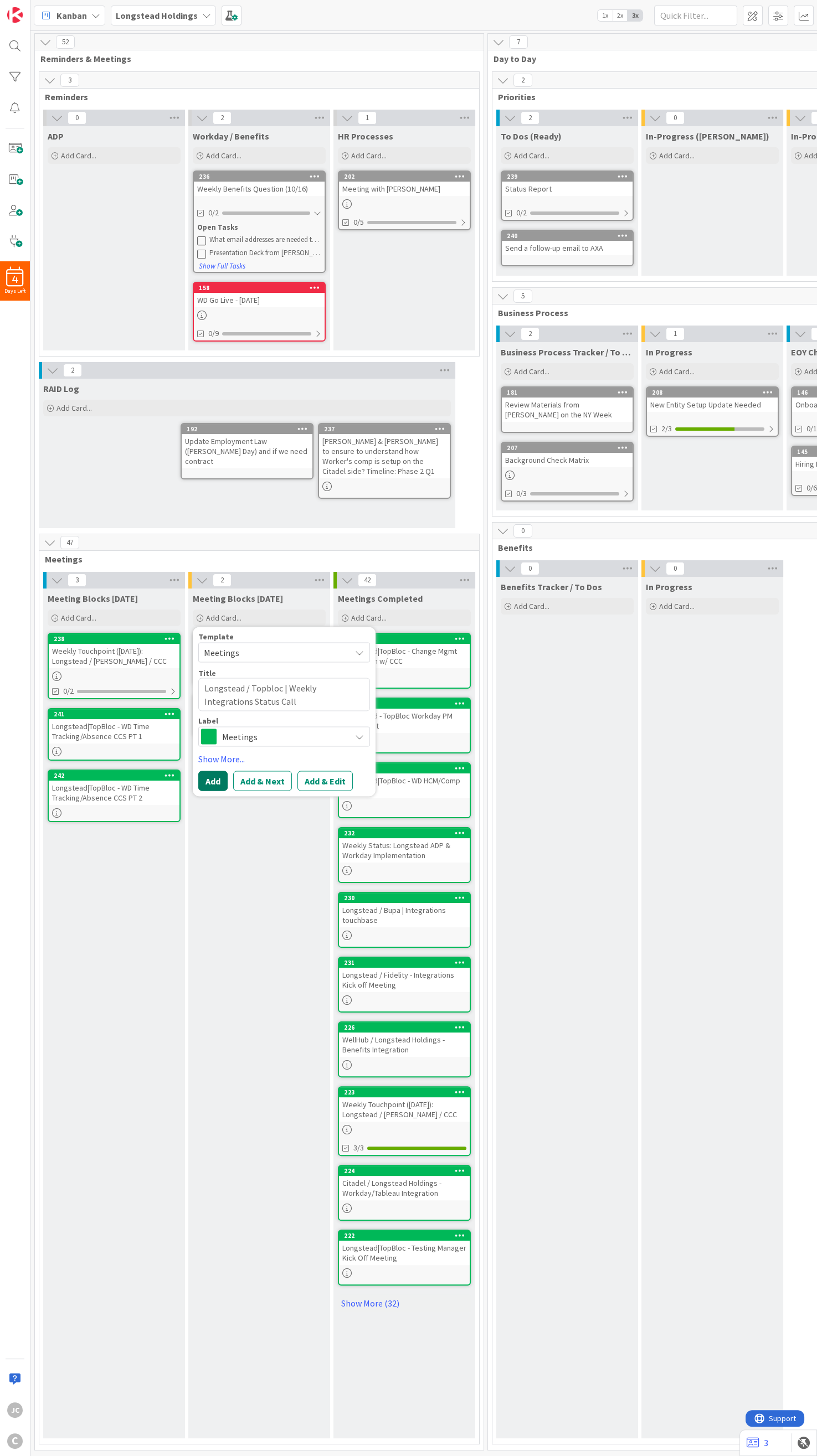
click at [216, 603] on button "Add" at bounding box center [213, 781] width 29 height 20
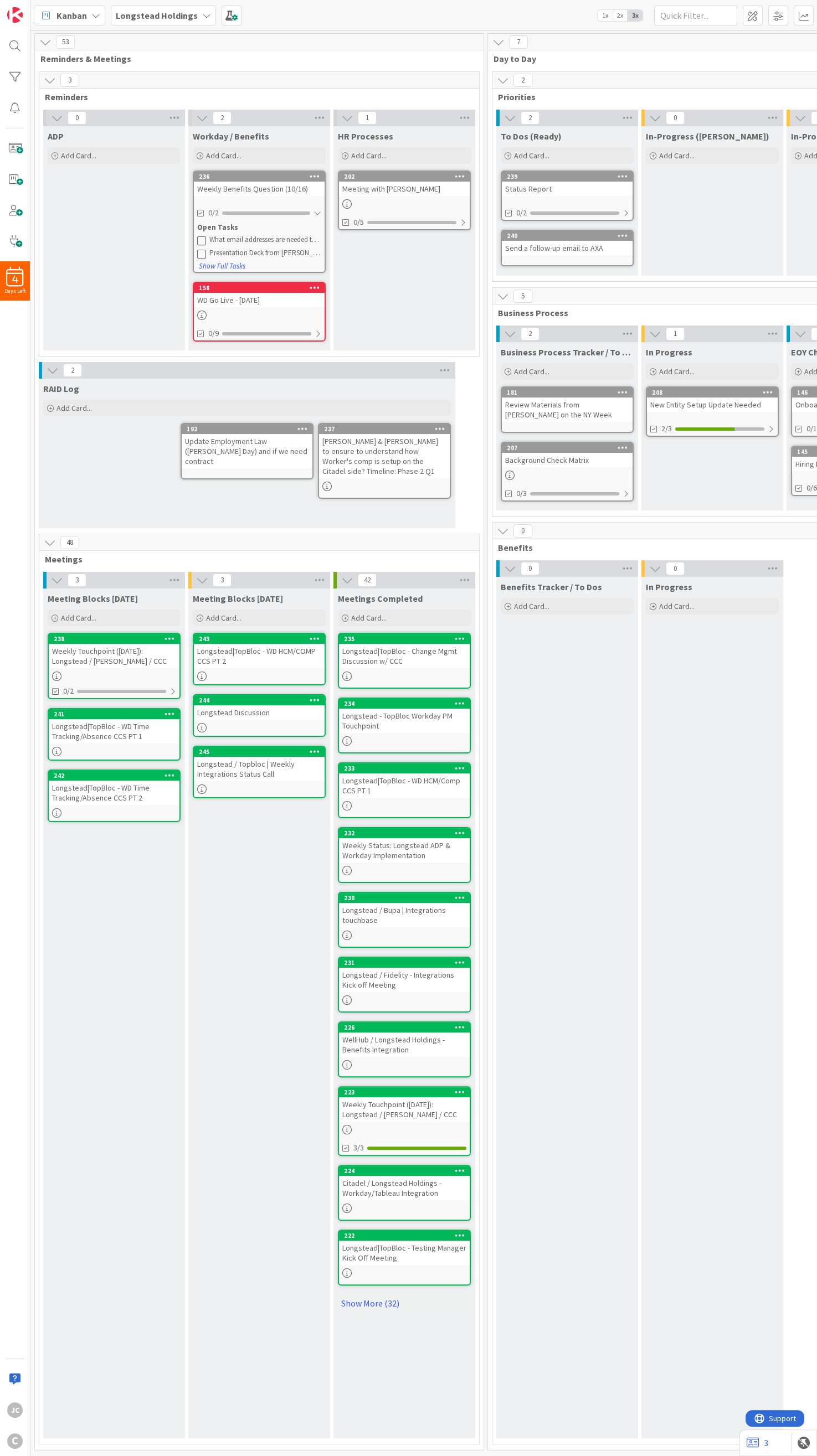
click at [258, 603] on div "Longstead / Topbloc | Weekly Integrations Status Call" at bounding box center [259, 769] width 131 height 24
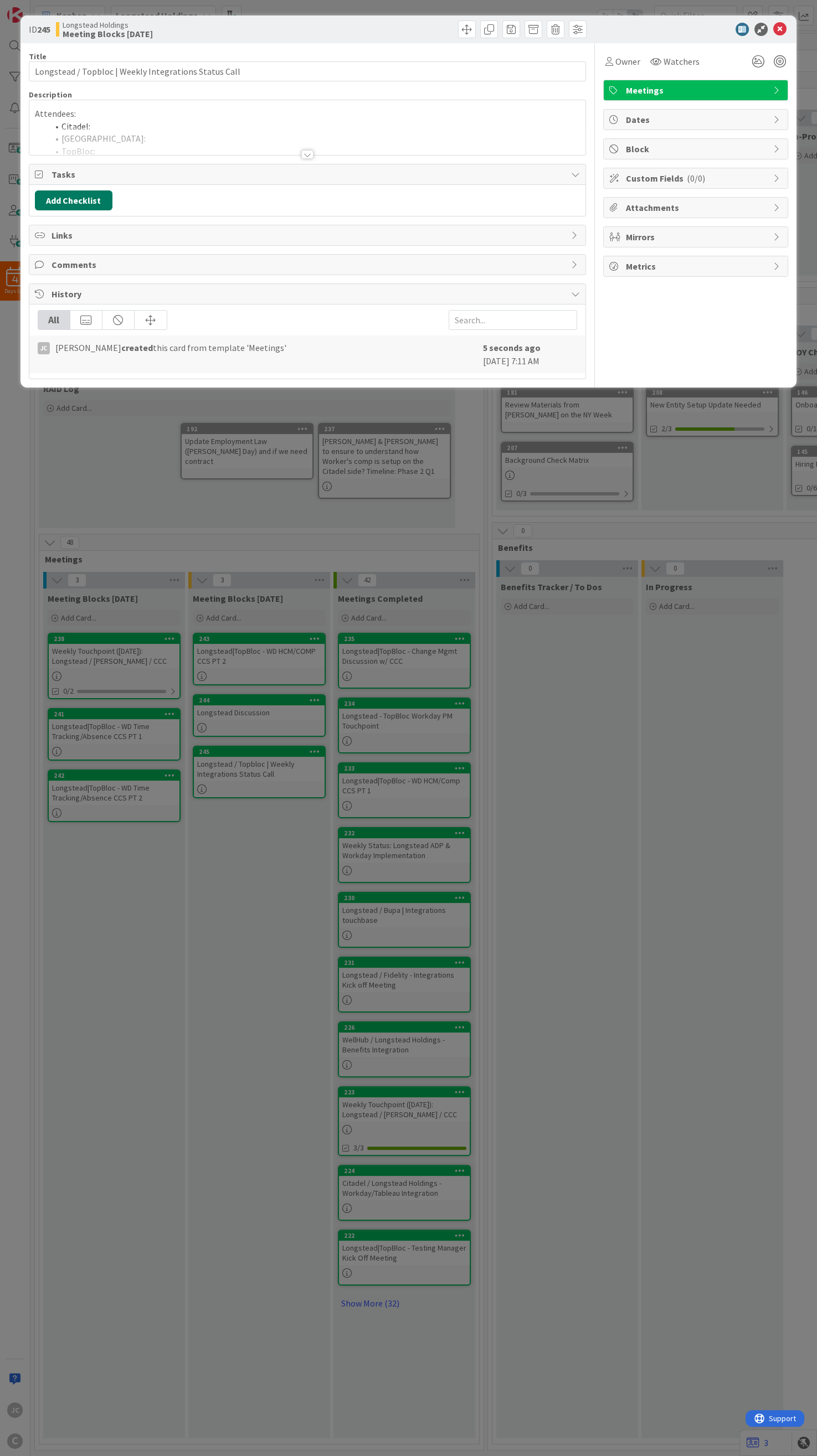
click at [77, 196] on button "Add Checklist" at bounding box center [74, 200] width 77 height 20
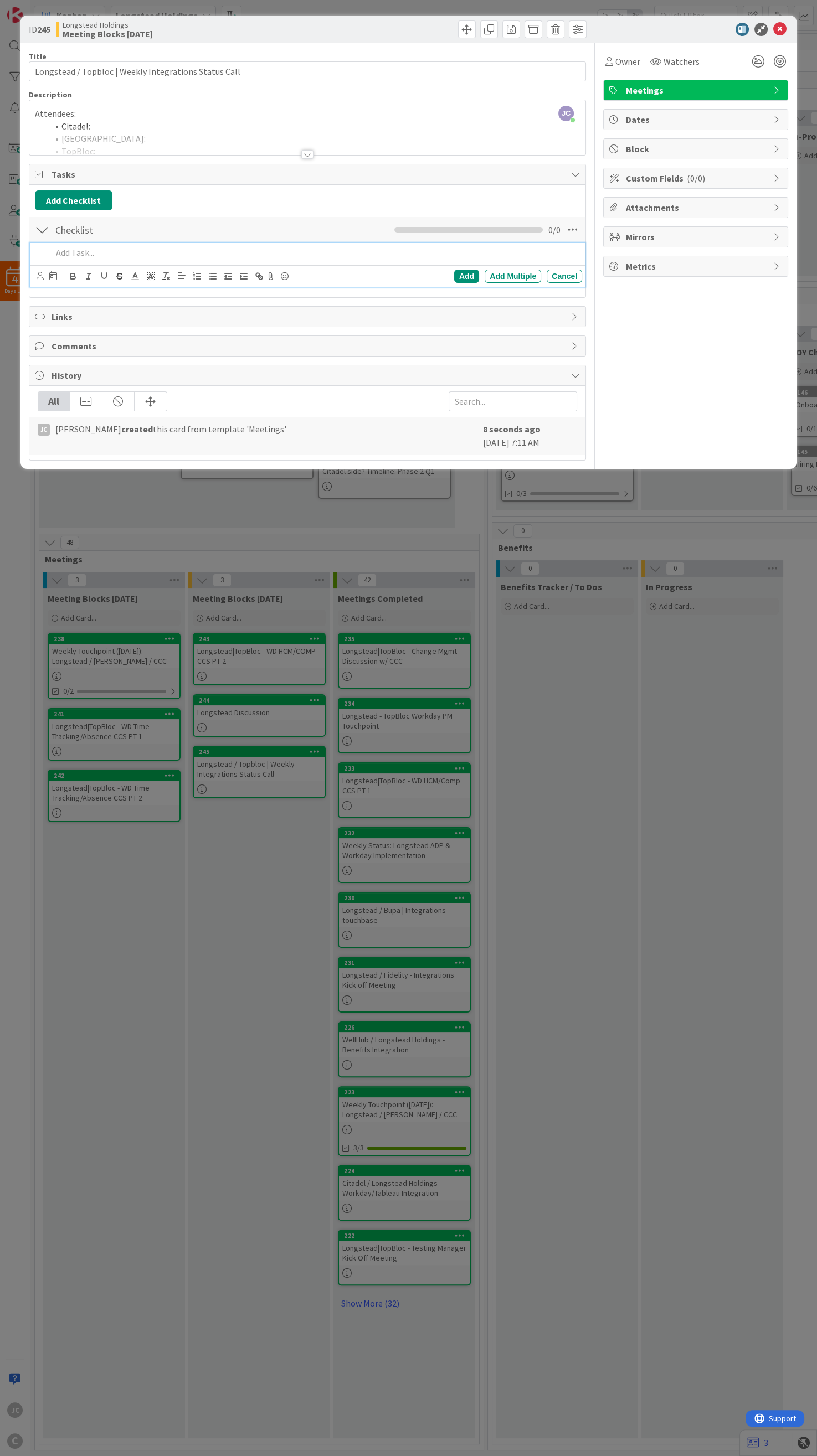
click at [174, 253] on p at bounding box center [314, 252] width 525 height 12
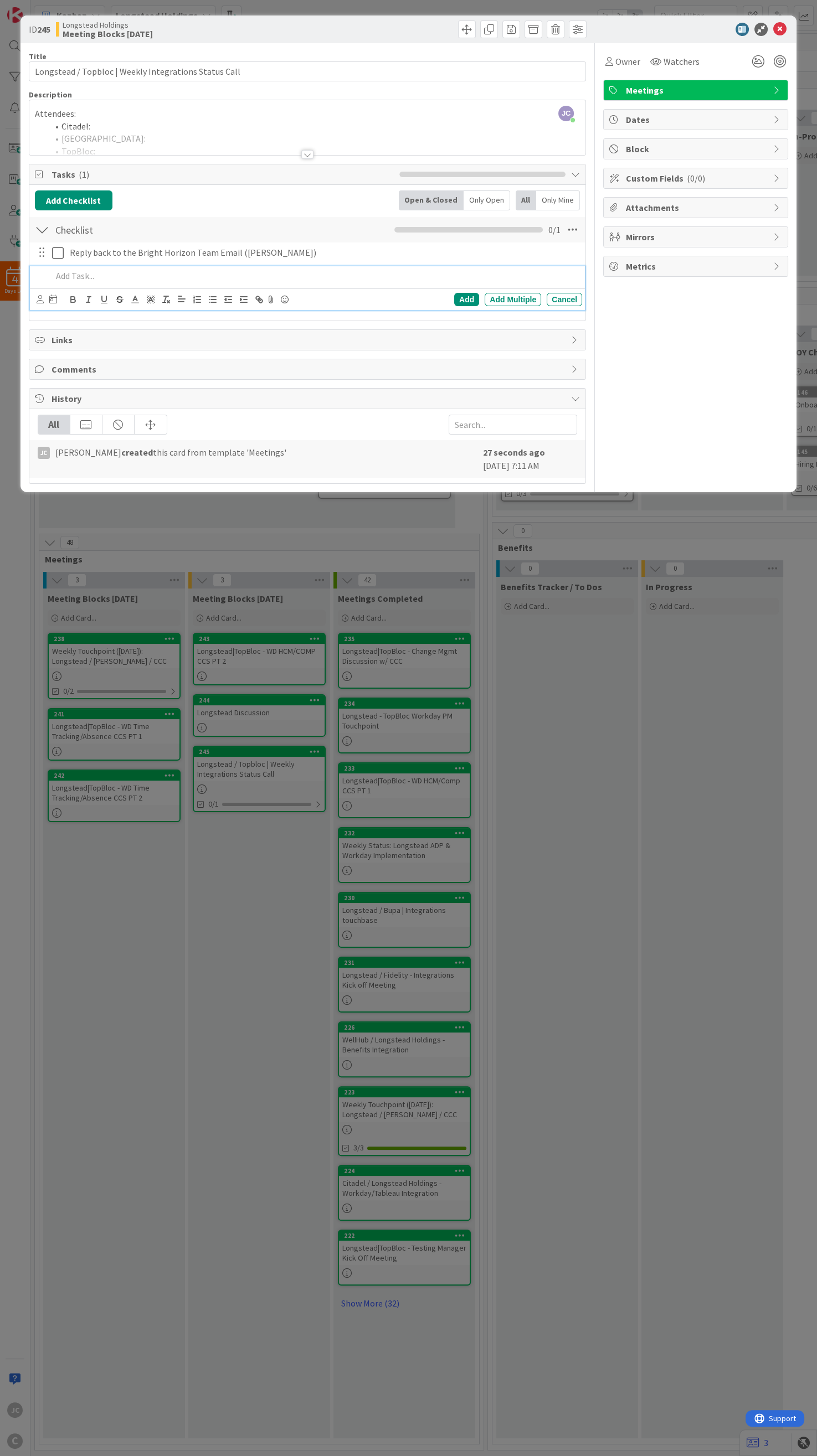
click at [291, 603] on div "ID 245 Longstead Holdings Meeting Blocks [DATE] Title 53 / 128 Longstead / Topb…" at bounding box center [408, 728] width 817 height 1456
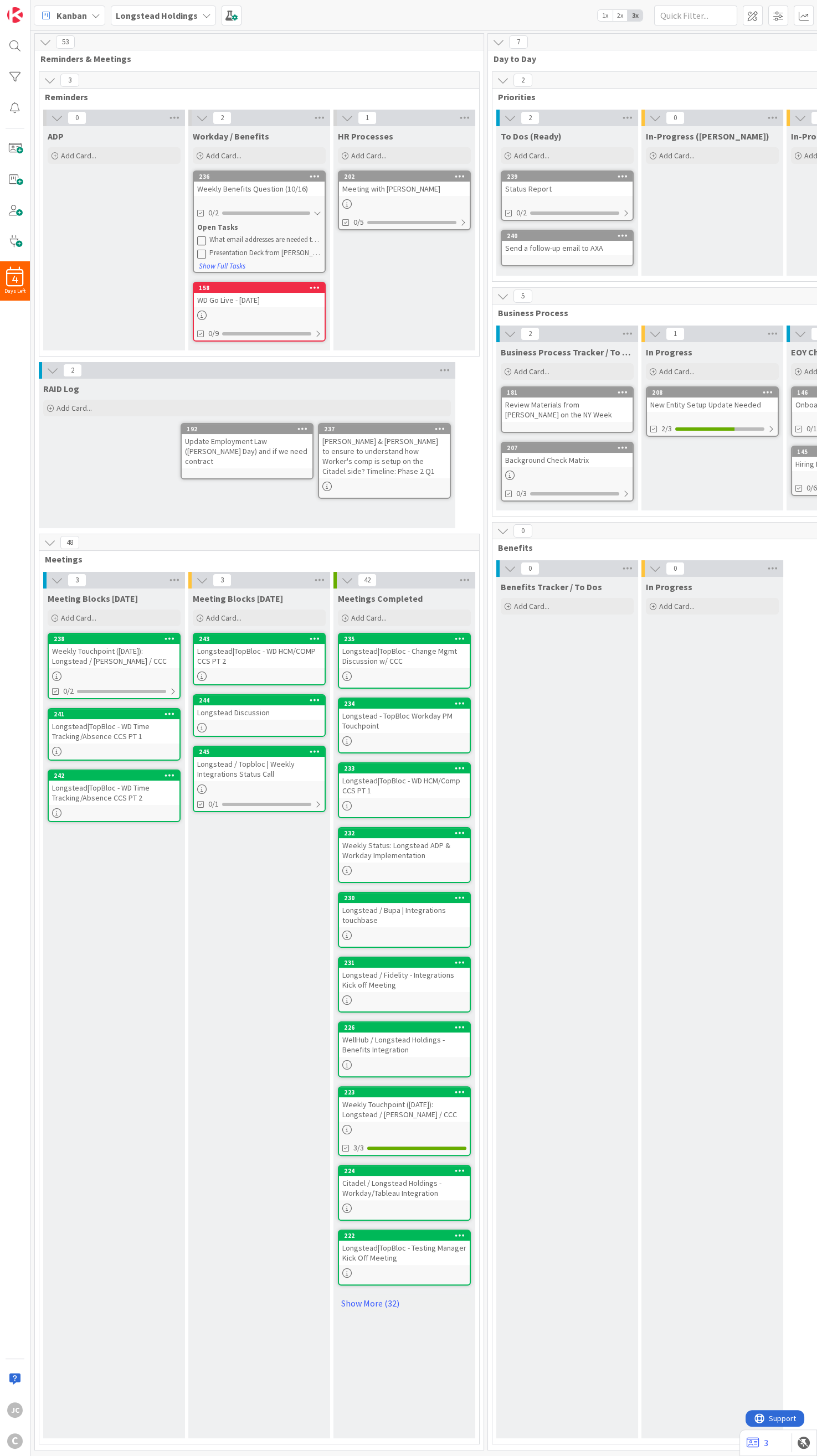
click at [114, 603] on div "Weekly Touchpoint ([DATE]): Longstead / [PERSON_NAME] / CCC" at bounding box center [114, 656] width 131 height 24
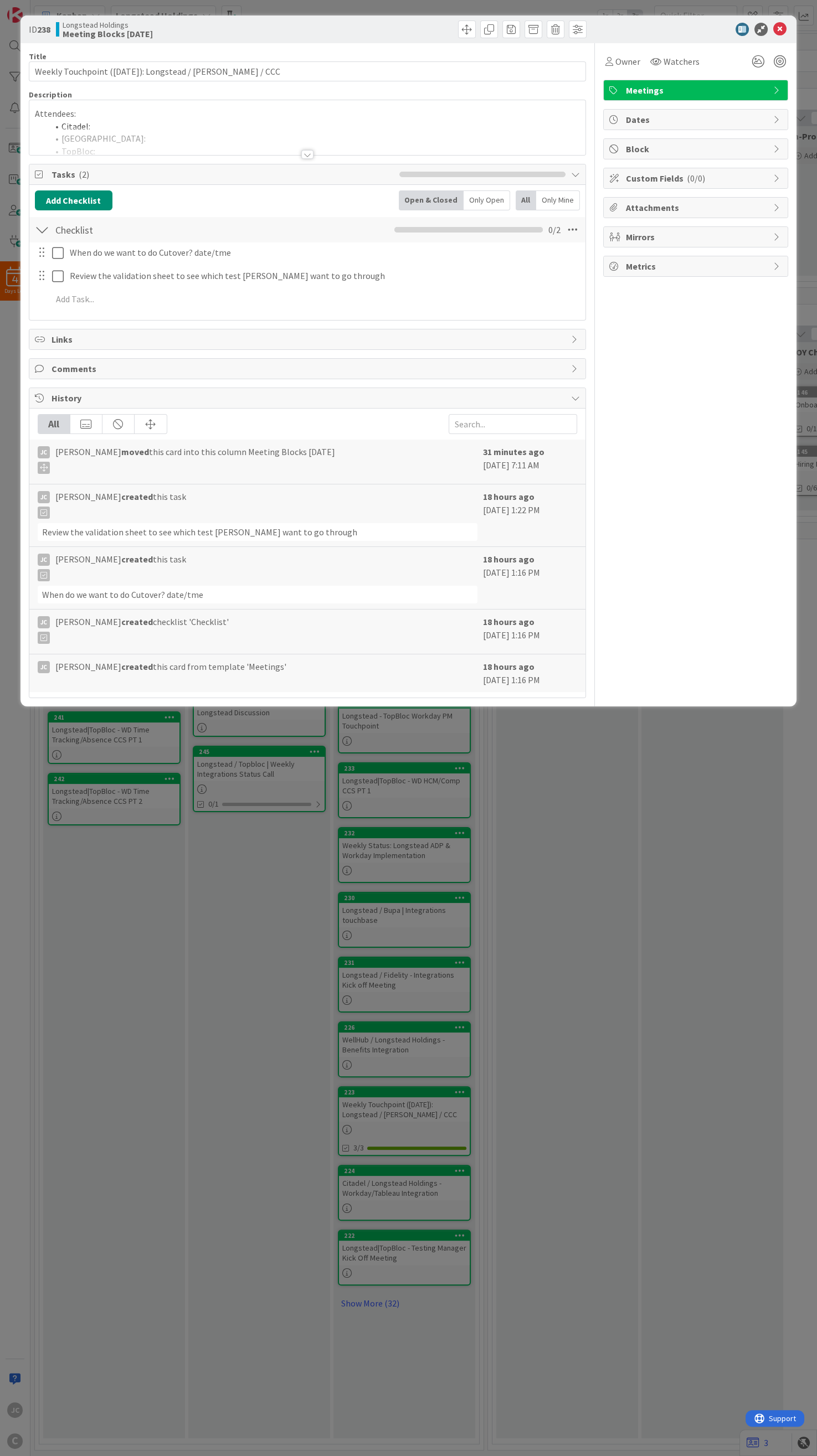
click at [150, 314] on div "When do we want to do Cutover? date/tme Update Cancel Review the validation she…" at bounding box center [307, 277] width 545 height 71
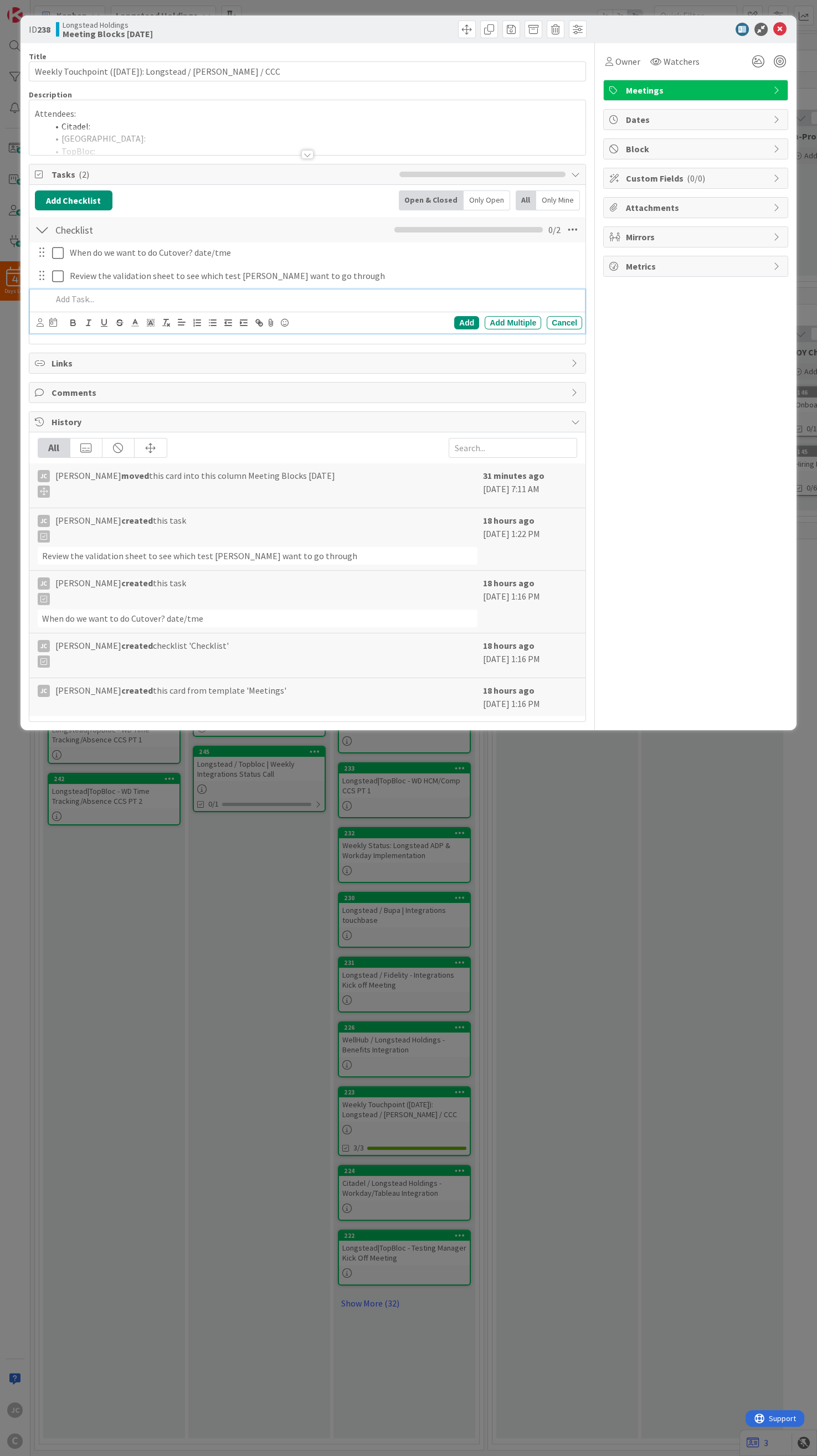
click at [158, 306] on p at bounding box center [314, 299] width 525 height 12
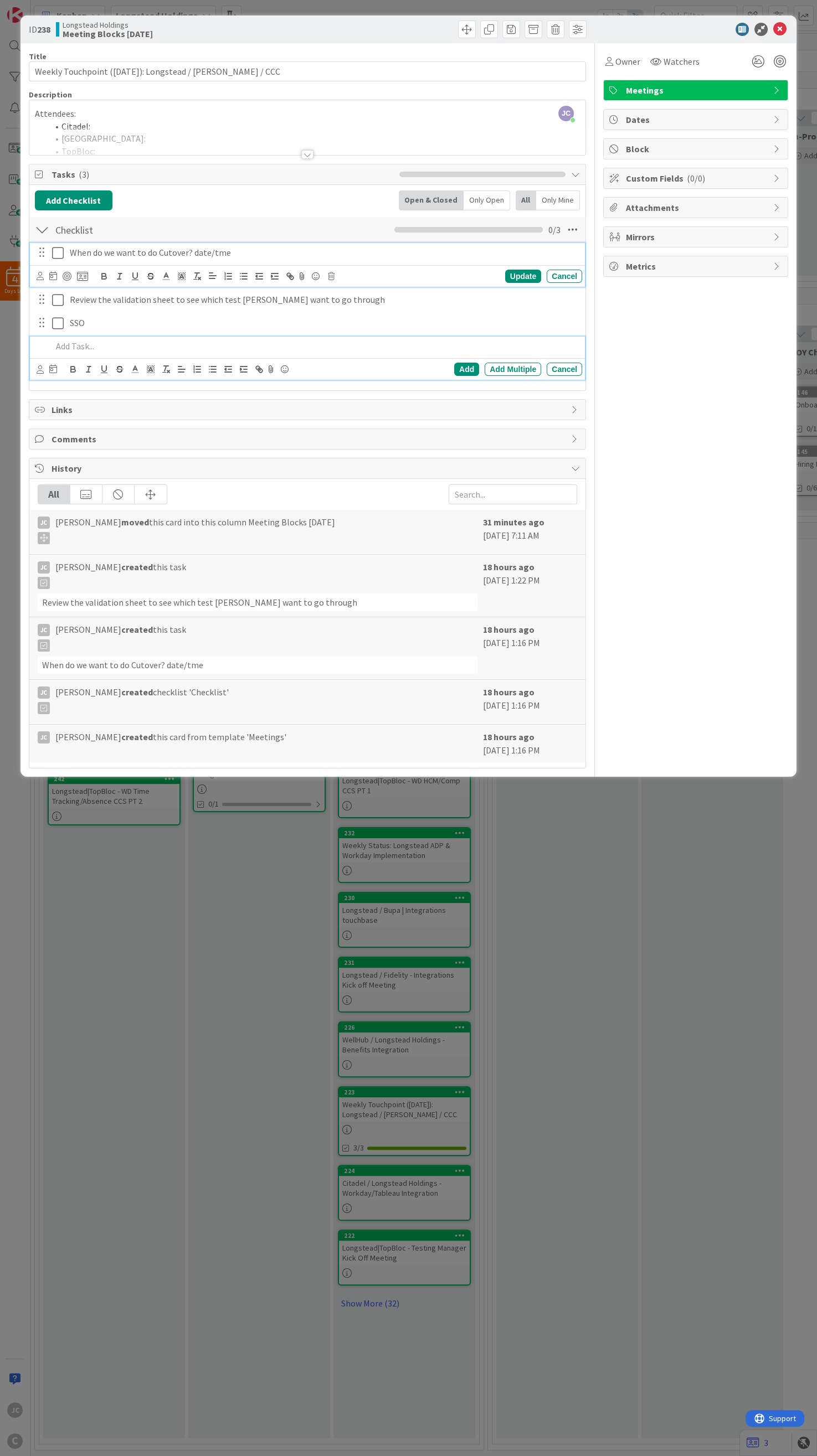
click at [298, 258] on p "When do we want to do Cutover? date/tme" at bounding box center [324, 252] width 508 height 12
click at [178, 344] on p at bounding box center [314, 346] width 525 height 12
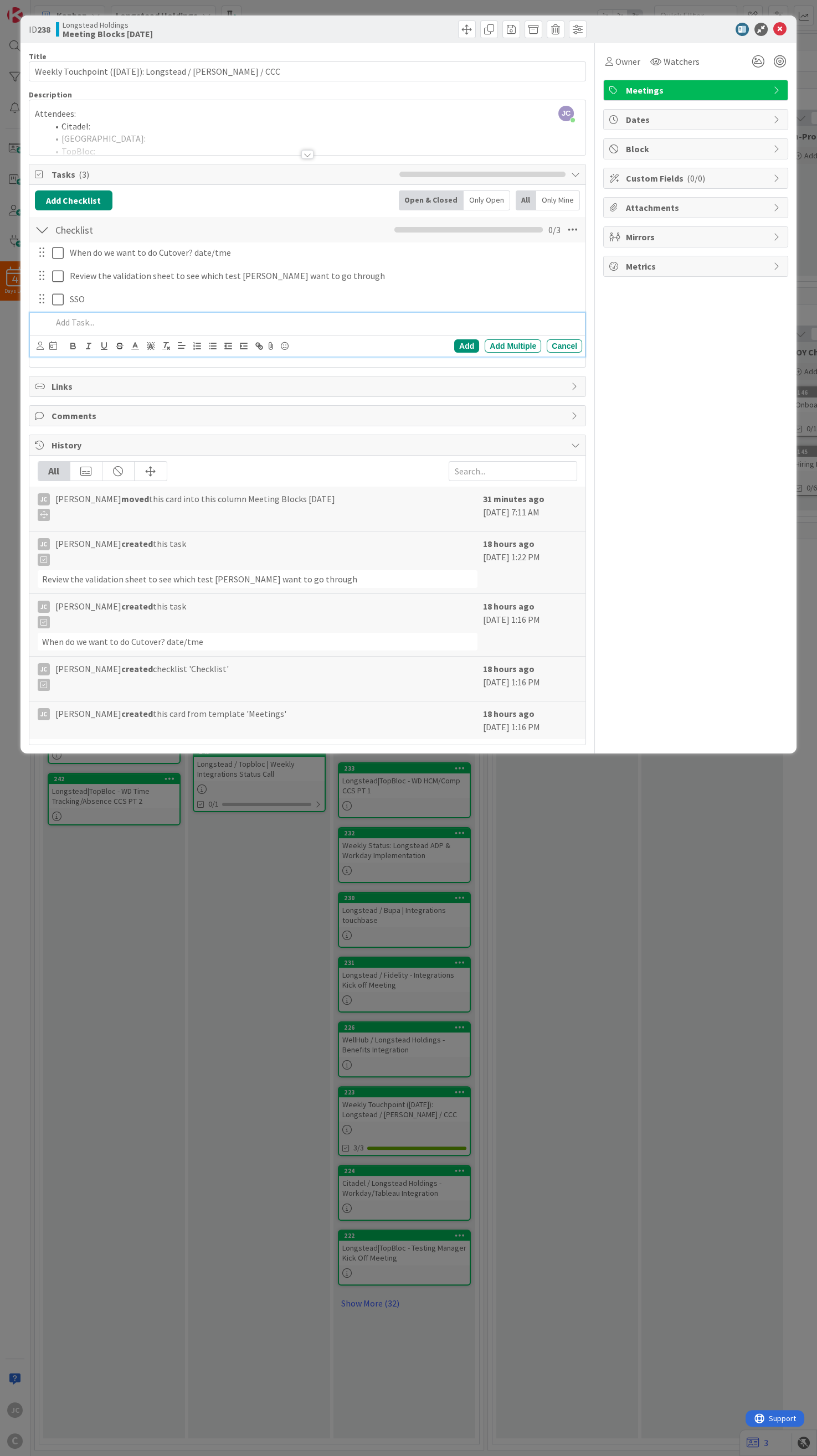
click at [136, 329] on p at bounding box center [314, 322] width 525 height 12
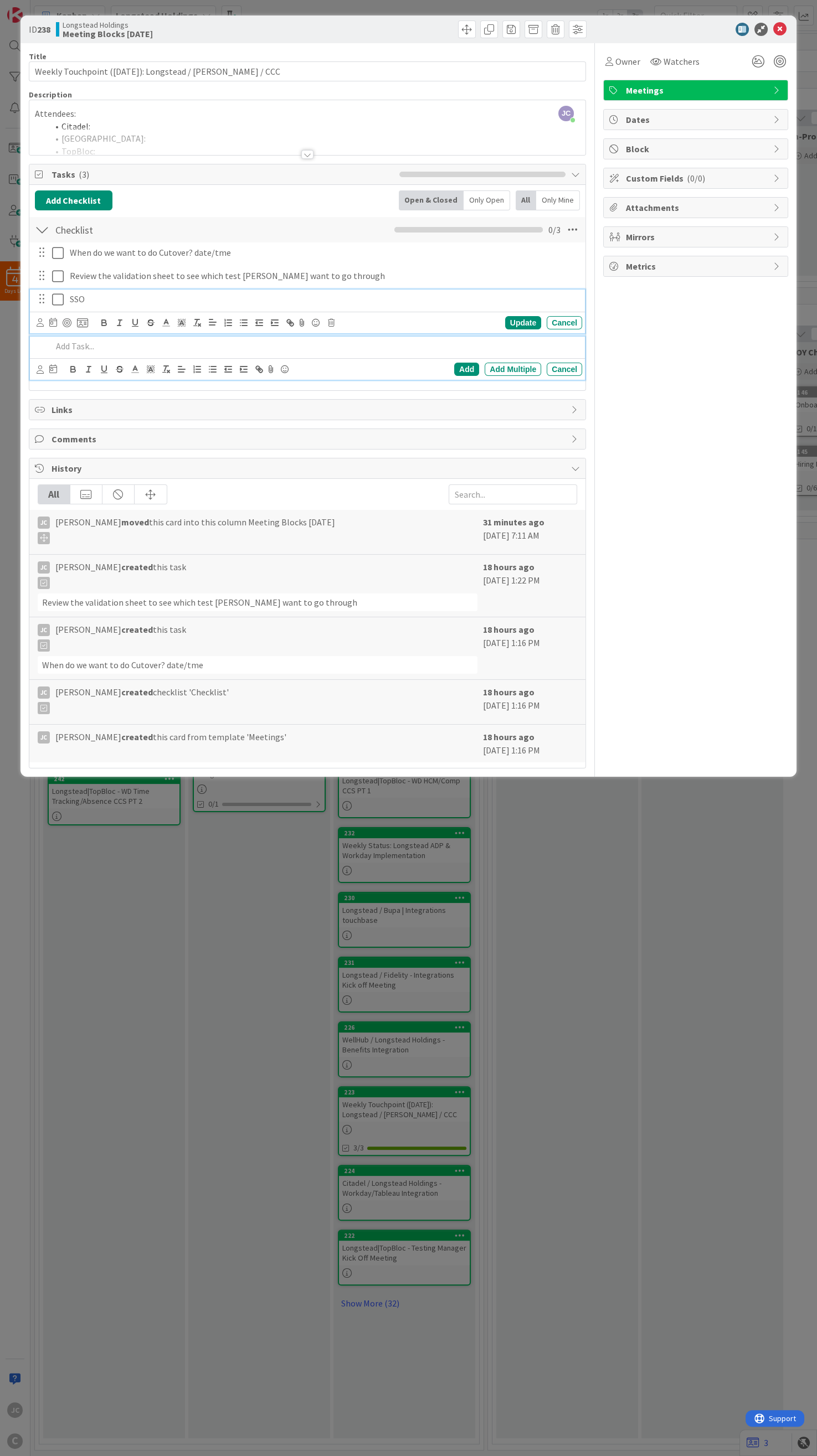
click at [130, 303] on p "SSO" at bounding box center [324, 299] width 508 height 12
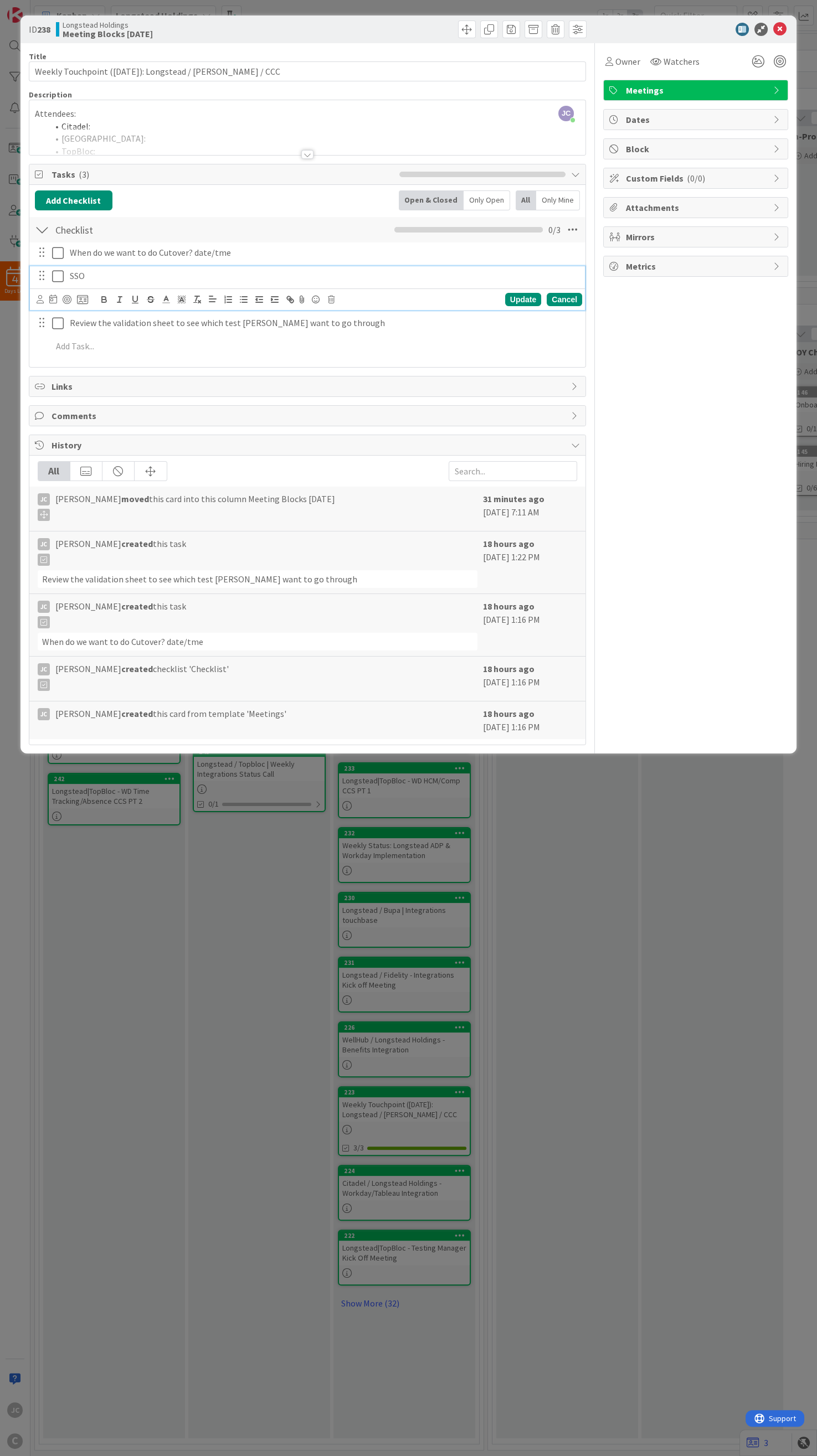
click at [565, 300] on div "Cancel" at bounding box center [564, 300] width 36 height 13
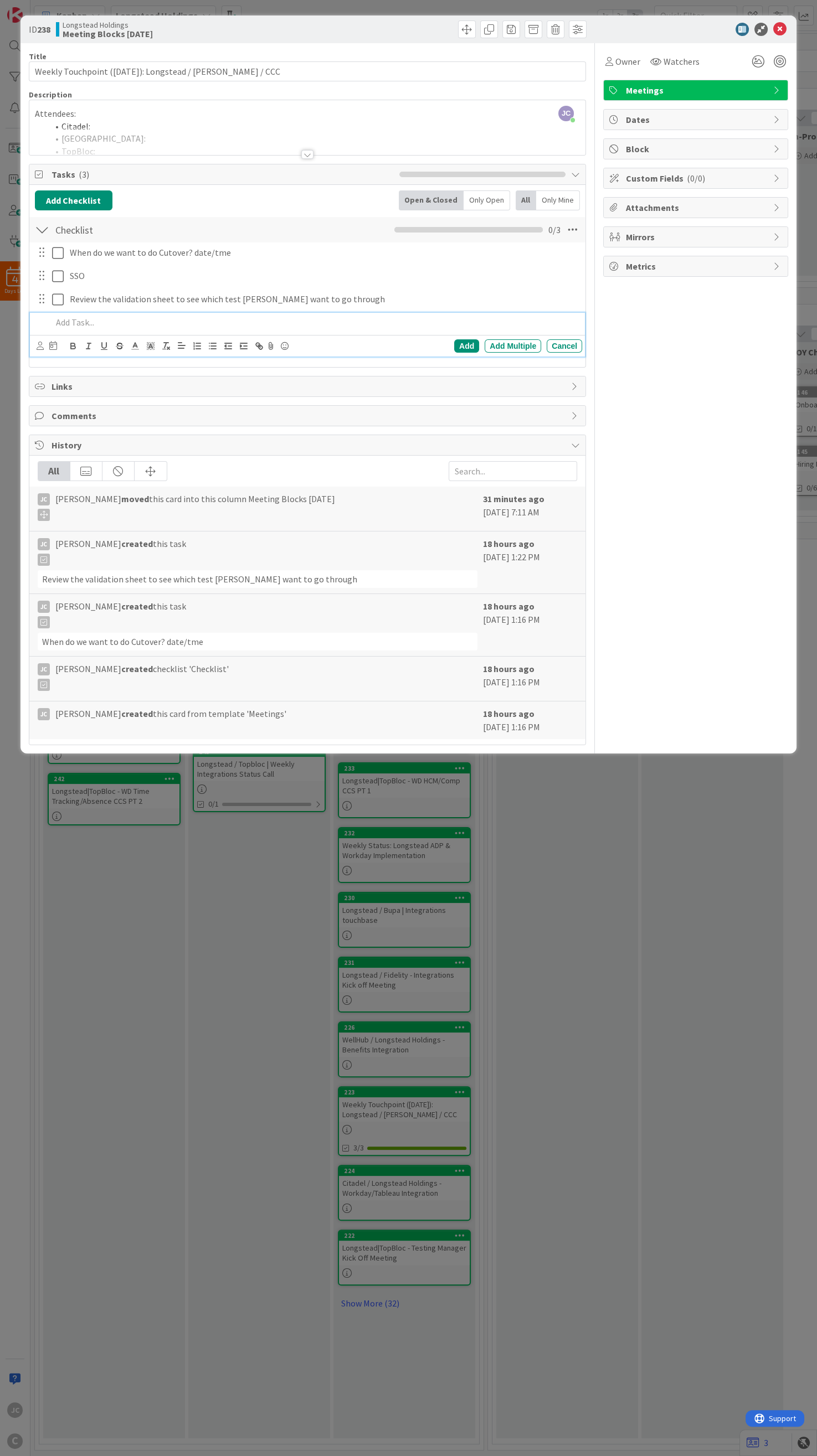
click at [212, 320] on p at bounding box center [314, 322] width 525 height 12
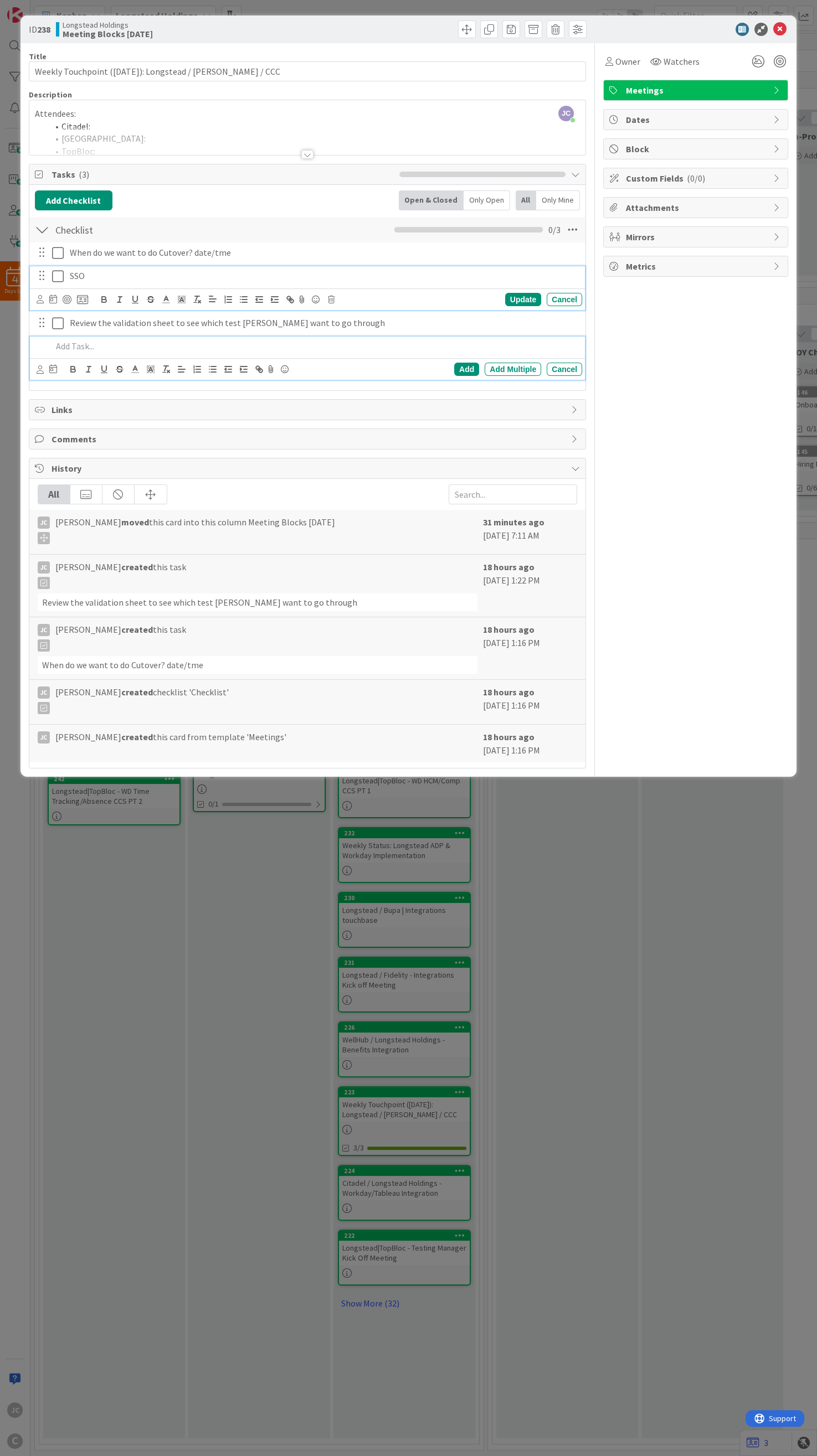
click at [114, 275] on p "SSO" at bounding box center [324, 276] width 508 height 12
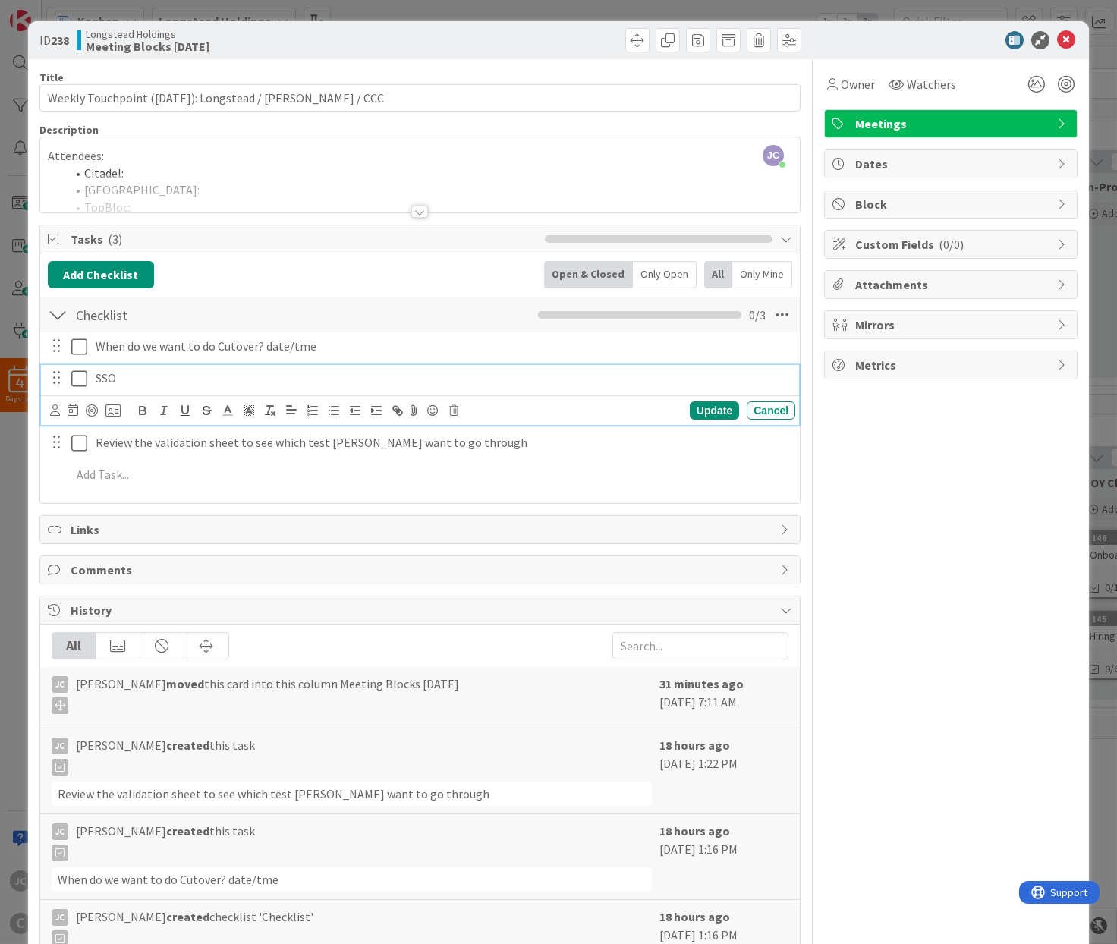
click at [17, 462] on div "ID 238 Longstead Holdings Meeting Blocks [DATE] Title 56 / 128 Weekly Touchpoin…" at bounding box center [558, 472] width 1117 height 944
